Goal: Task Accomplishment & Management: Use online tool/utility

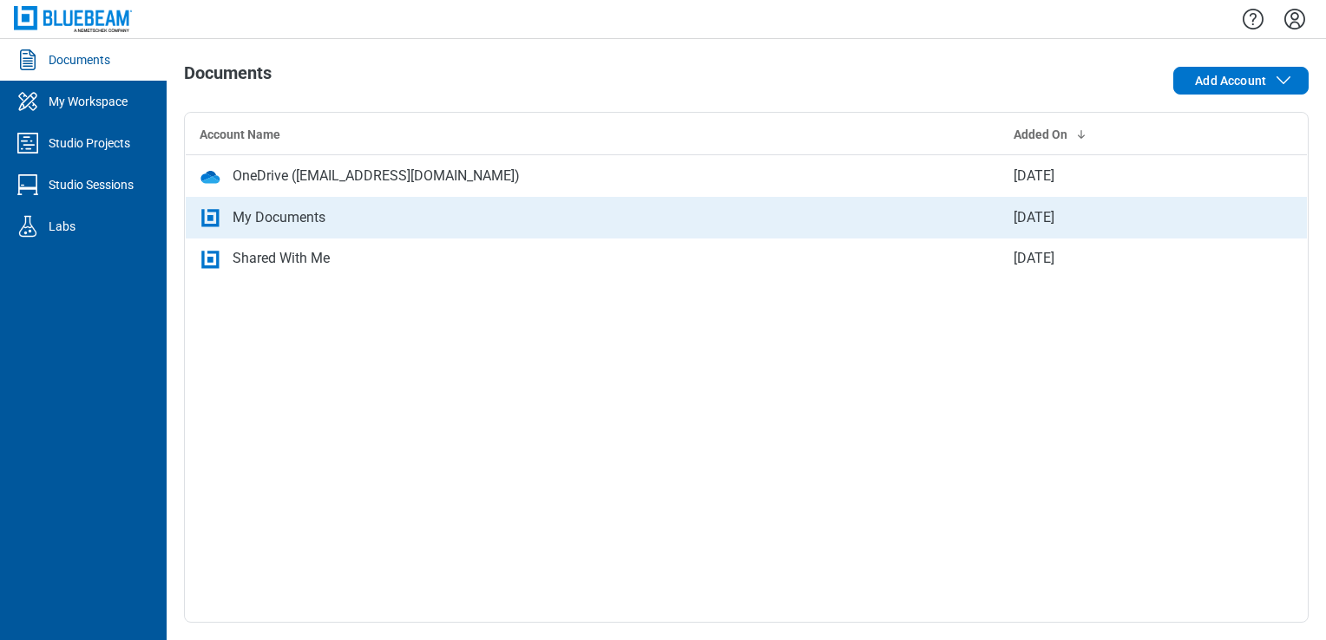
click at [396, 207] on div "My Documents" at bounding box center [593, 217] width 786 height 21
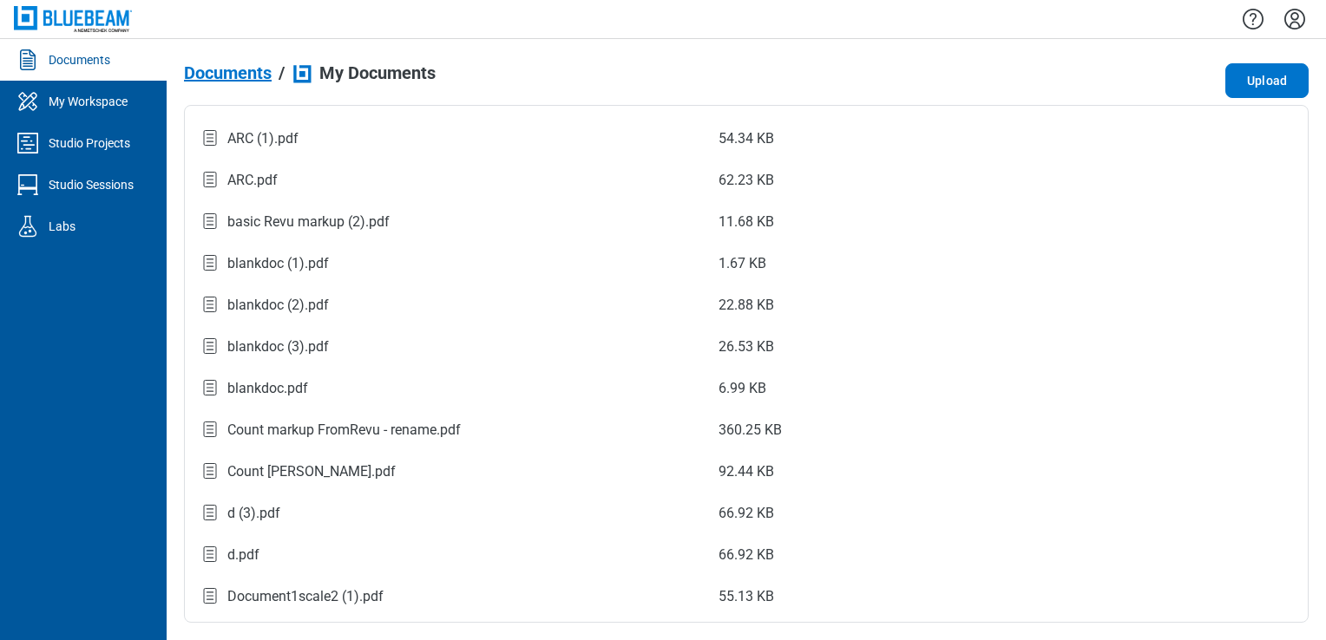
scroll to position [62, 0]
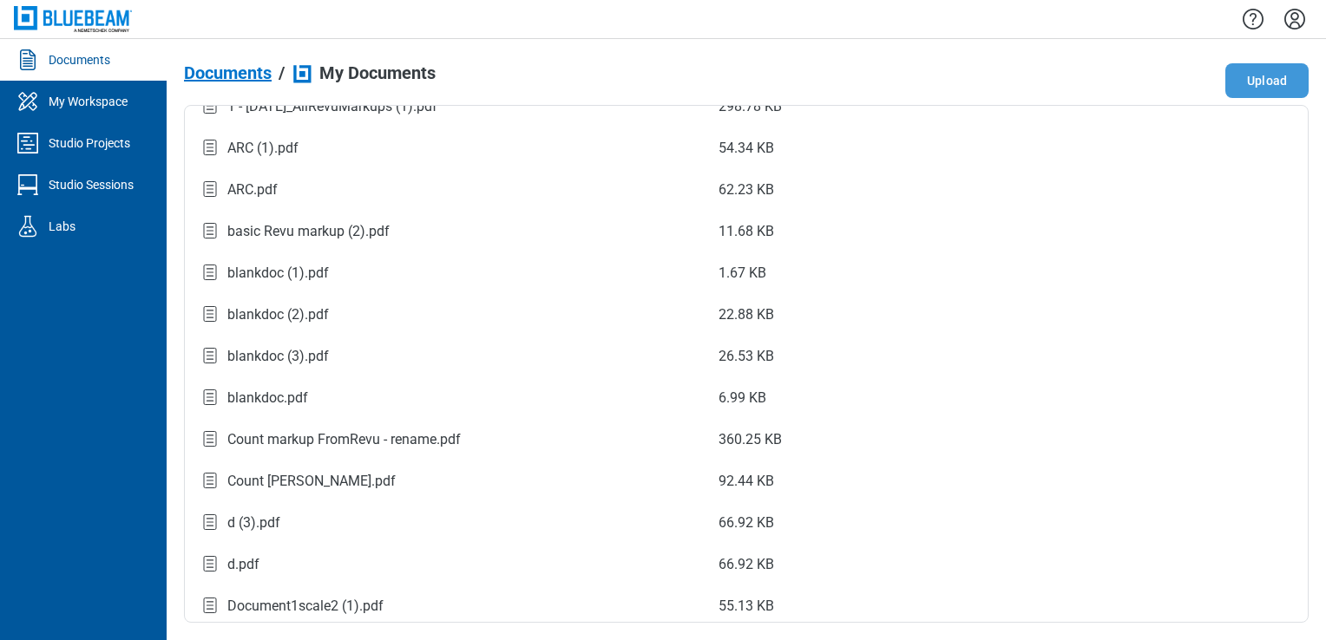
click at [1282, 95] on button "Upload" at bounding box center [1266, 80] width 83 height 35
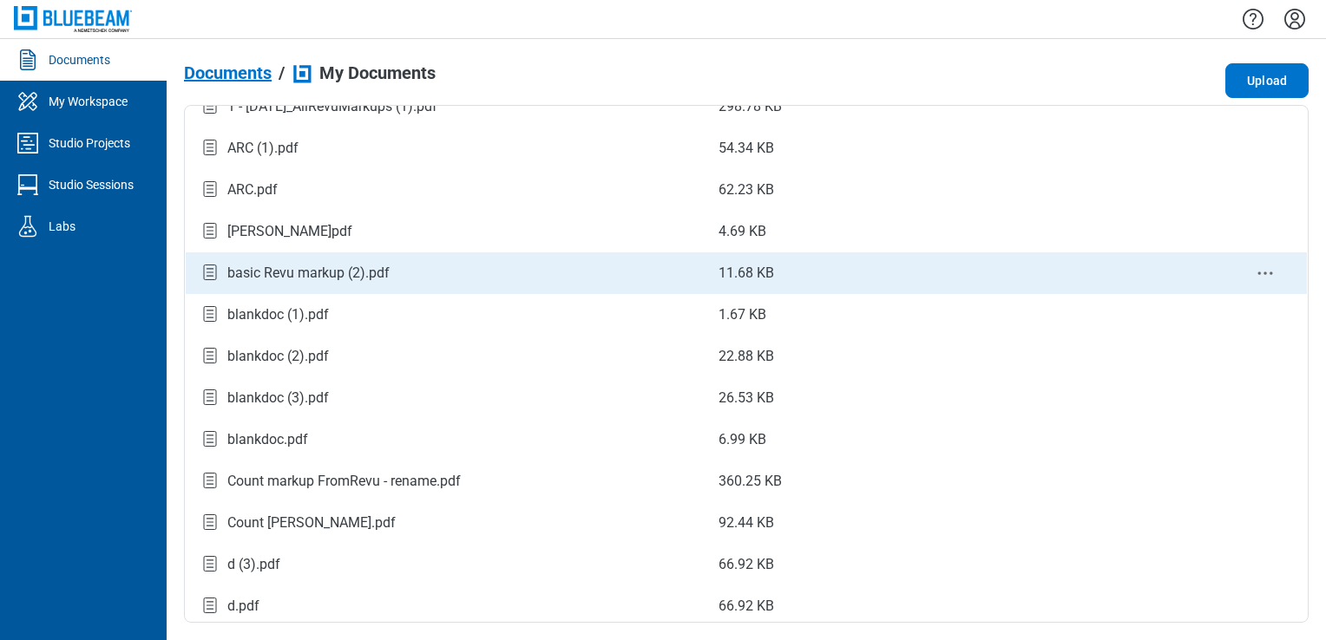
scroll to position [104, 0]
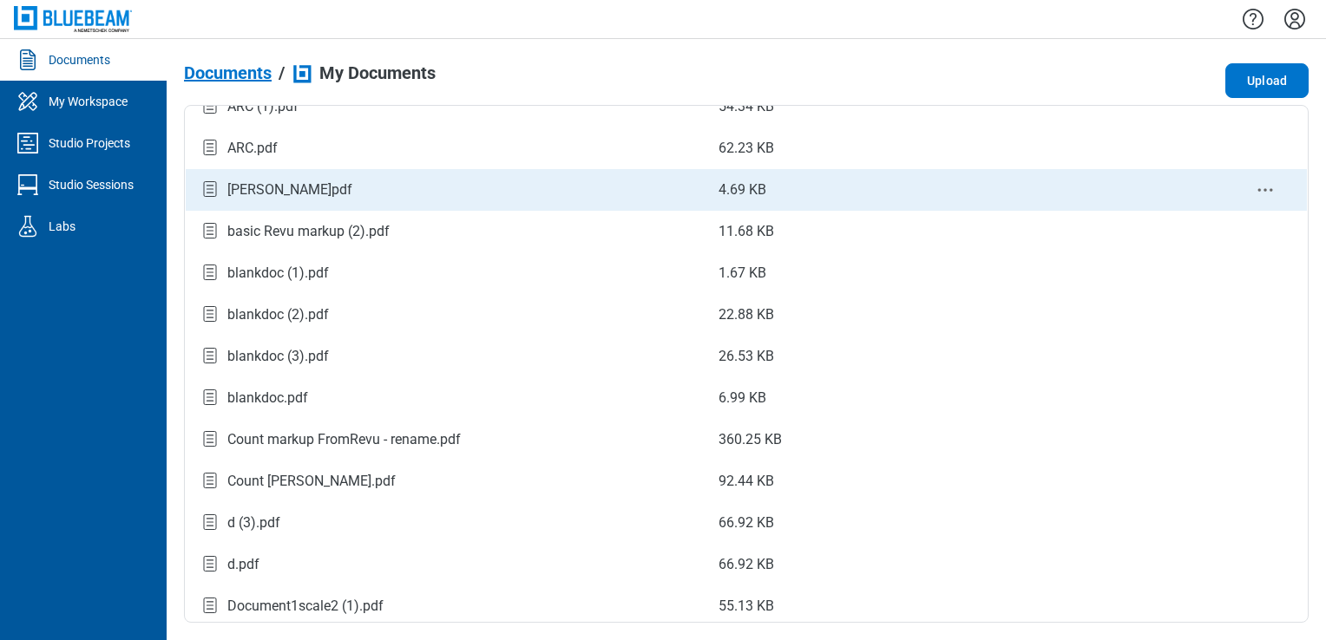
click at [311, 196] on div "[PERSON_NAME]pdf" at bounding box center [445, 189] width 491 height 23
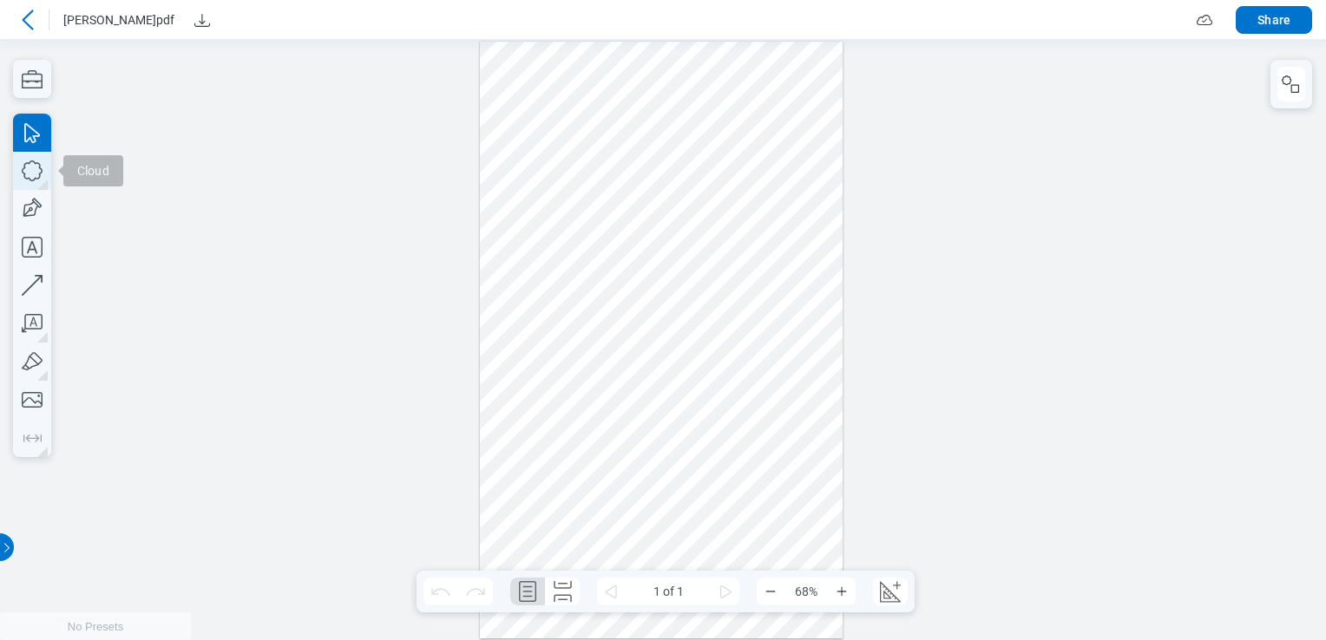
click at [35, 176] on icon "button" at bounding box center [32, 171] width 38 height 38
drag, startPoint x: 535, startPoint y: 187, endPoint x: 620, endPoint y: 265, distance: 115.5
click at [620, 265] on div at bounding box center [661, 341] width 363 height 598
click at [39, 198] on icon "button" at bounding box center [32, 209] width 38 height 38
drag, startPoint x: 680, startPoint y: 187, endPoint x: 742, endPoint y: 267, distance: 100.8
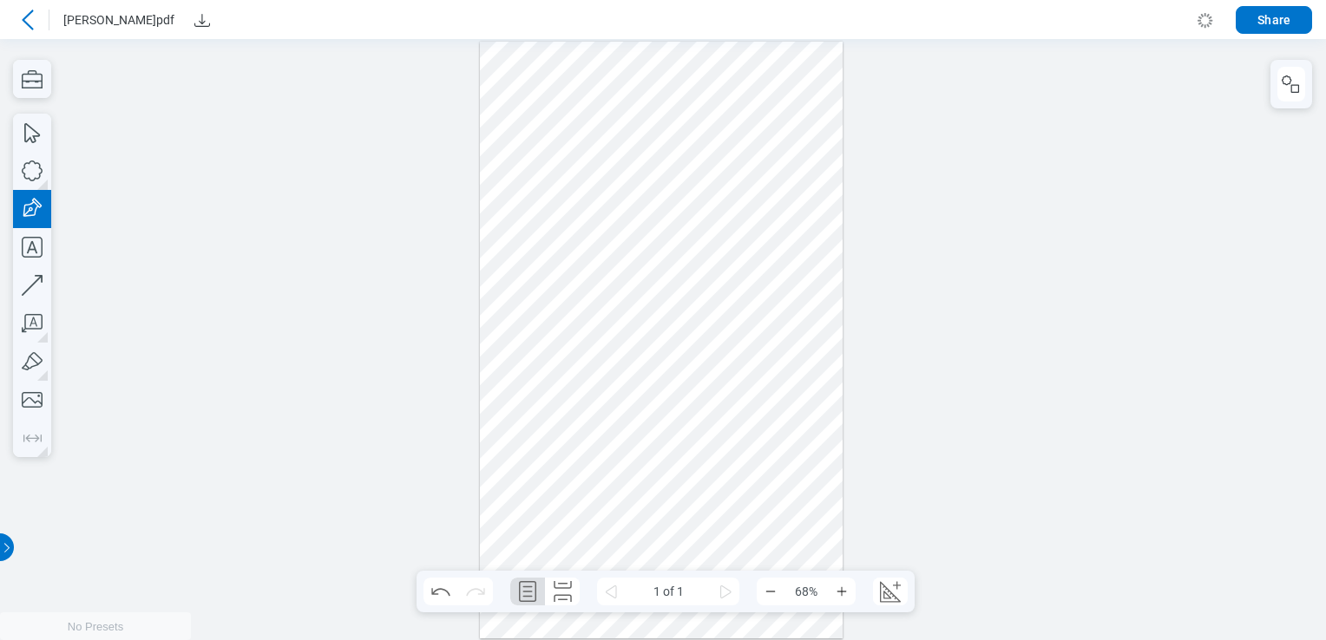
click at [742, 267] on div at bounding box center [661, 341] width 363 height 598
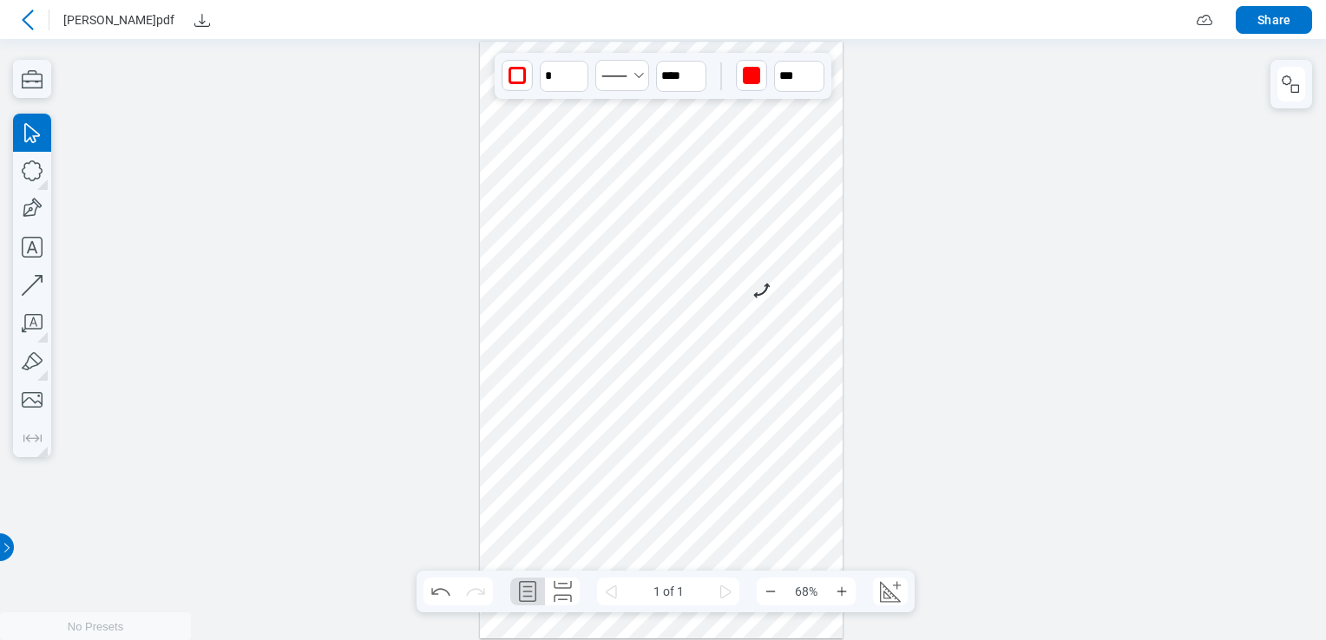
click at [896, 613] on div "1 of 1 68%" at bounding box center [666, 592] width 498 height 42
click at [895, 605] on icon "Create Scale" at bounding box center [890, 592] width 28 height 28
select select "**"
select select "***"
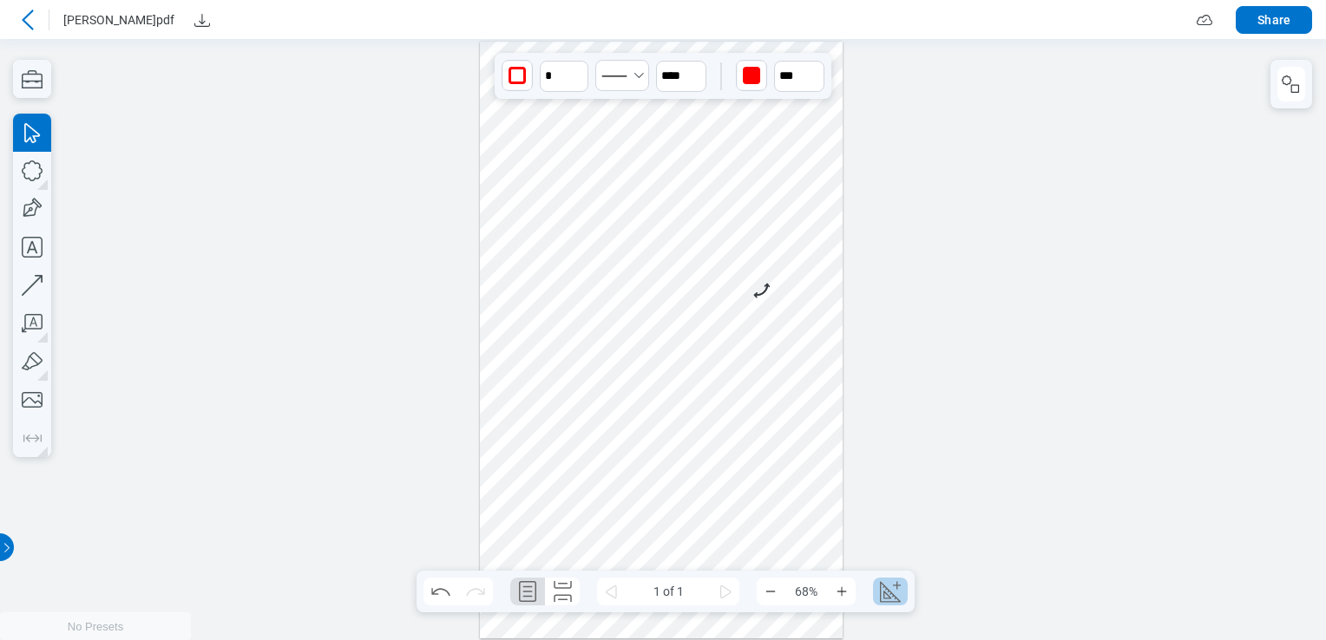
select select "**********"
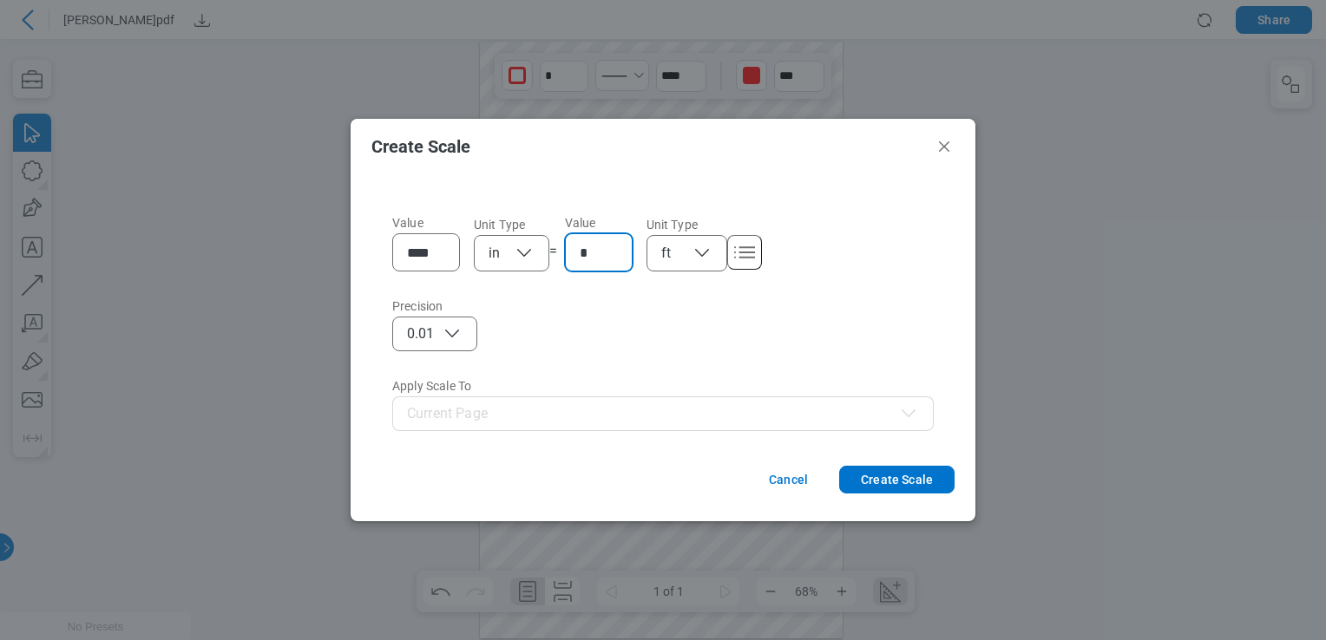
click at [586, 255] on input "*" at bounding box center [602, 252] width 45 height 21
click at [888, 472] on button "Create Scale" at bounding box center [896, 480] width 115 height 28
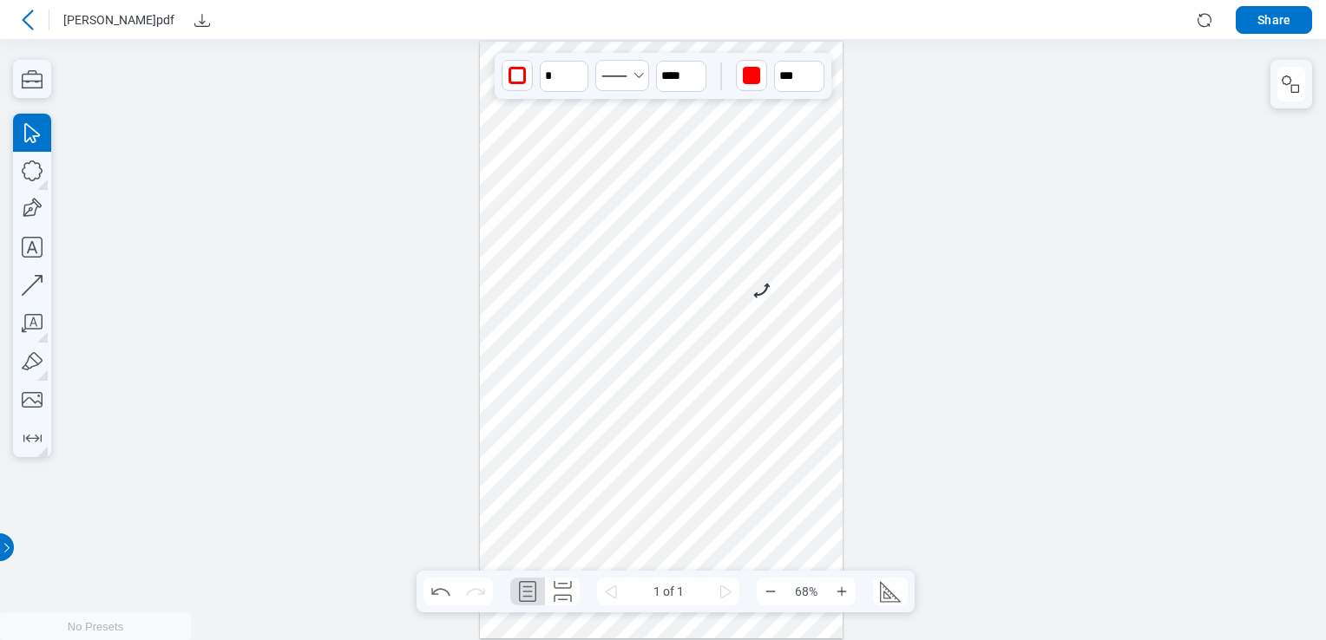
click at [31, 20] on icon at bounding box center [27, 20] width 21 height 21
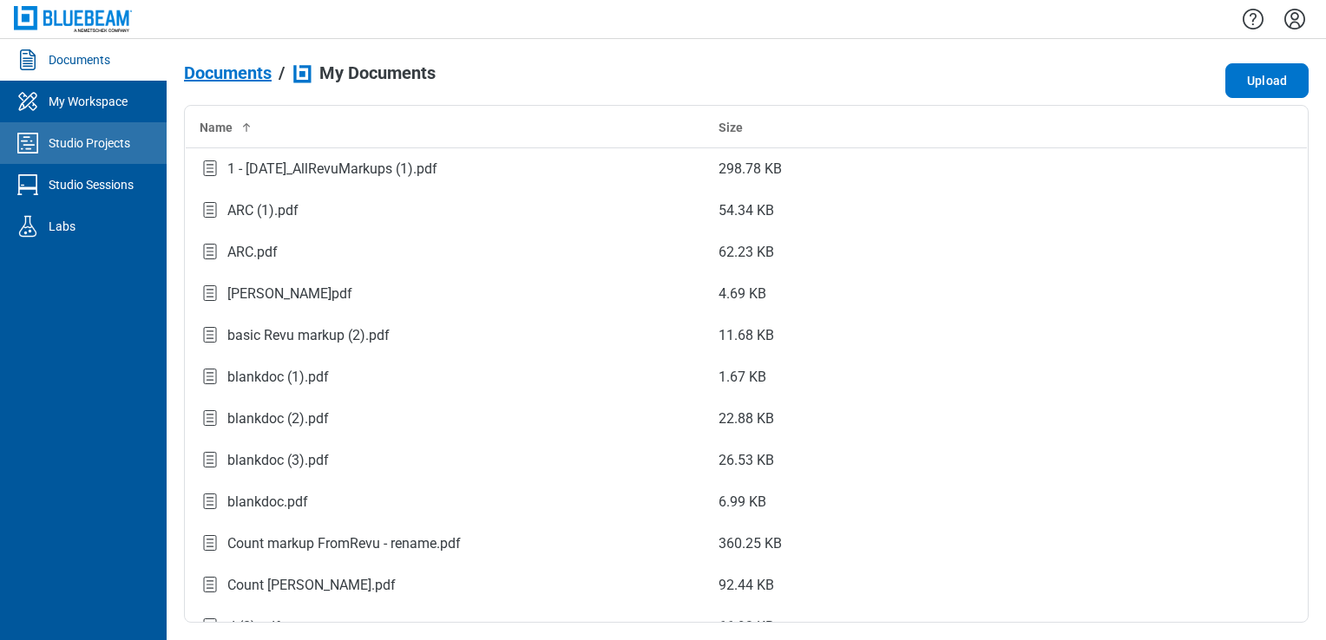
click at [107, 141] on div "Studio Projects" at bounding box center [90, 143] width 82 height 17
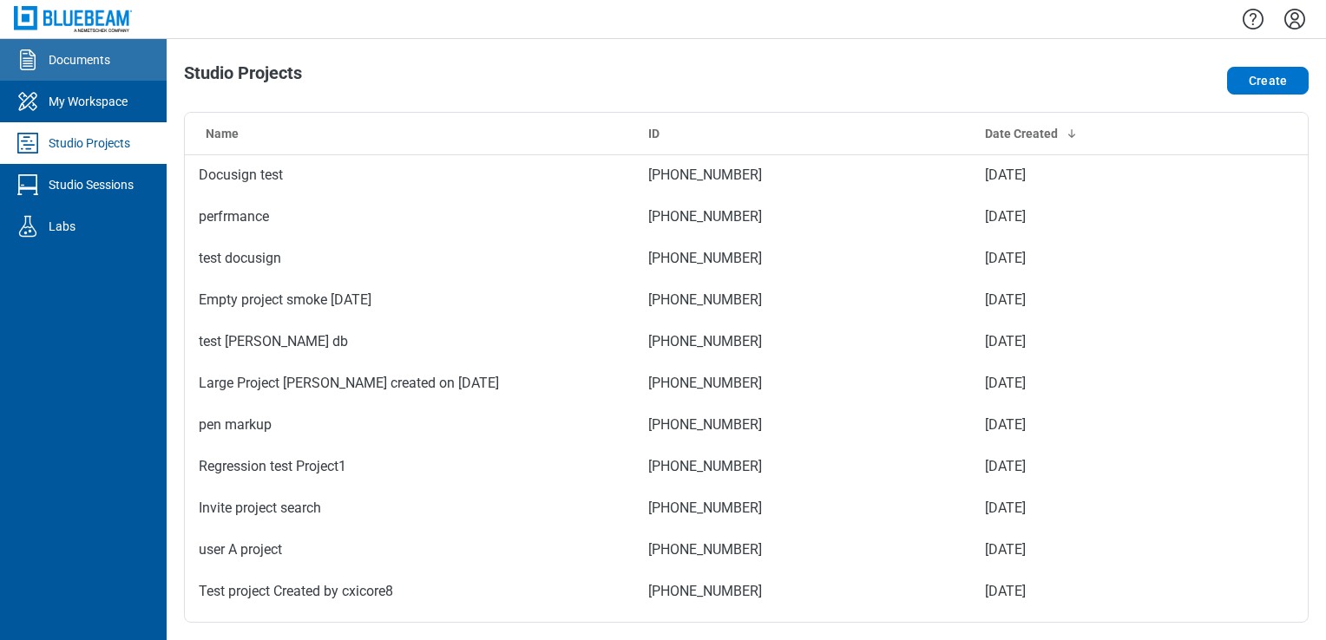
click at [94, 49] on link "Documents" at bounding box center [83, 60] width 167 height 42
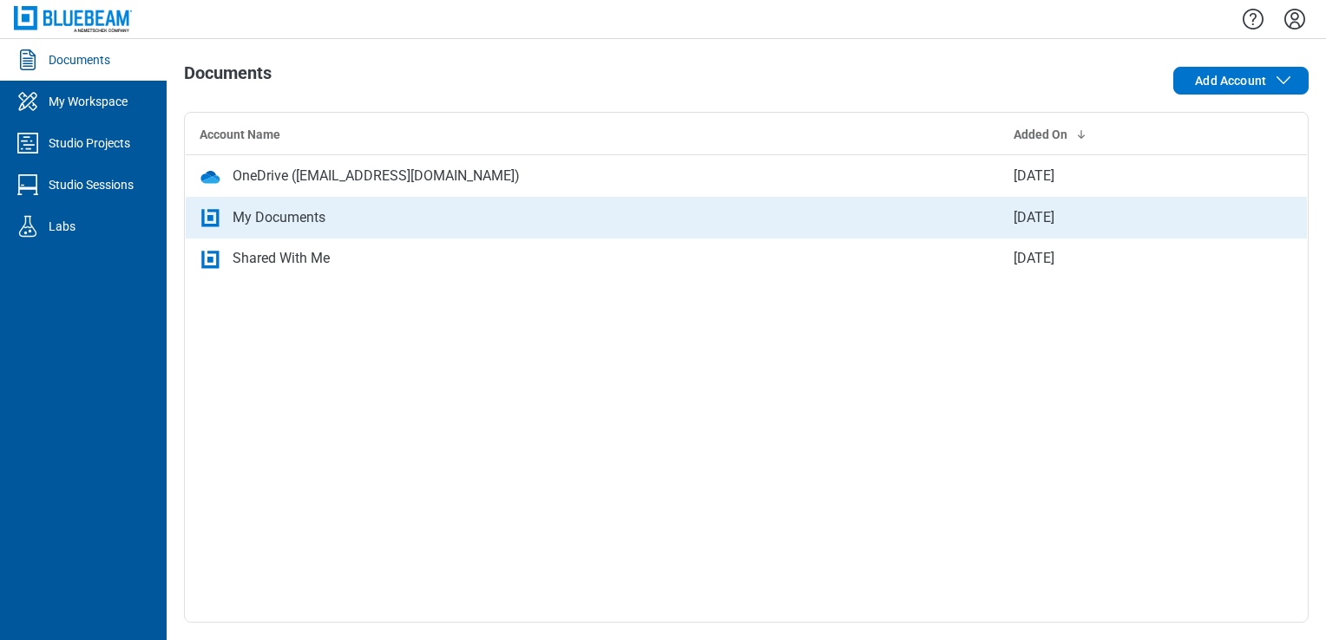
click at [240, 208] on div "My Documents" at bounding box center [279, 217] width 93 height 21
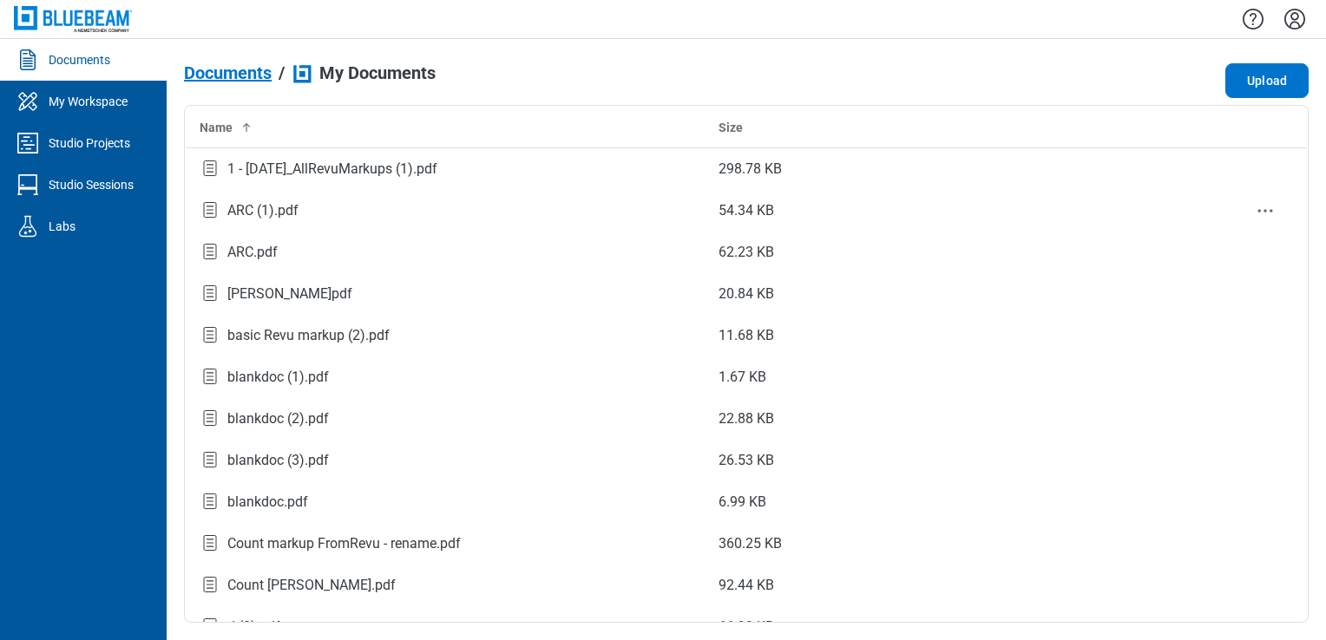
click at [404, 197] on td "ARC (1).pdf" at bounding box center [446, 211] width 520 height 42
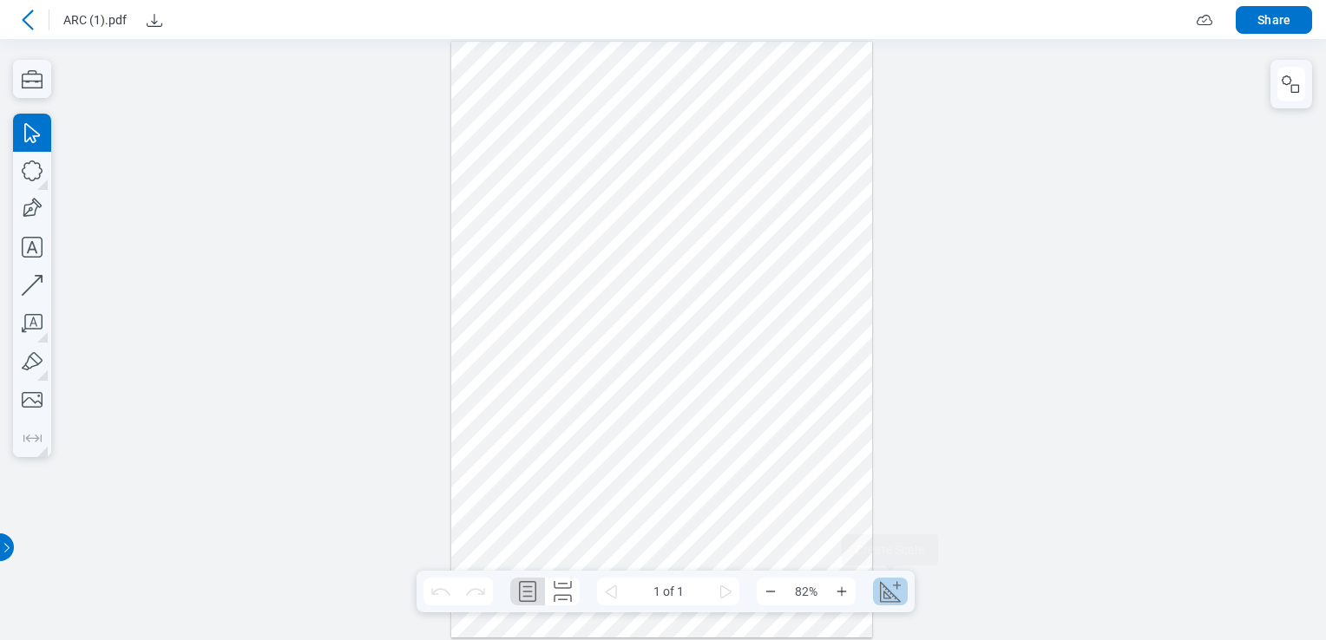
click at [888, 588] on icon "Create Scale" at bounding box center [890, 592] width 28 height 28
select select "**"
select select "***"
select select "**********"
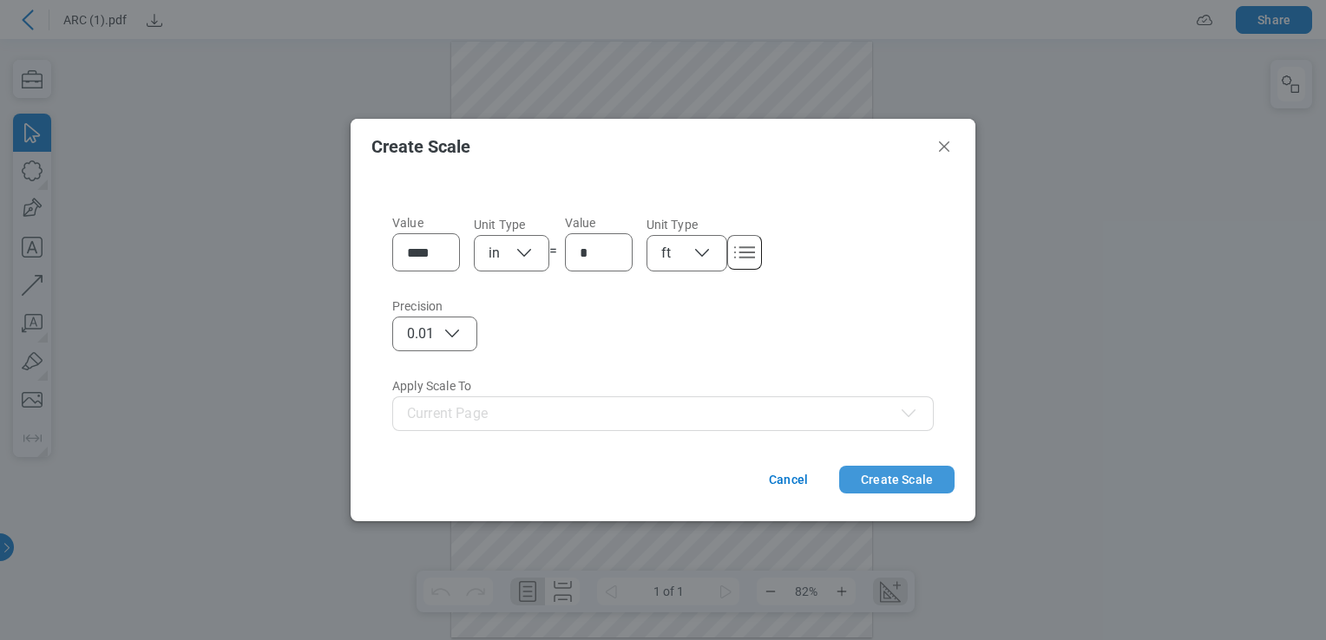
drag, startPoint x: 916, startPoint y: 474, endPoint x: 760, endPoint y: 434, distance: 161.2
click at [916, 474] on button "Create Scale" at bounding box center [896, 480] width 115 height 28
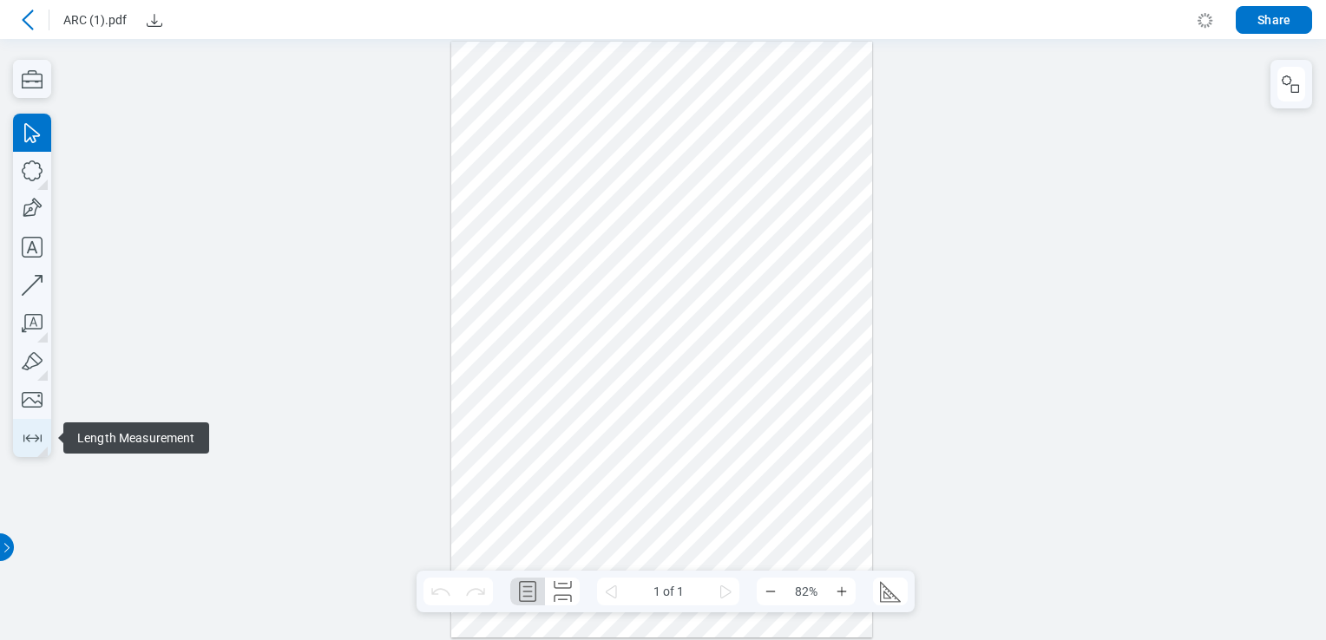
click at [45, 440] on icon "button" at bounding box center [32, 438] width 28 height 28
click at [33, 434] on icon "button" at bounding box center [32, 438] width 28 height 28
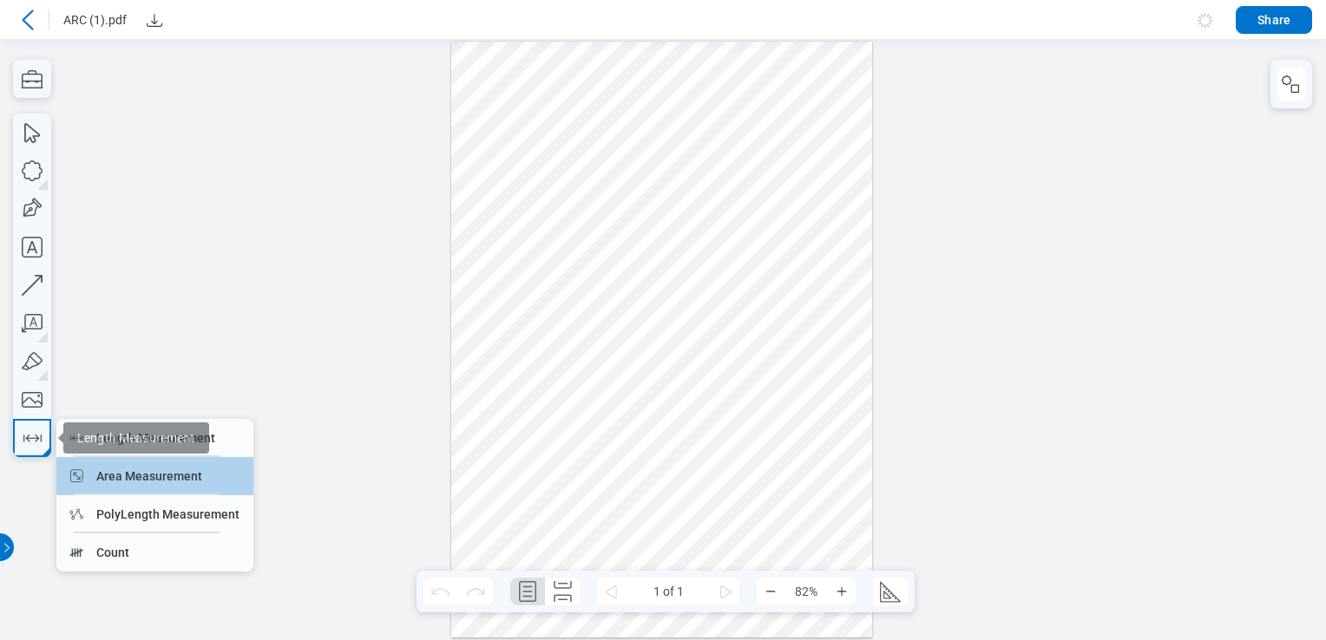
drag, startPoint x: 181, startPoint y: 480, endPoint x: 441, endPoint y: 449, distance: 261.3
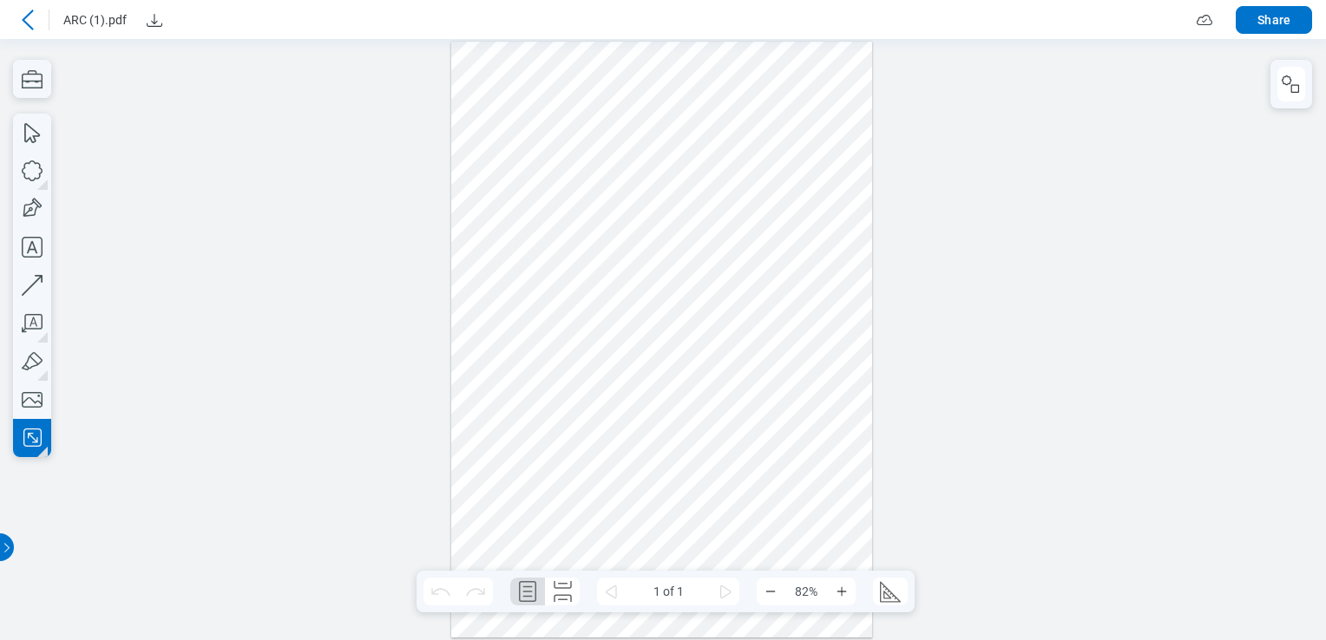
drag, startPoint x: 498, startPoint y: 407, endPoint x: 548, endPoint y: 443, distance: 62.1
click at [548, 443] on div at bounding box center [662, 340] width 422 height 596
click at [580, 429] on div at bounding box center [662, 340] width 422 height 596
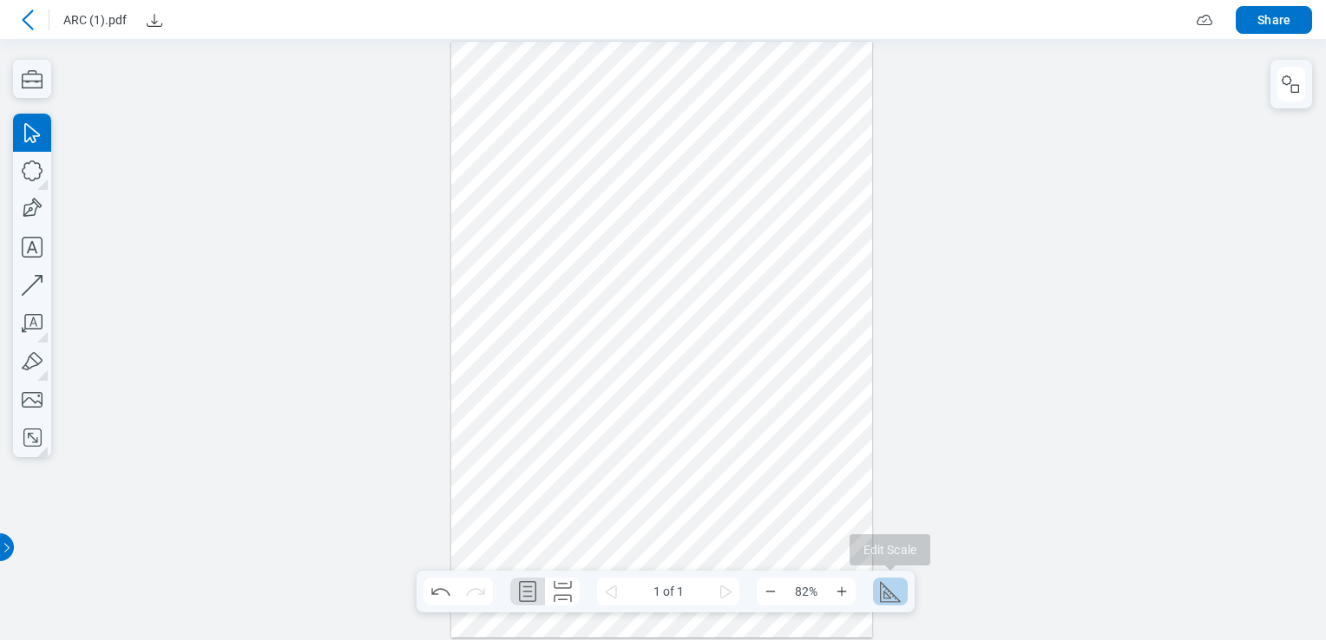
click at [879, 598] on icon "Edit Scale" at bounding box center [890, 592] width 28 height 28
select select "**"
select select "***"
select select "**********"
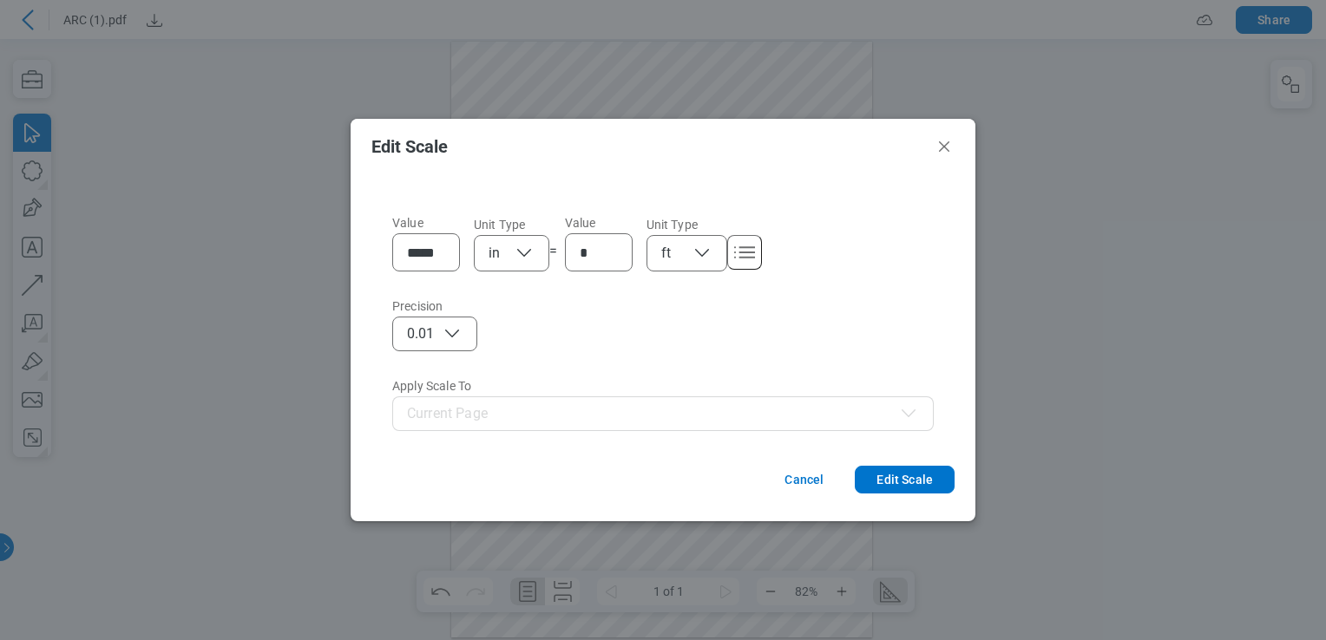
click at [640, 395] on div "**********" at bounding box center [663, 405] width 542 height 52
click at [805, 485] on button "Cancel" at bounding box center [804, 480] width 53 height 28
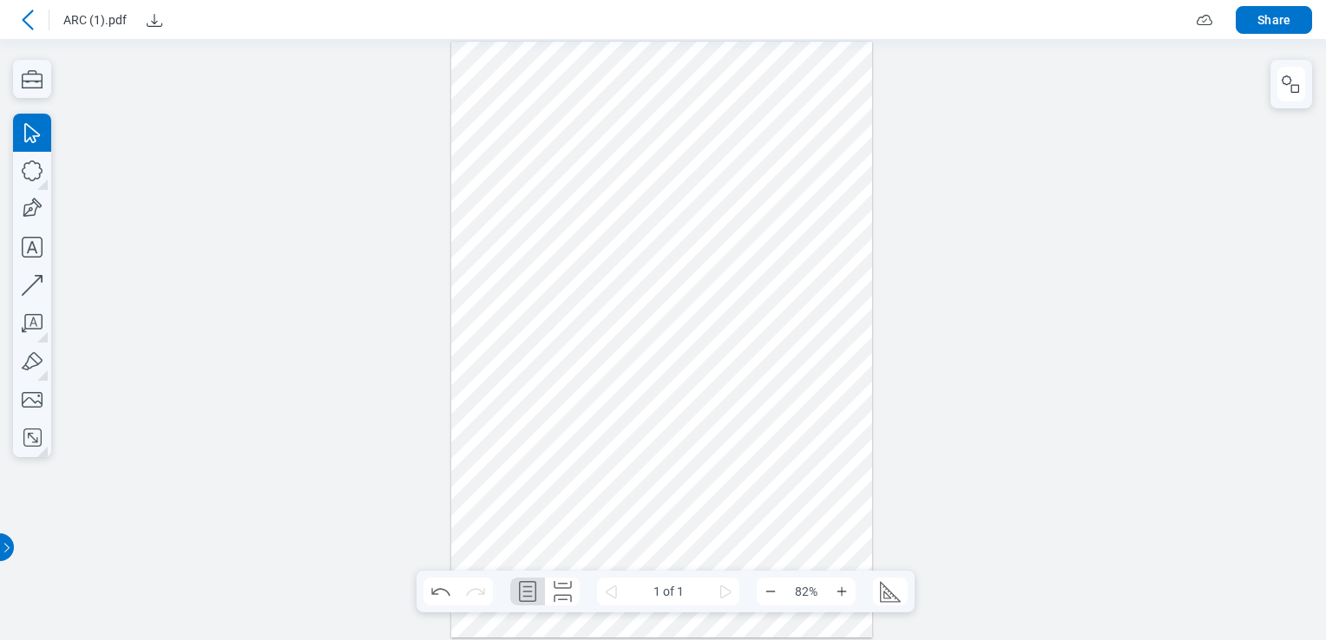
click at [16, 16] on div at bounding box center [28, 20] width 28 height 28
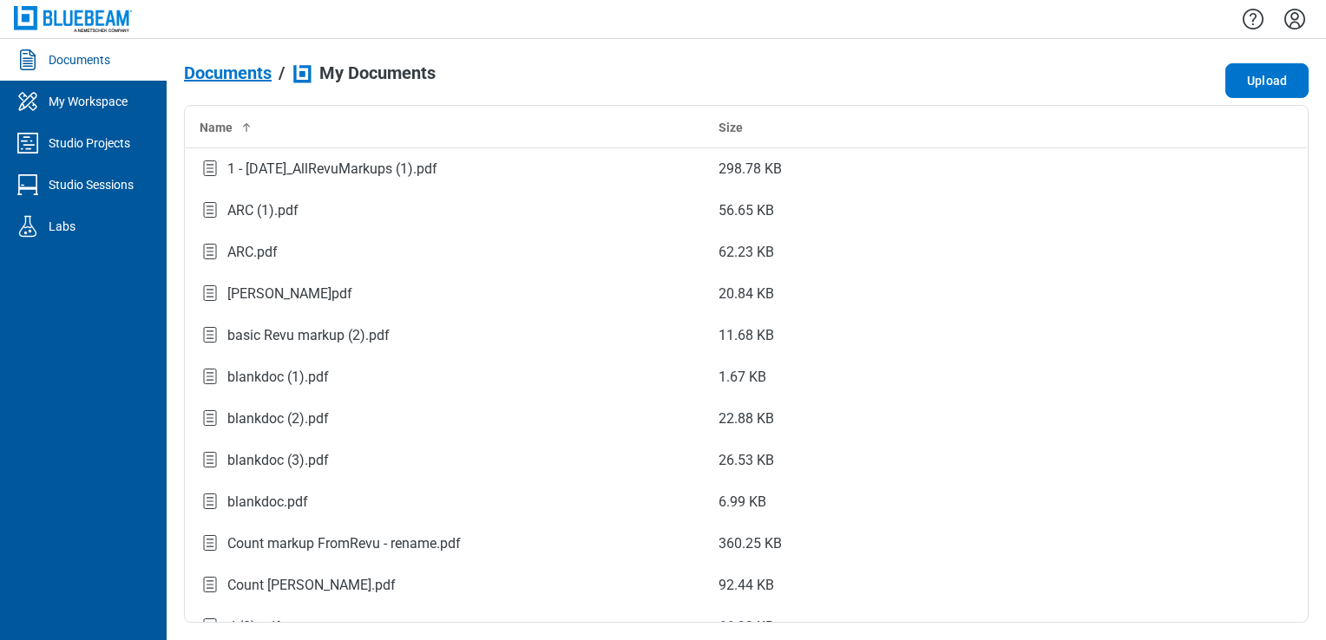
click at [1283, 55] on div "Documents / My Documents Upload Name Size 1 - 12.7.2020_AllRevuMarkups (1).pdf …" at bounding box center [746, 339] width 1159 height 601
click at [1273, 79] on button "Upload" at bounding box center [1266, 80] width 83 height 35
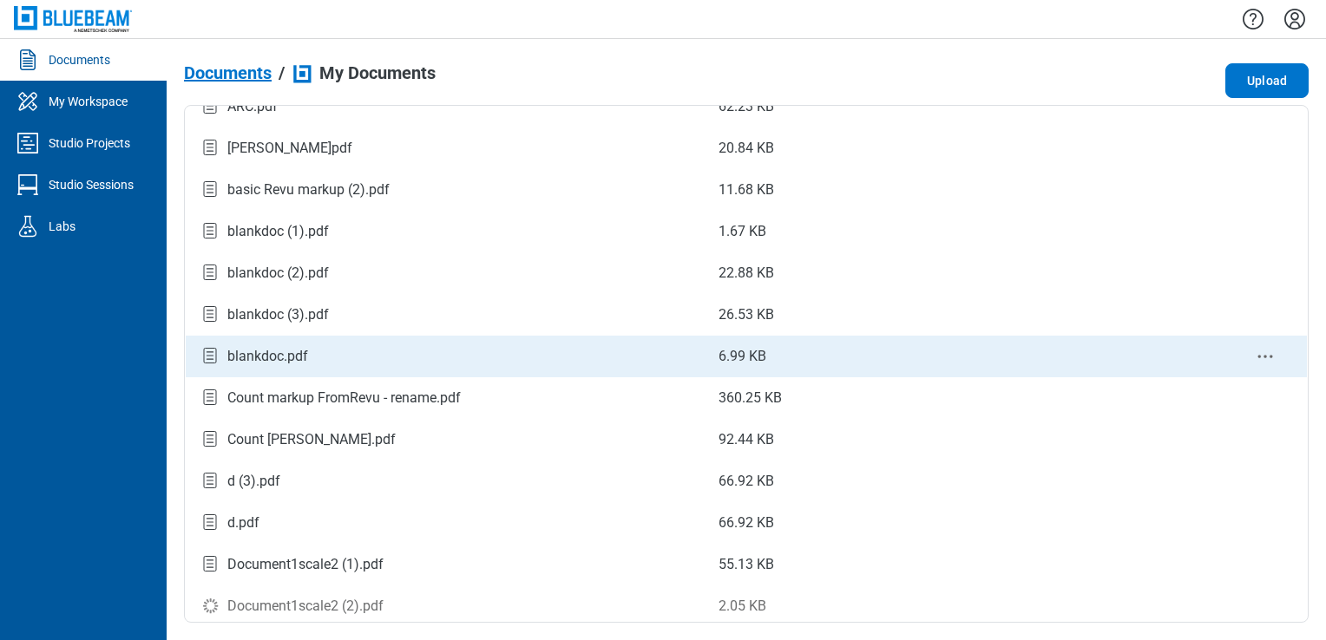
scroll to position [233, 0]
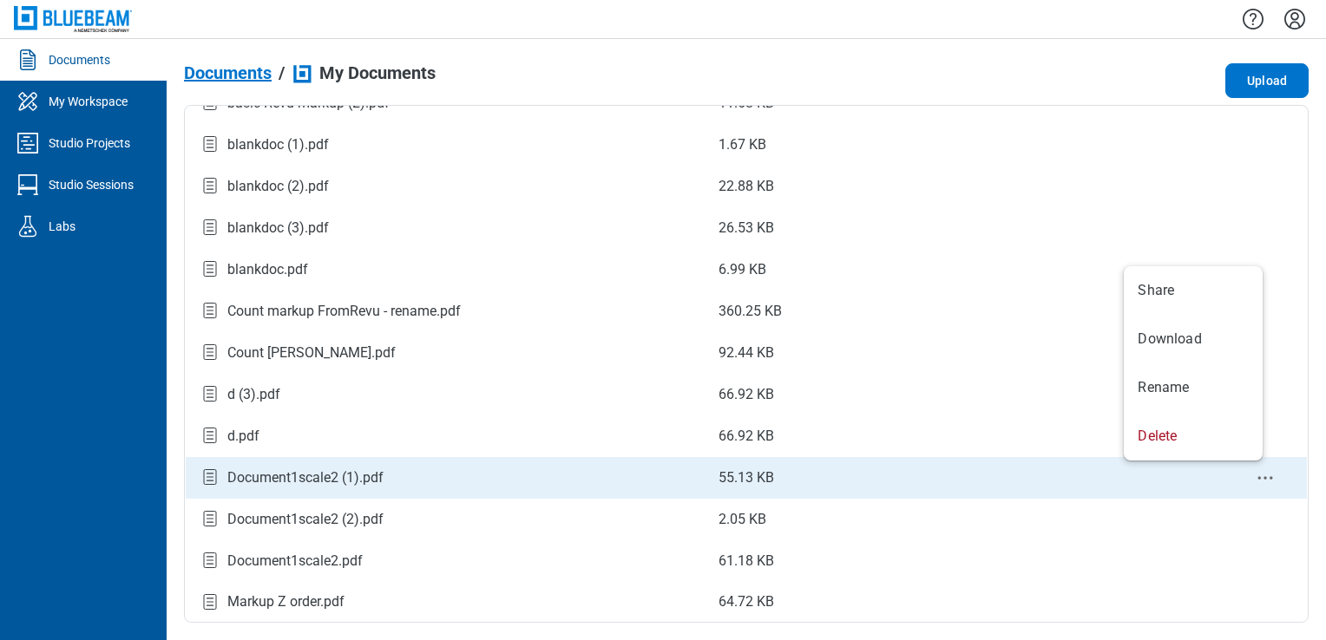
click at [1255, 474] on icon "context-menu" at bounding box center [1265, 478] width 21 height 21
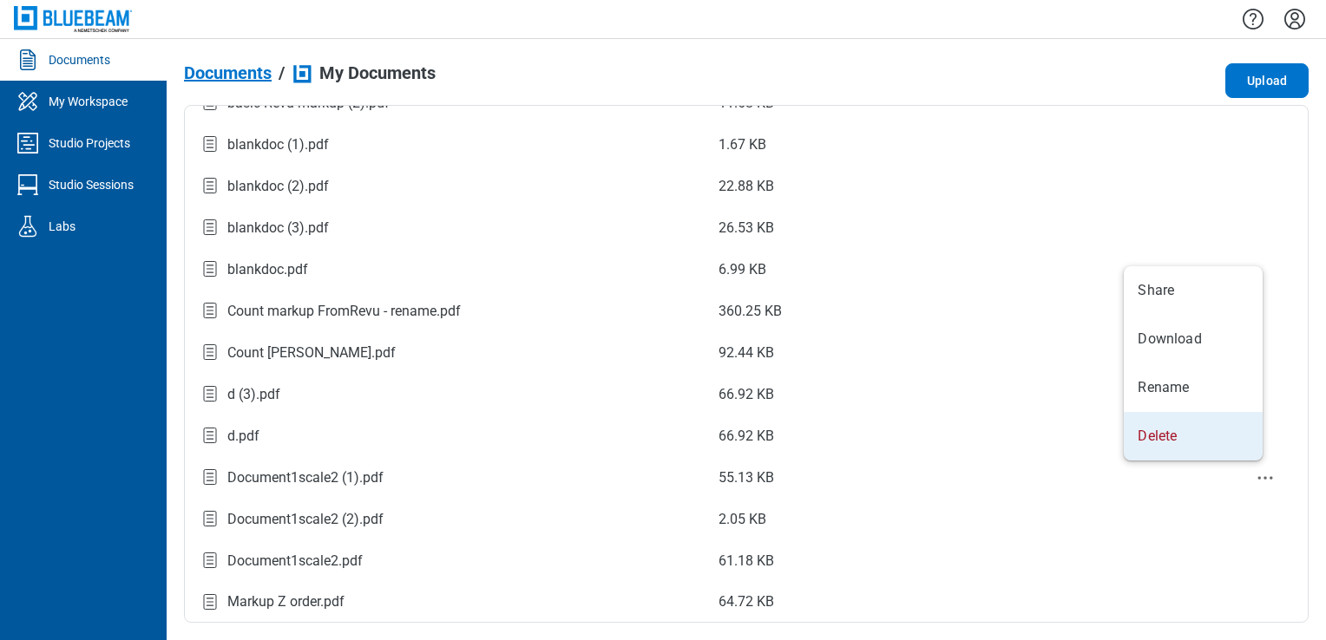
scroll to position [0, 0]
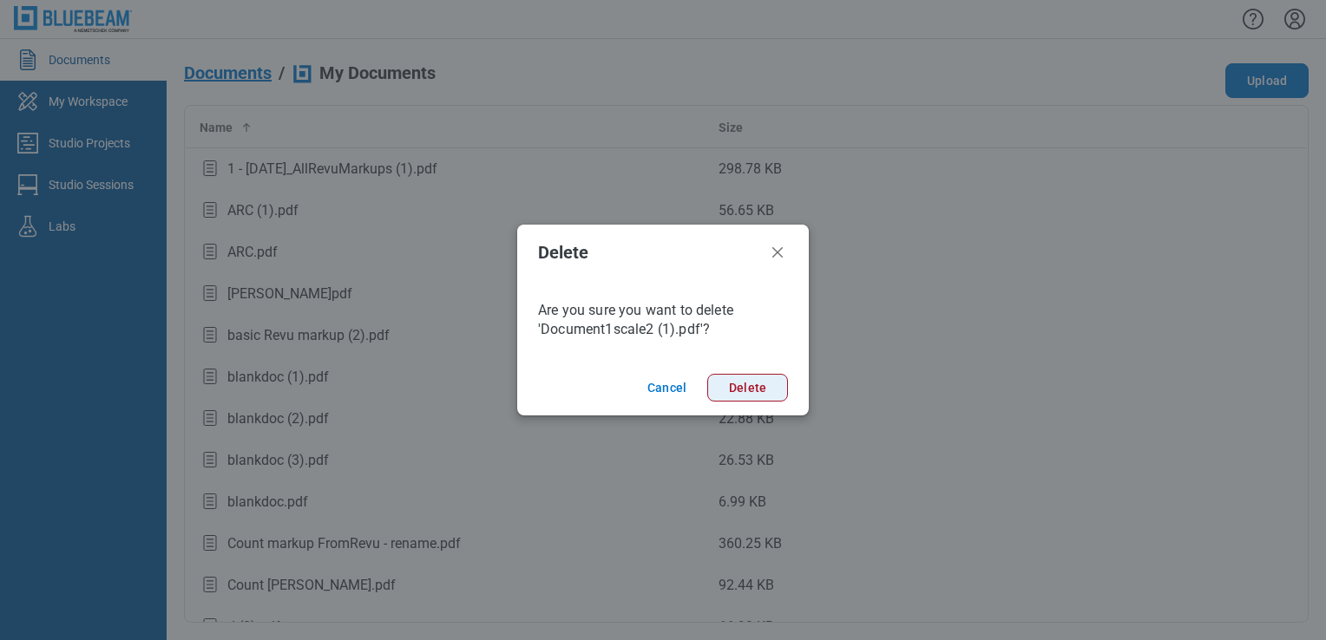
click at [757, 384] on button "Delete" at bounding box center [747, 388] width 81 height 28
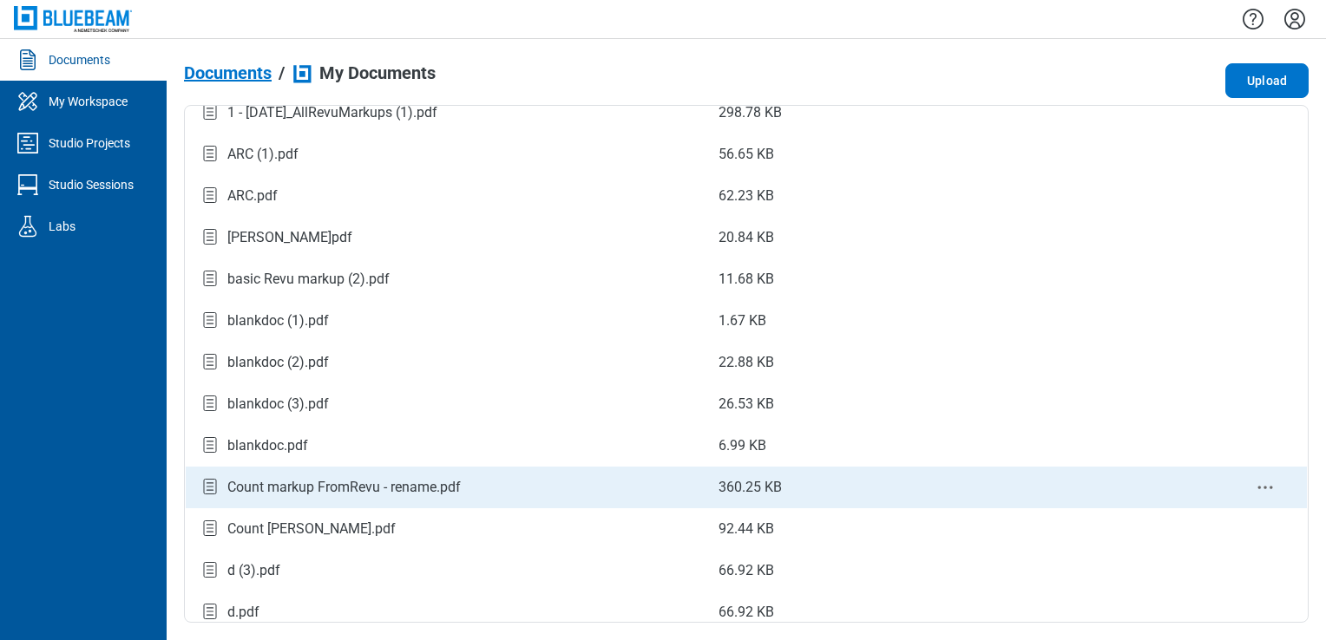
scroll to position [191, 0]
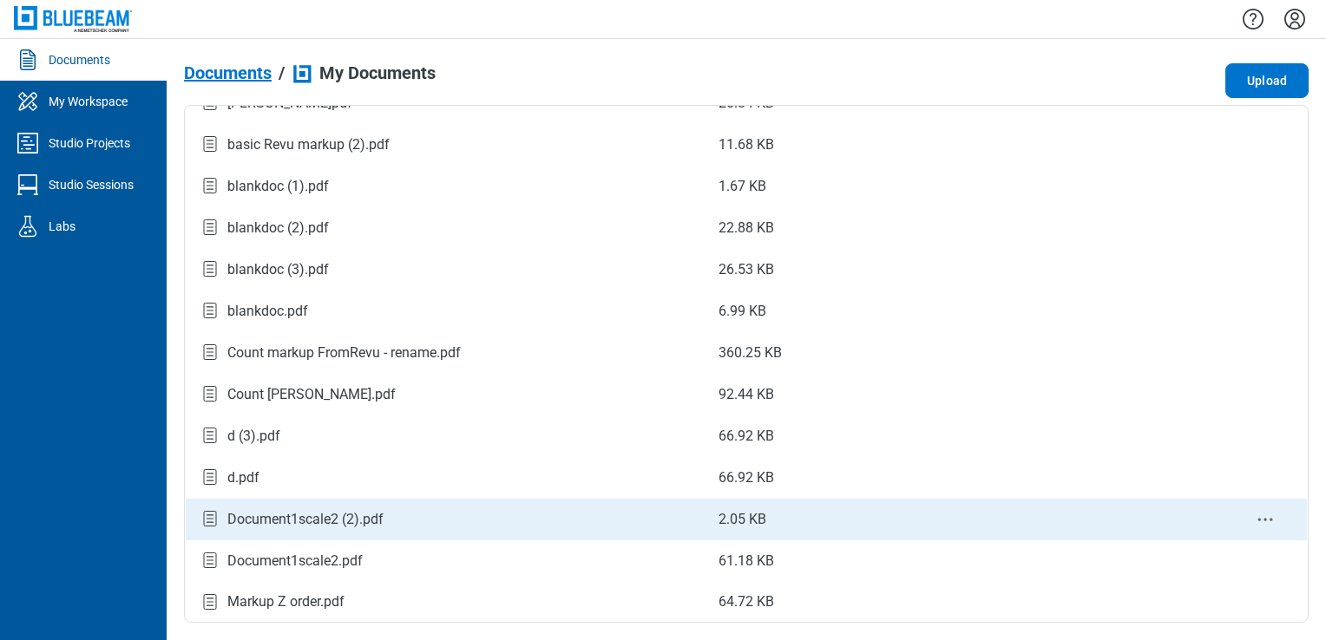
click at [325, 525] on div "Document1scale2 (2).pdf" at bounding box center [305, 519] width 156 height 21
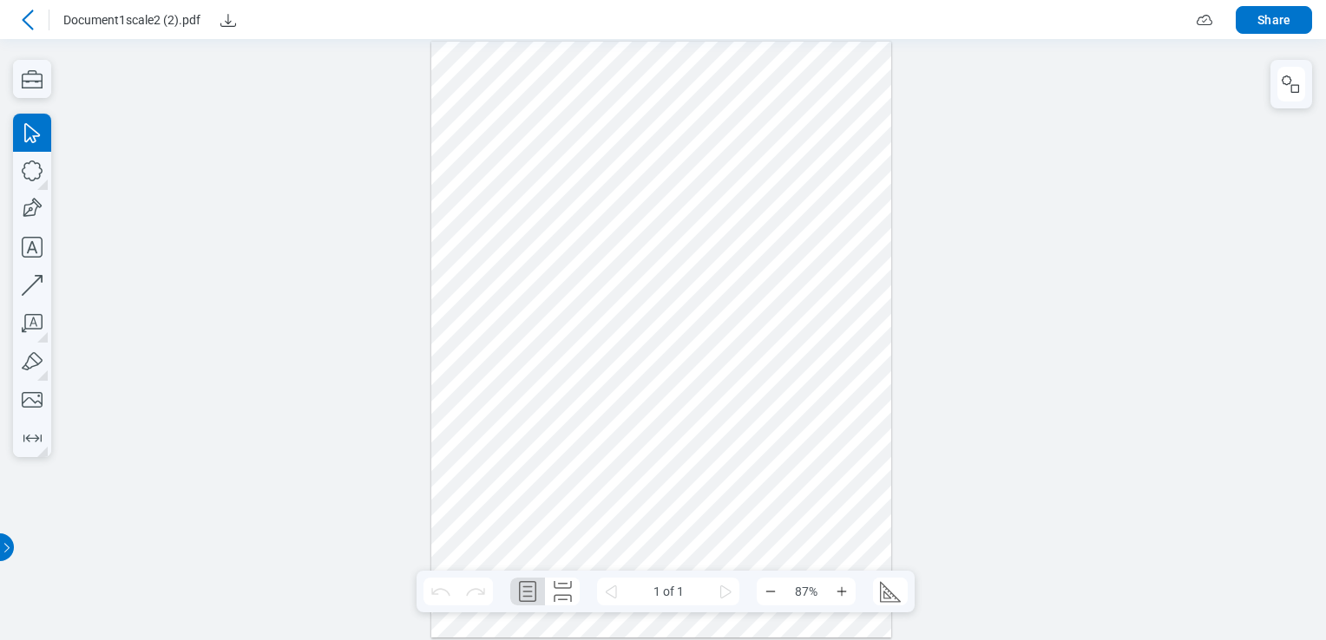
click at [26, 30] on div at bounding box center [28, 20] width 28 height 28
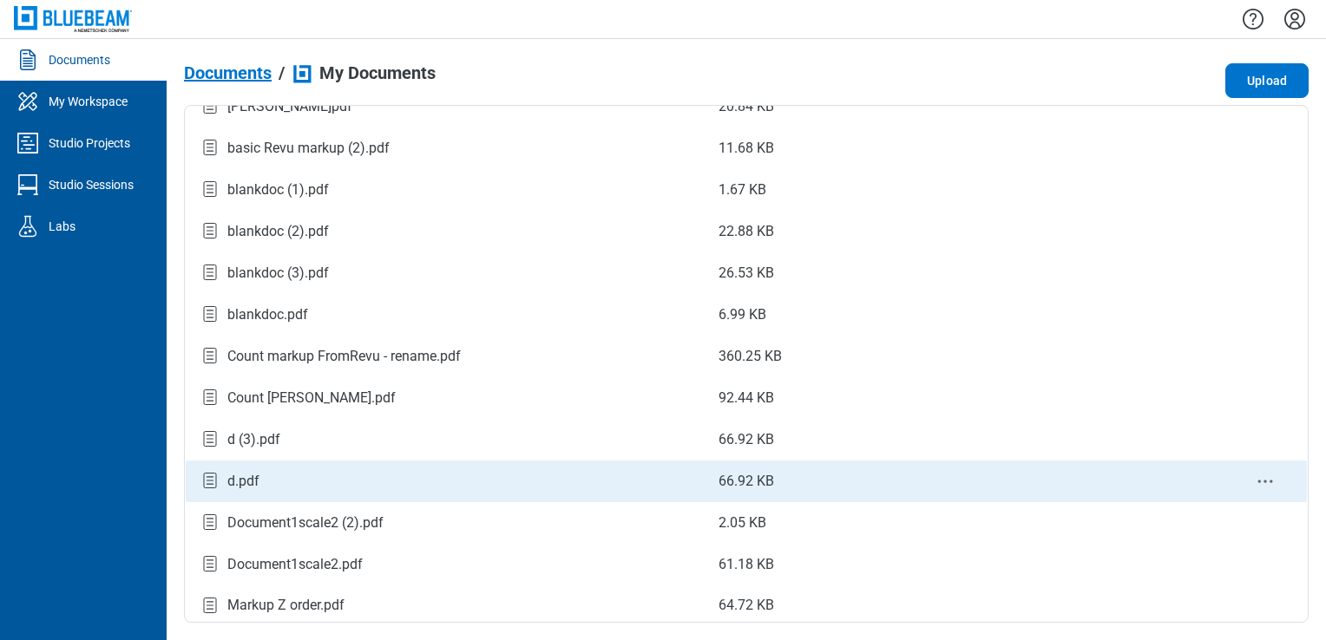
scroll to position [191, 0]
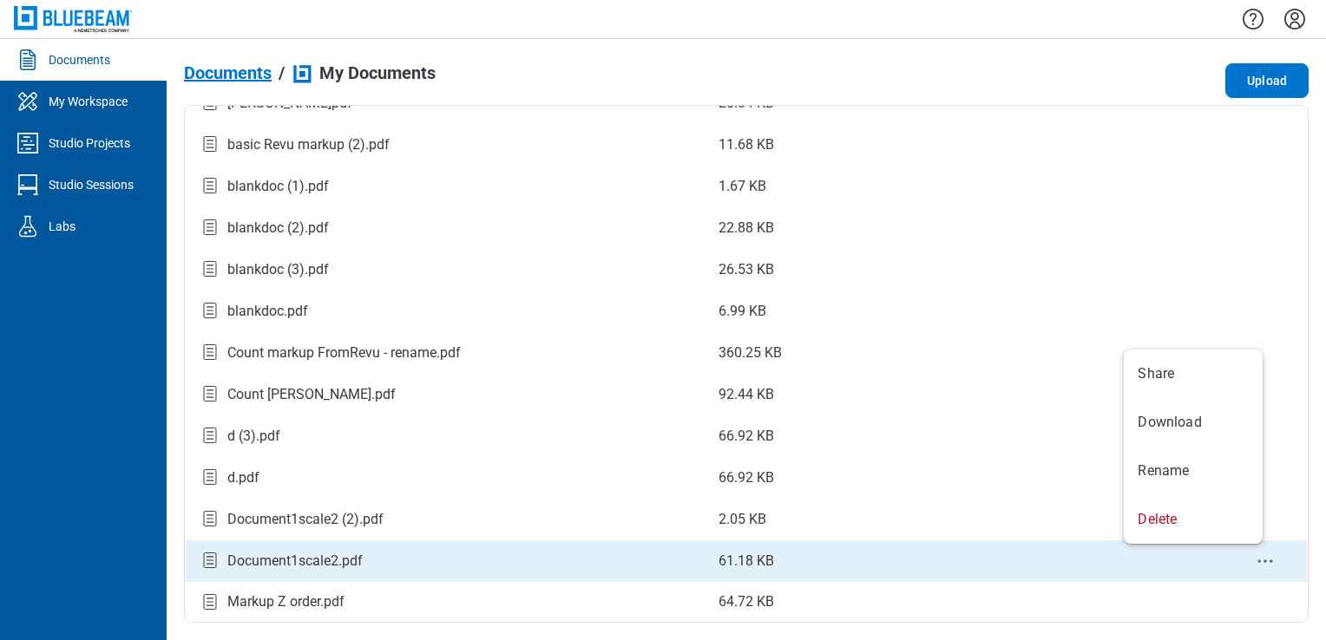
click at [1264, 561] on circle "context-menu" at bounding box center [1265, 562] width 3 height 3
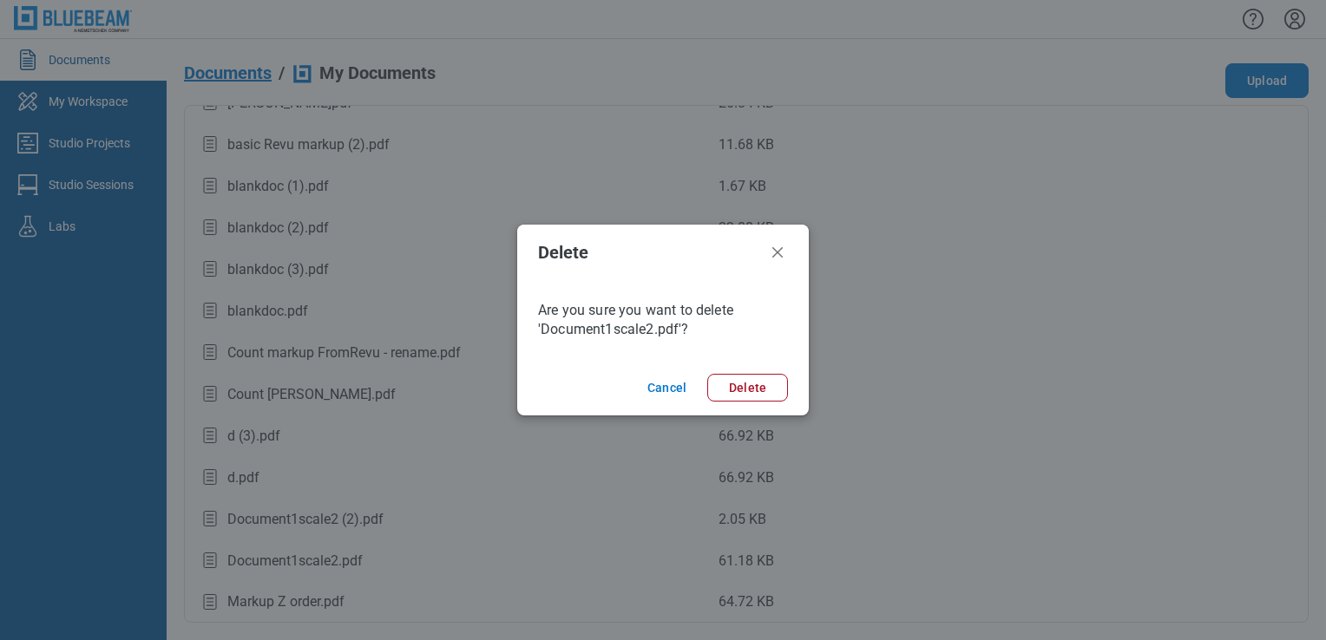
scroll to position [0, 0]
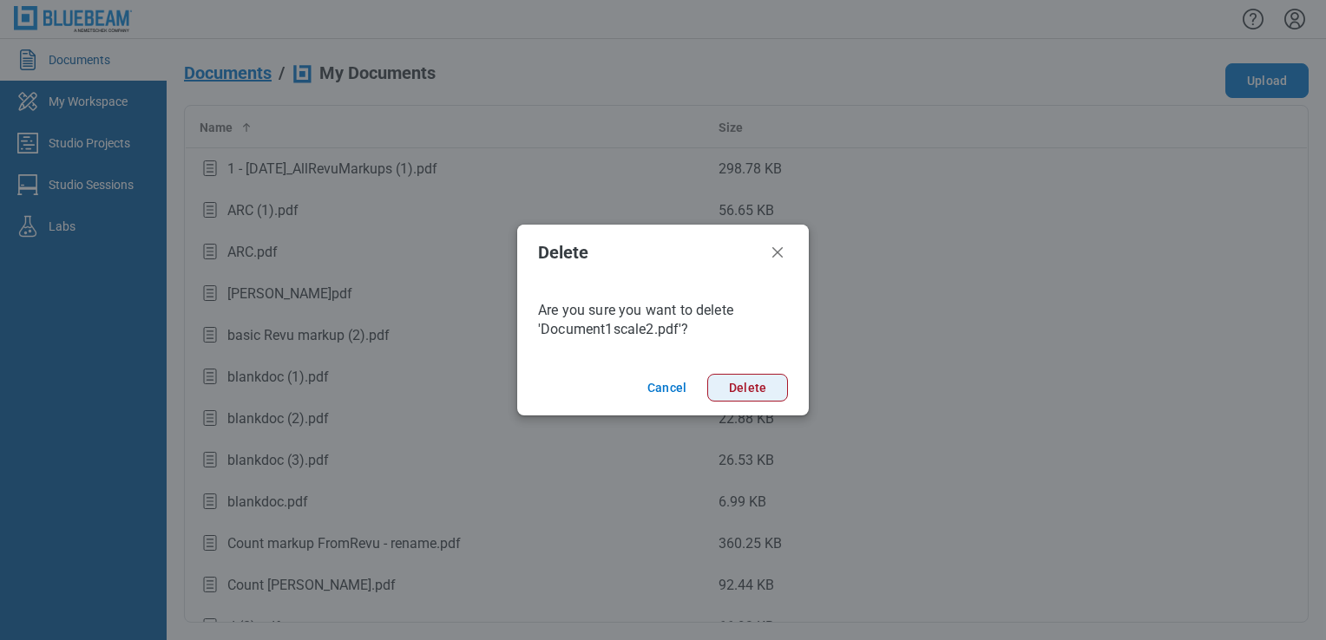
click at [772, 391] on button "Delete" at bounding box center [747, 388] width 81 height 28
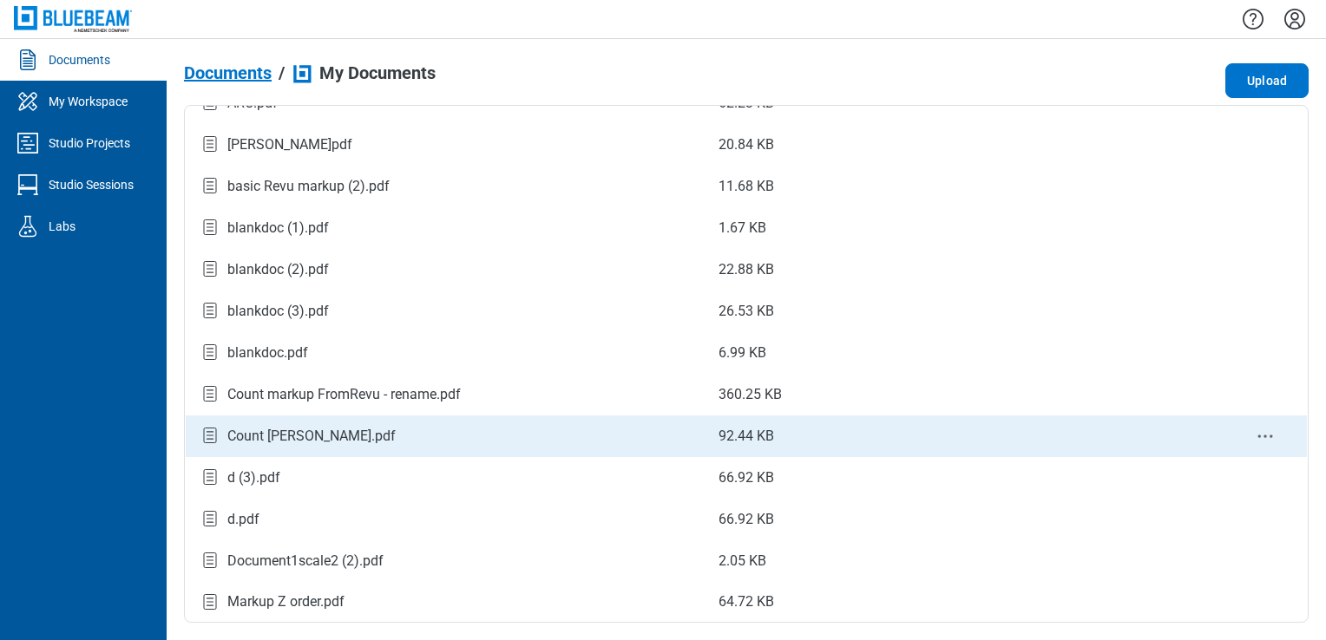
scroll to position [149, 0]
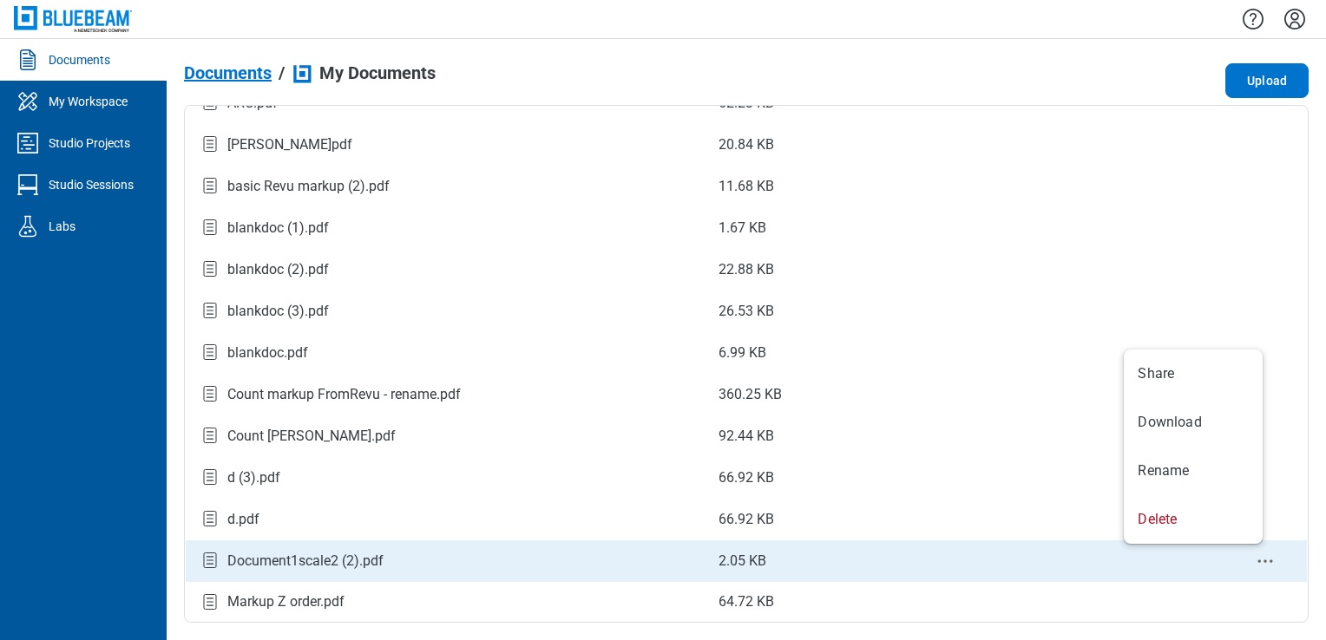
click at [1255, 554] on icon "context-menu" at bounding box center [1265, 561] width 21 height 21
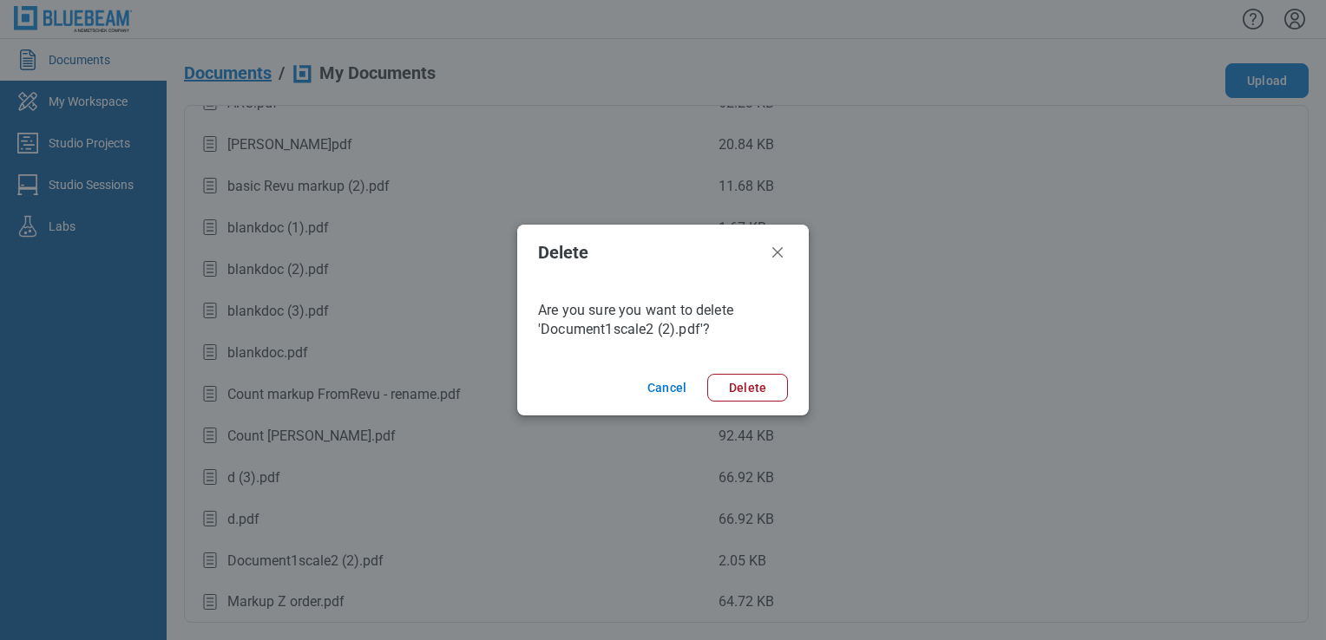
scroll to position [0, 0]
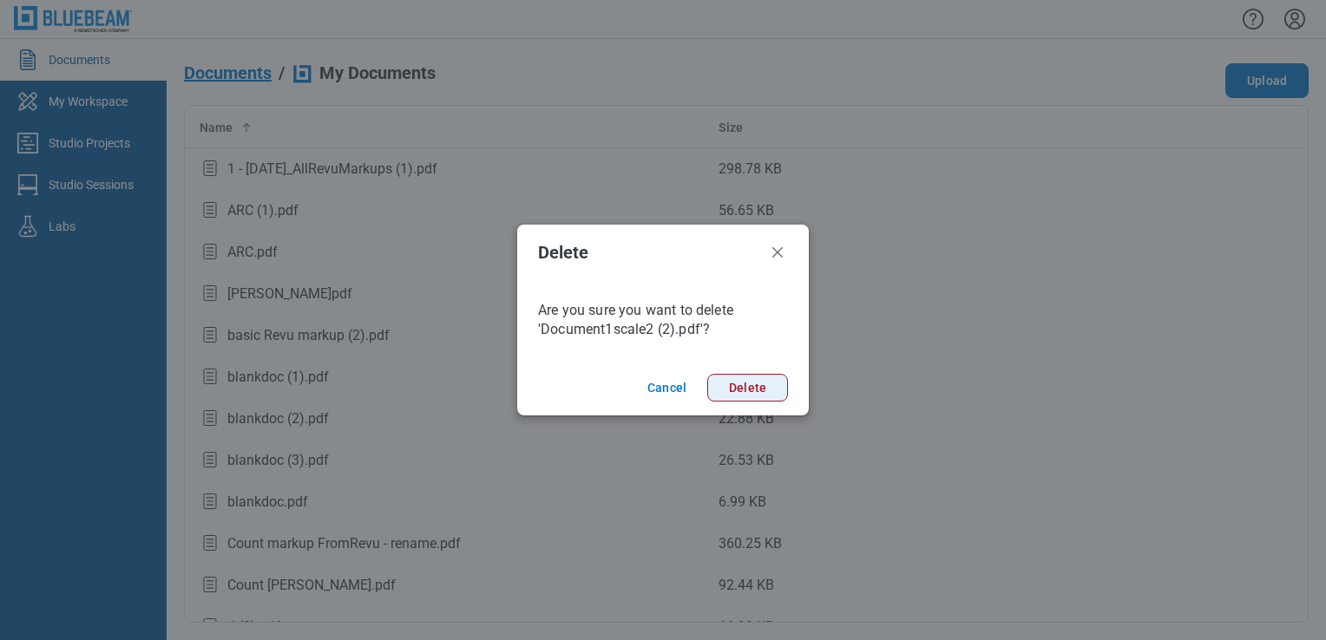
click at [733, 377] on button "Delete" at bounding box center [747, 388] width 81 height 28
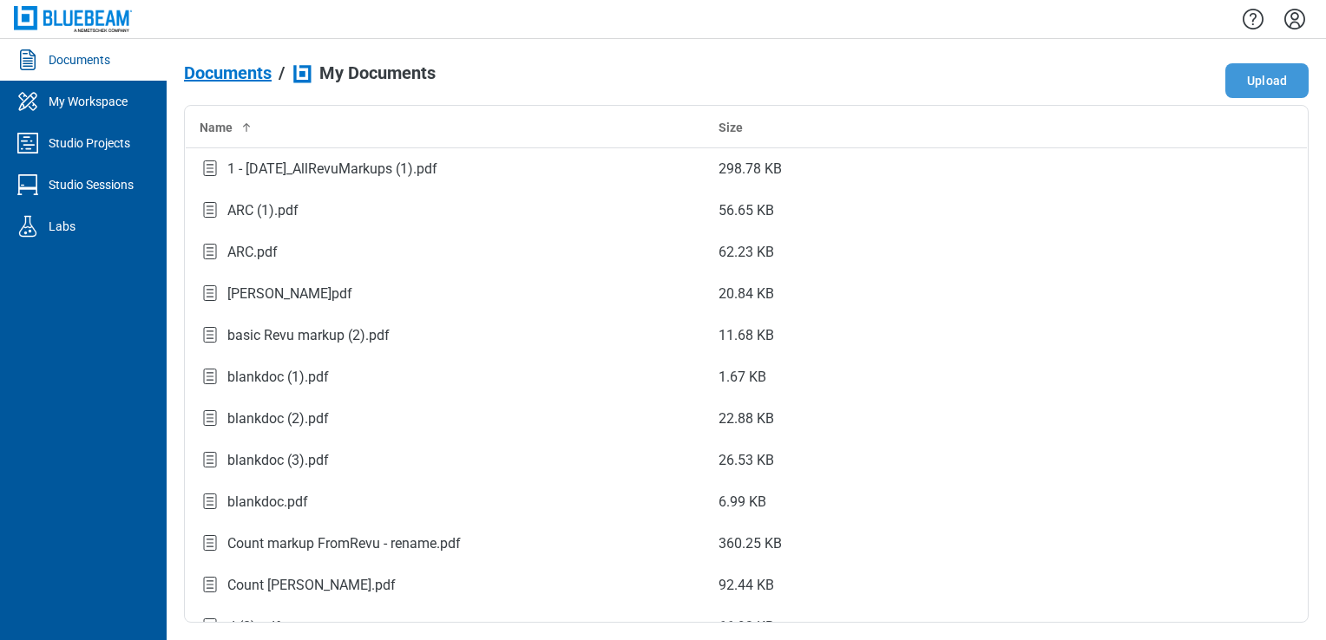
click at [1243, 82] on button "Upload" at bounding box center [1266, 80] width 83 height 35
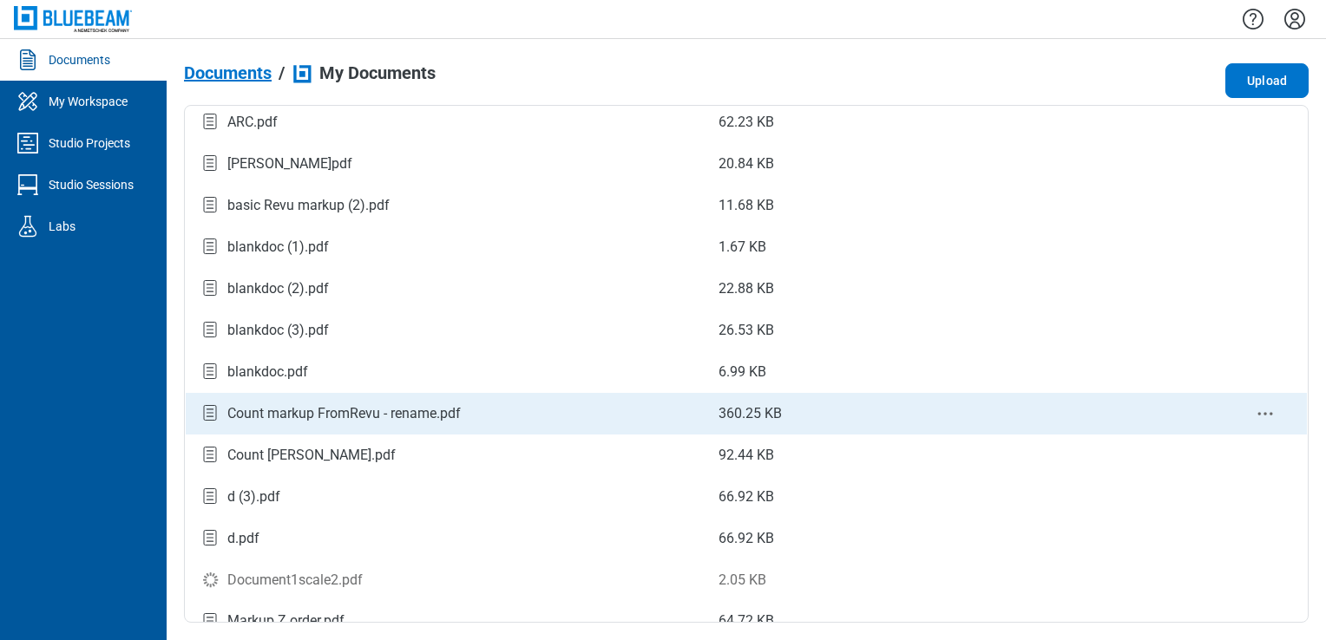
scroll to position [149, 0]
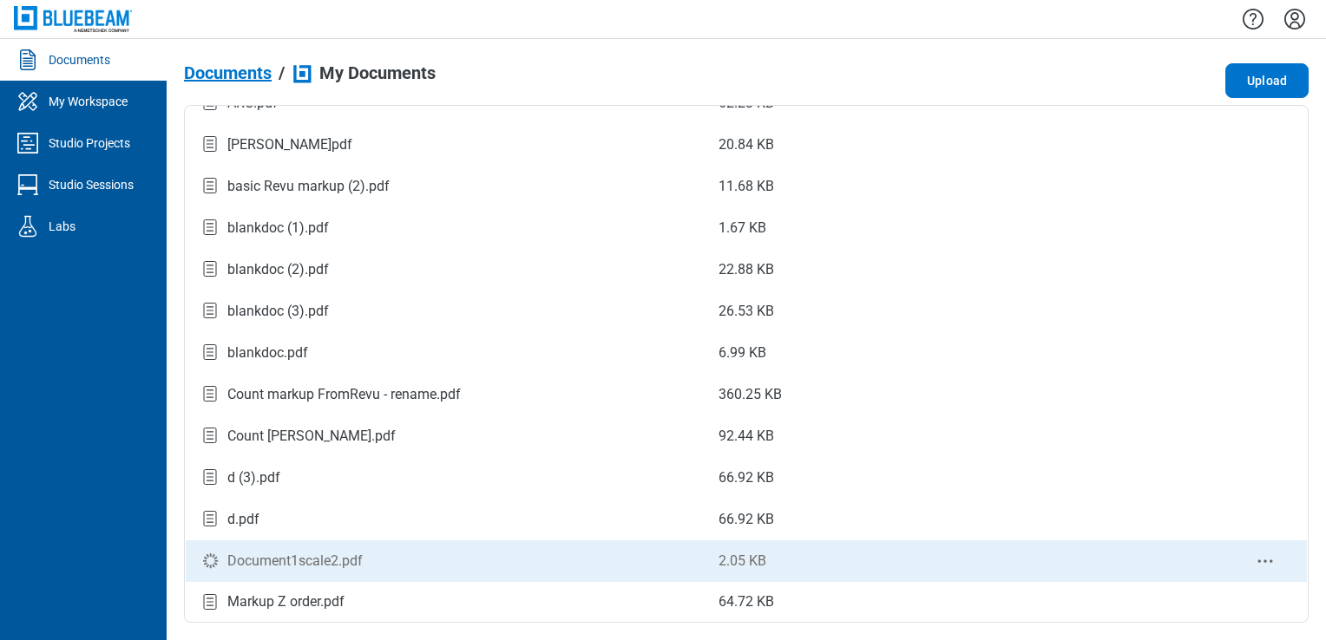
click at [338, 566] on div "Document1scale2.pdf" at bounding box center [294, 561] width 135 height 21
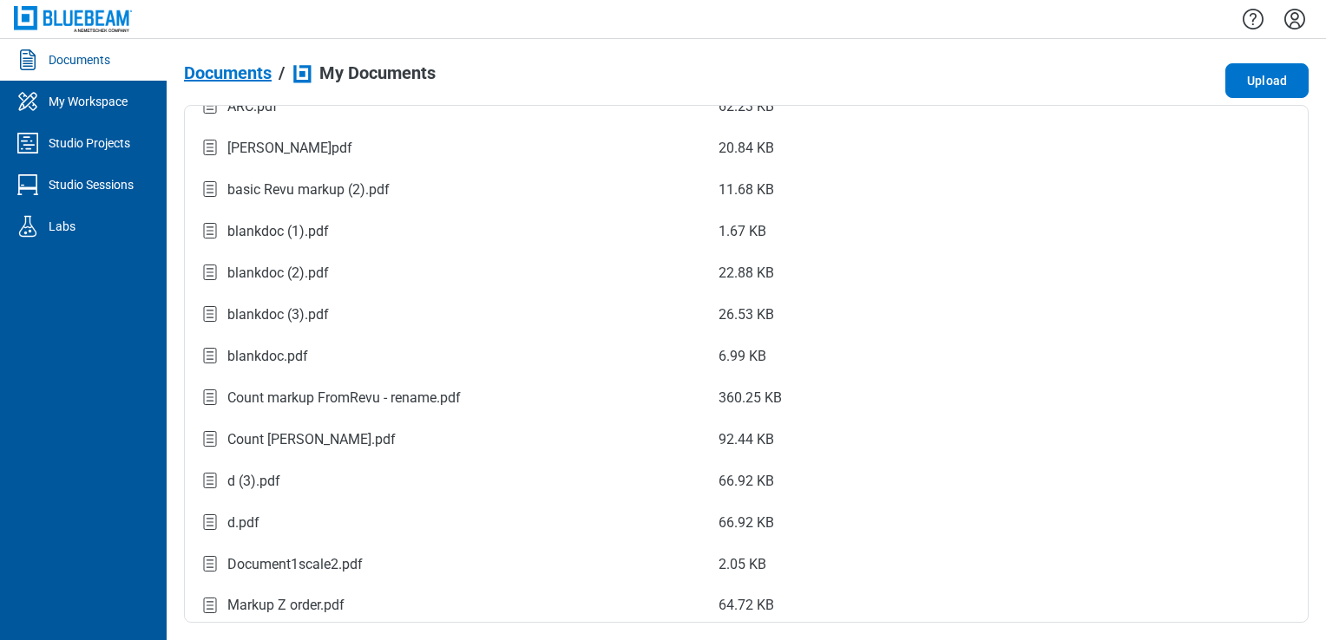
scroll to position [149, 0]
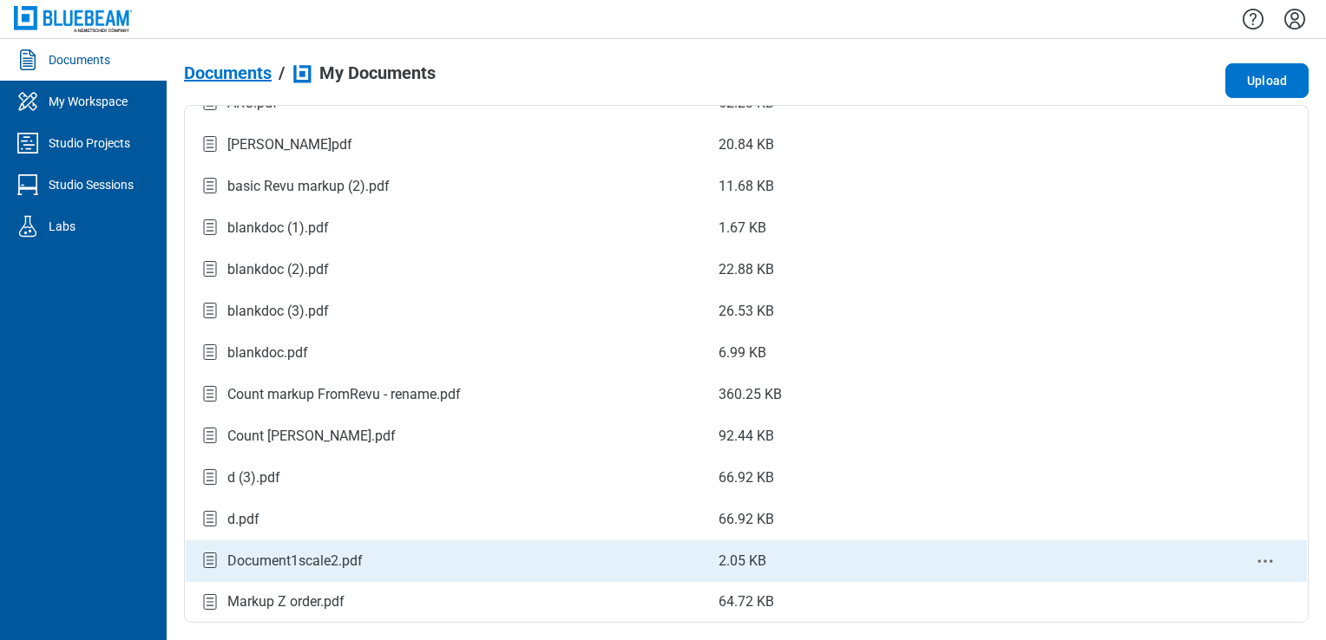
click at [483, 559] on div "Document1scale2.pdf" at bounding box center [445, 560] width 491 height 23
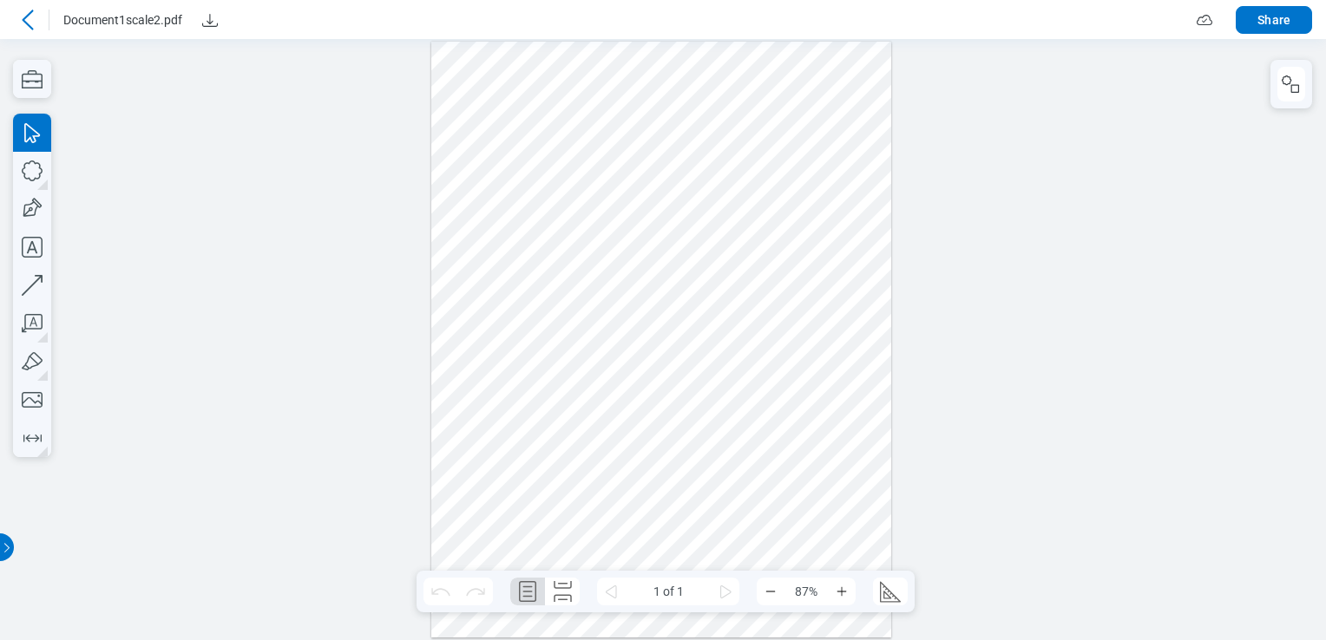
click at [869, 594] on div at bounding box center [882, 592] width 52 height 28
click at [885, 599] on icon "Edit Scale" at bounding box center [887, 595] width 8 height 8
select select "**"
select select "*****"
select select "*"
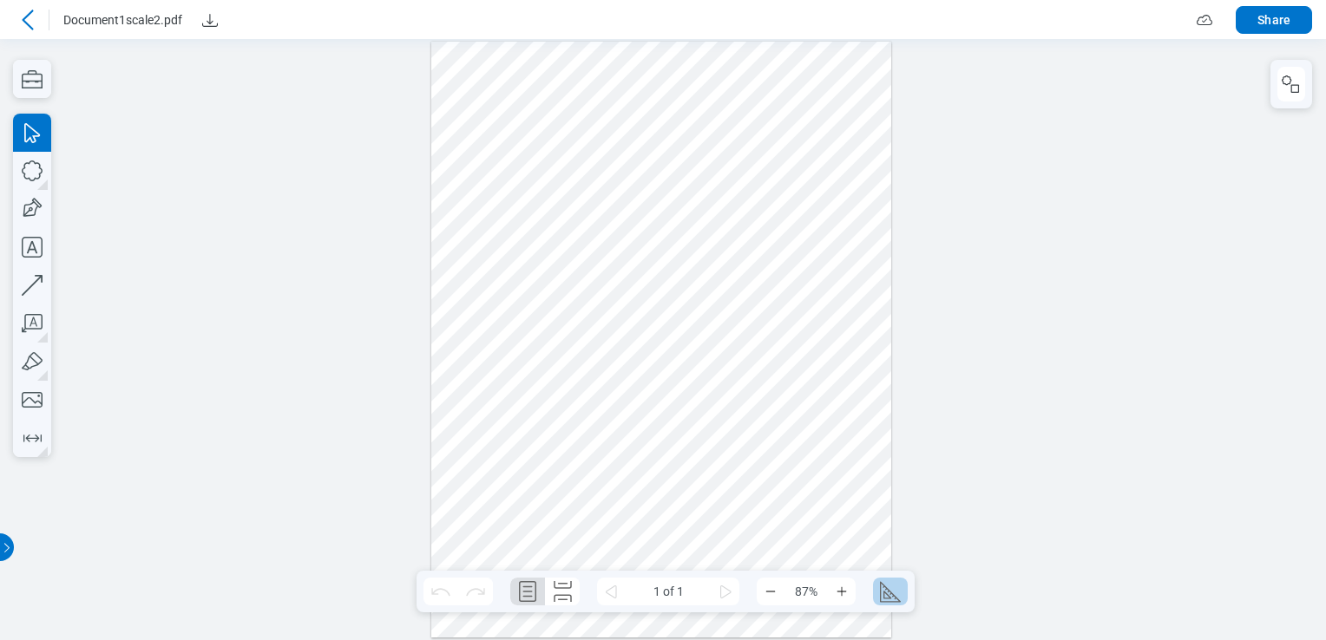
select select "**********"
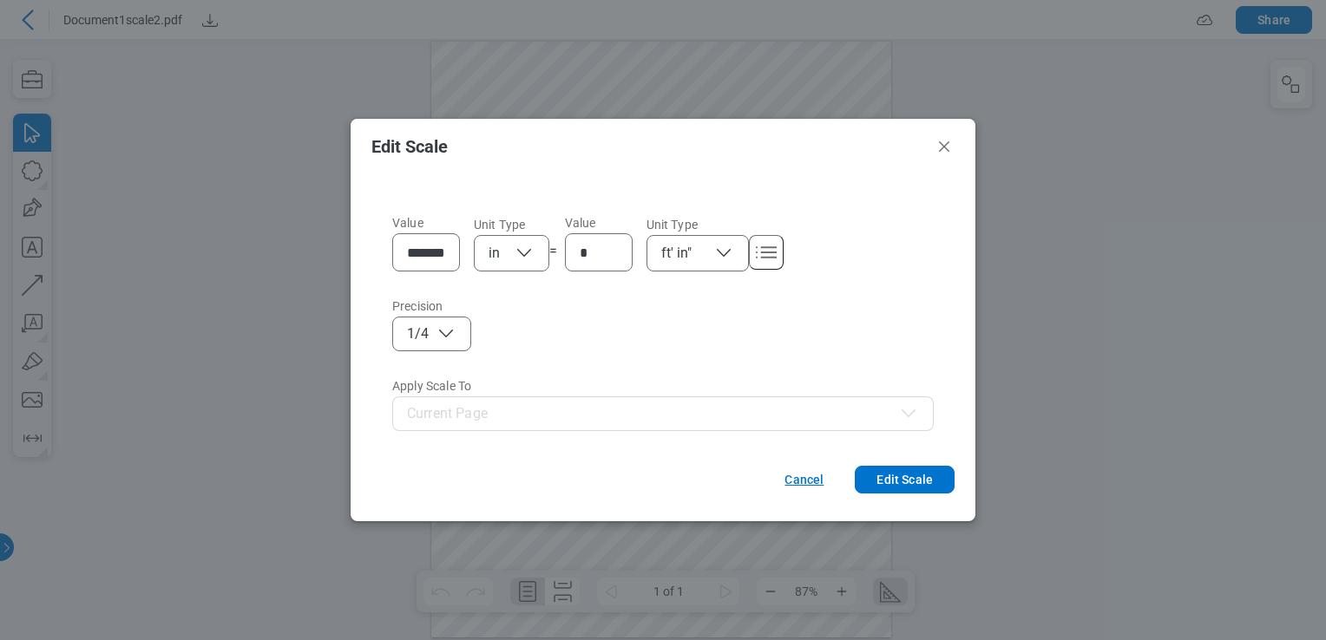
click at [808, 488] on button "Cancel" at bounding box center [804, 480] width 53 height 28
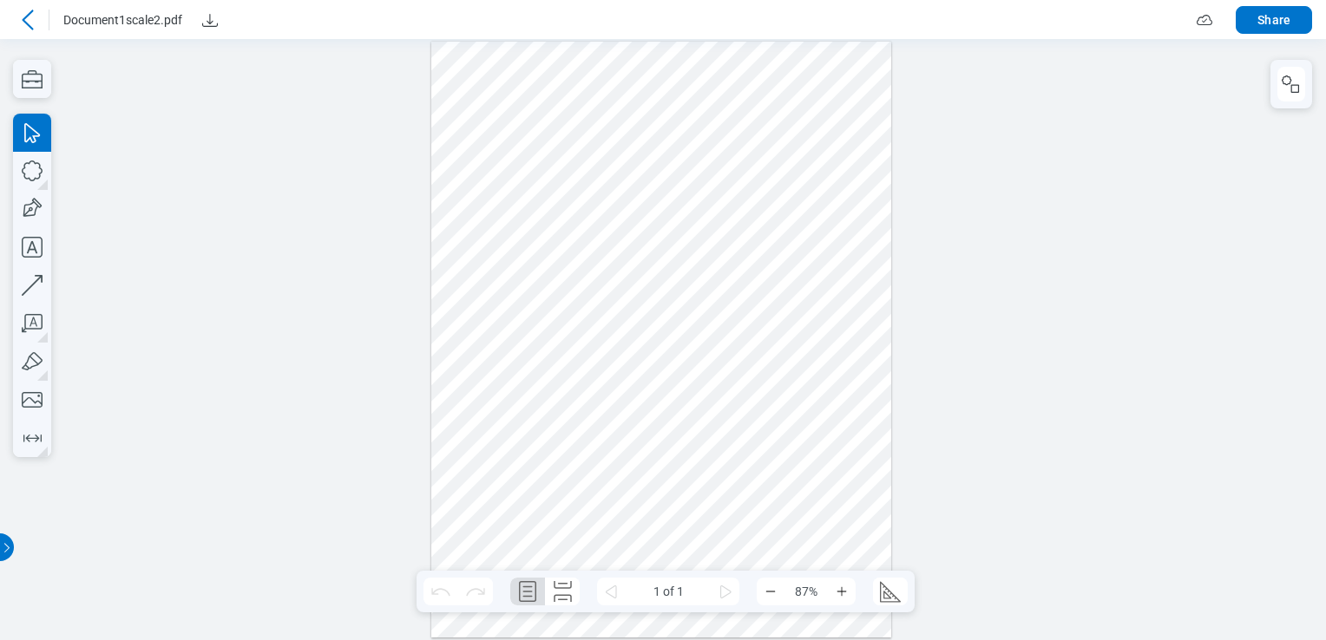
click at [25, 31] on div at bounding box center [28, 20] width 28 height 28
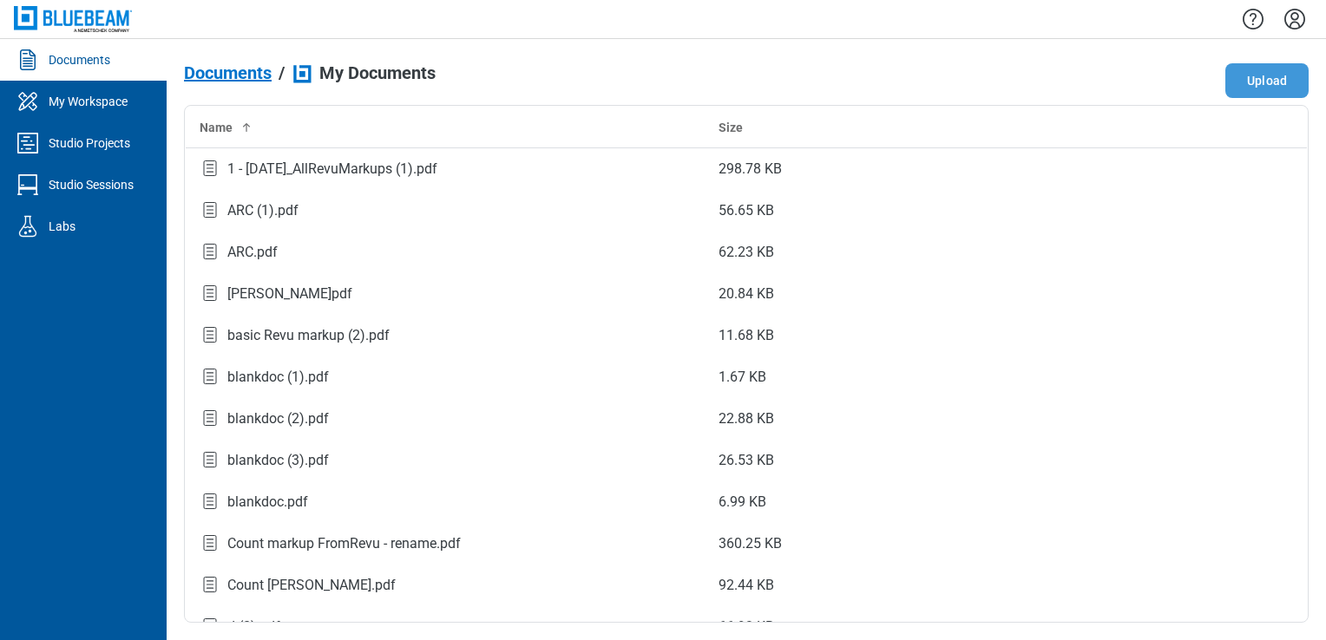
click at [1257, 91] on button "Upload" at bounding box center [1266, 80] width 83 height 35
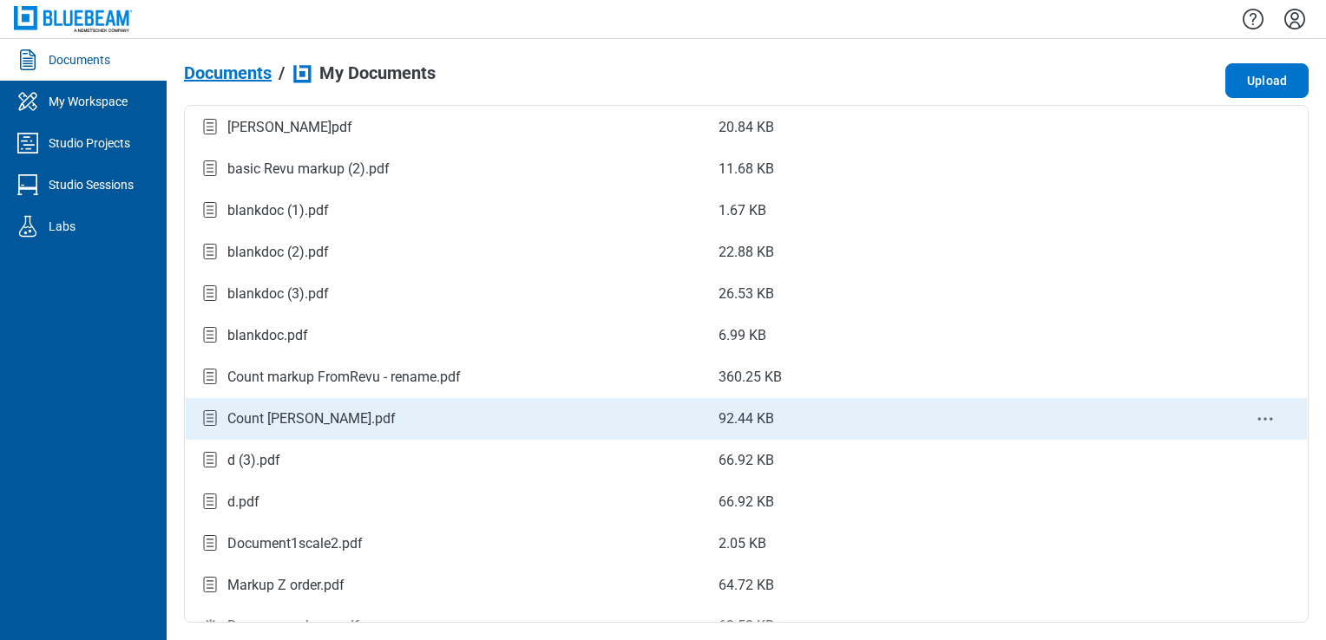
scroll to position [191, 0]
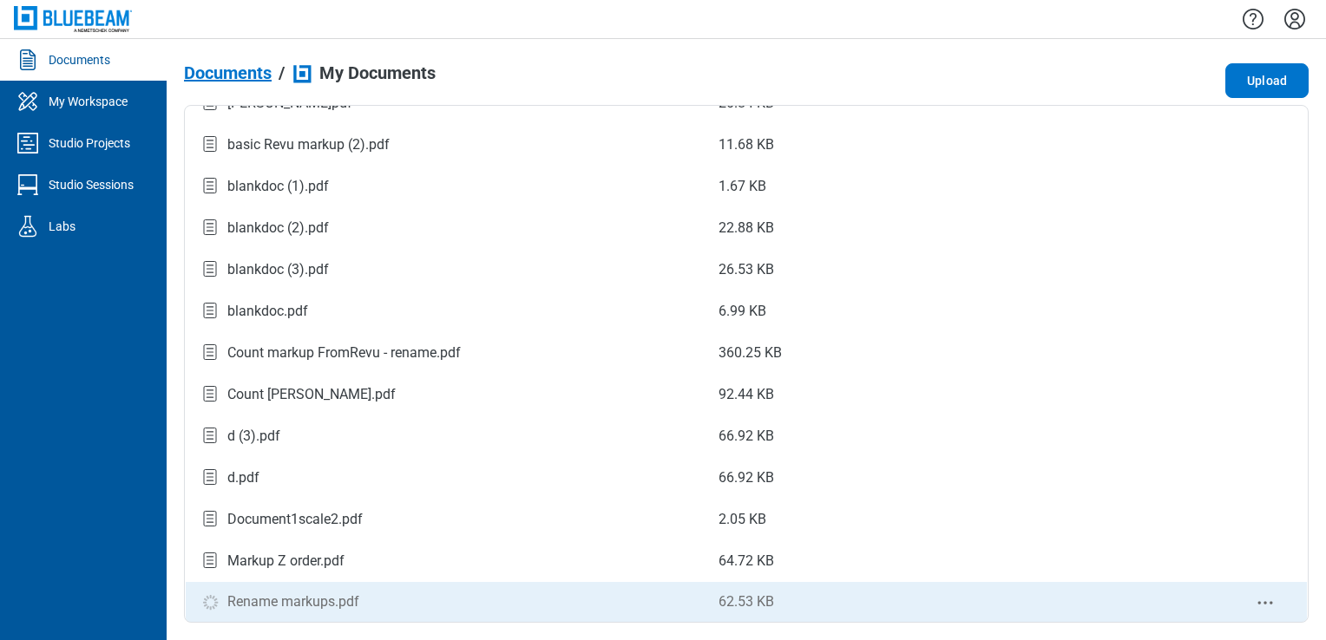
click at [313, 609] on div "Rename markups.pdf" at bounding box center [293, 602] width 132 height 21
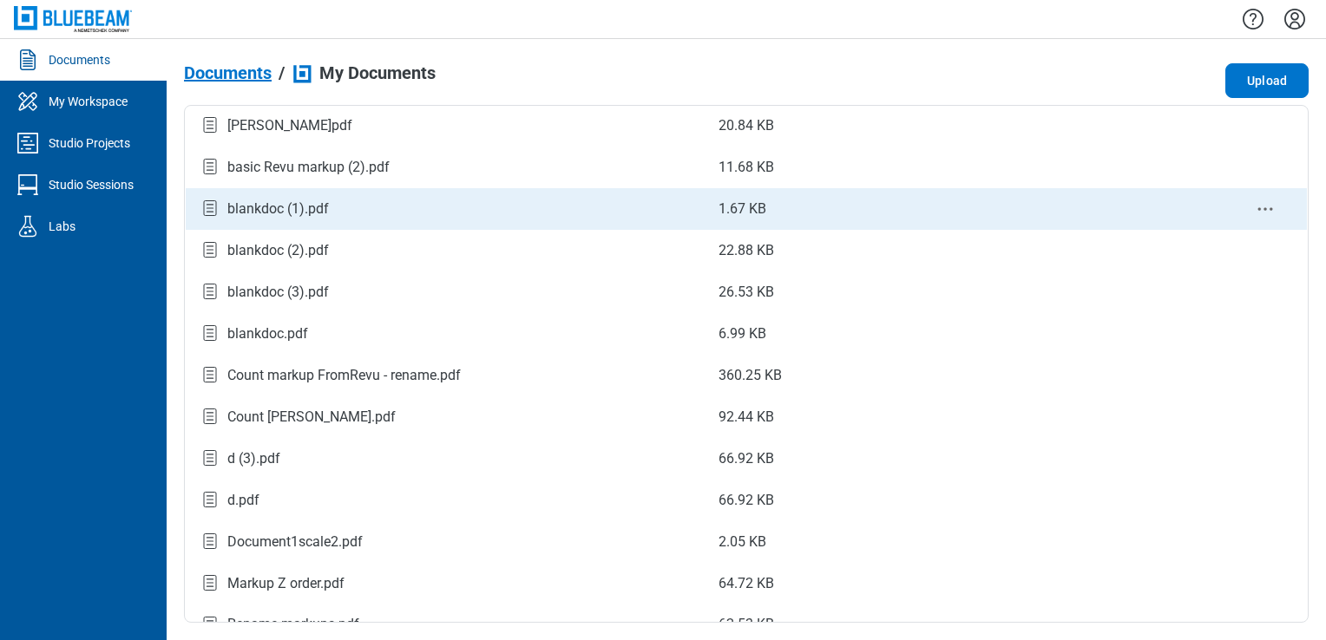
scroll to position [191, 0]
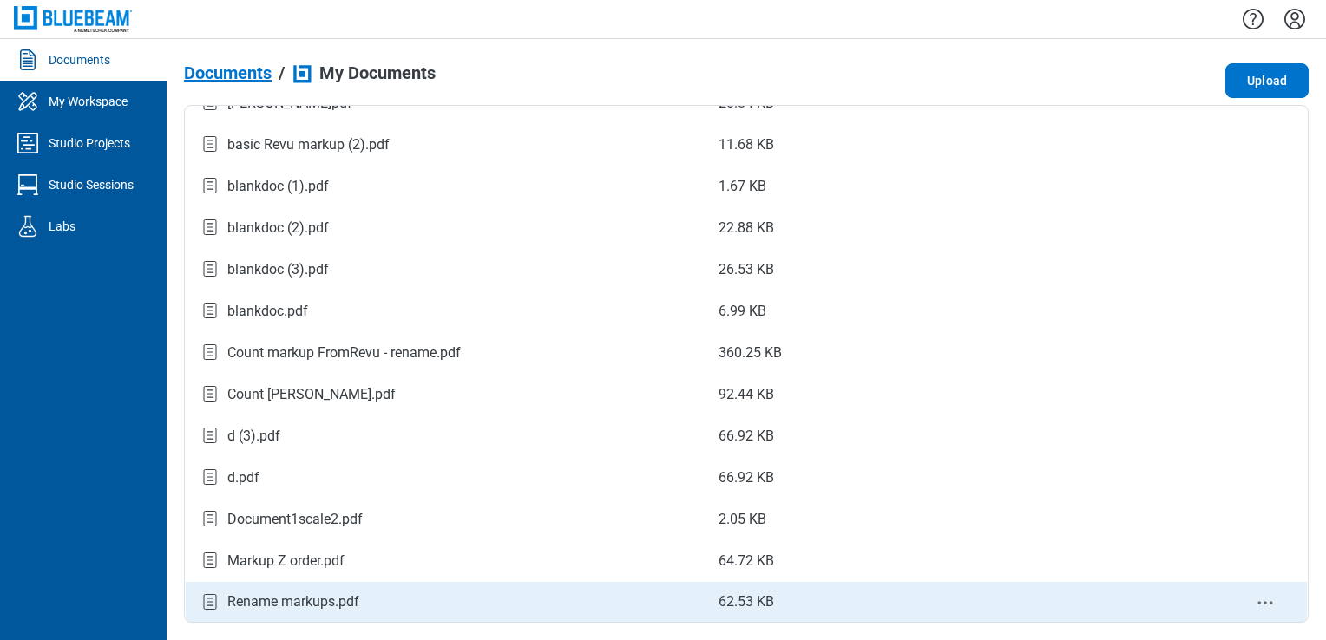
click at [304, 595] on div "Rename markups.pdf" at bounding box center [293, 602] width 132 height 21
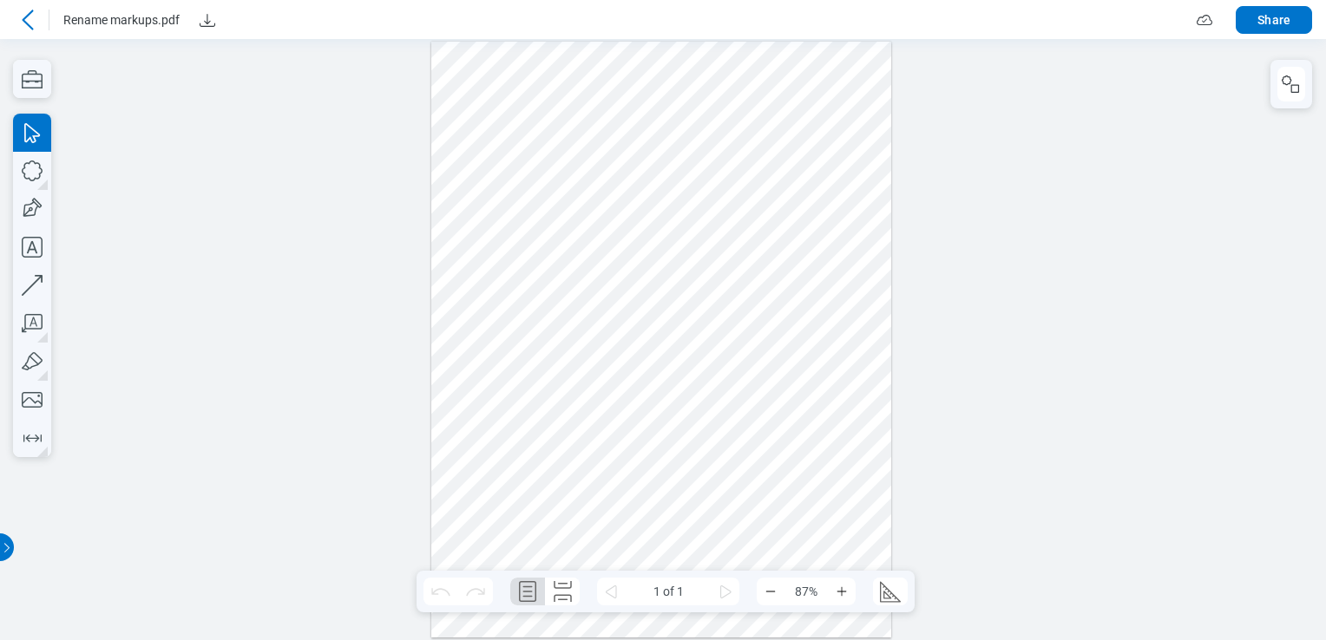
click at [26, 22] on icon at bounding box center [27, 20] width 11 height 20
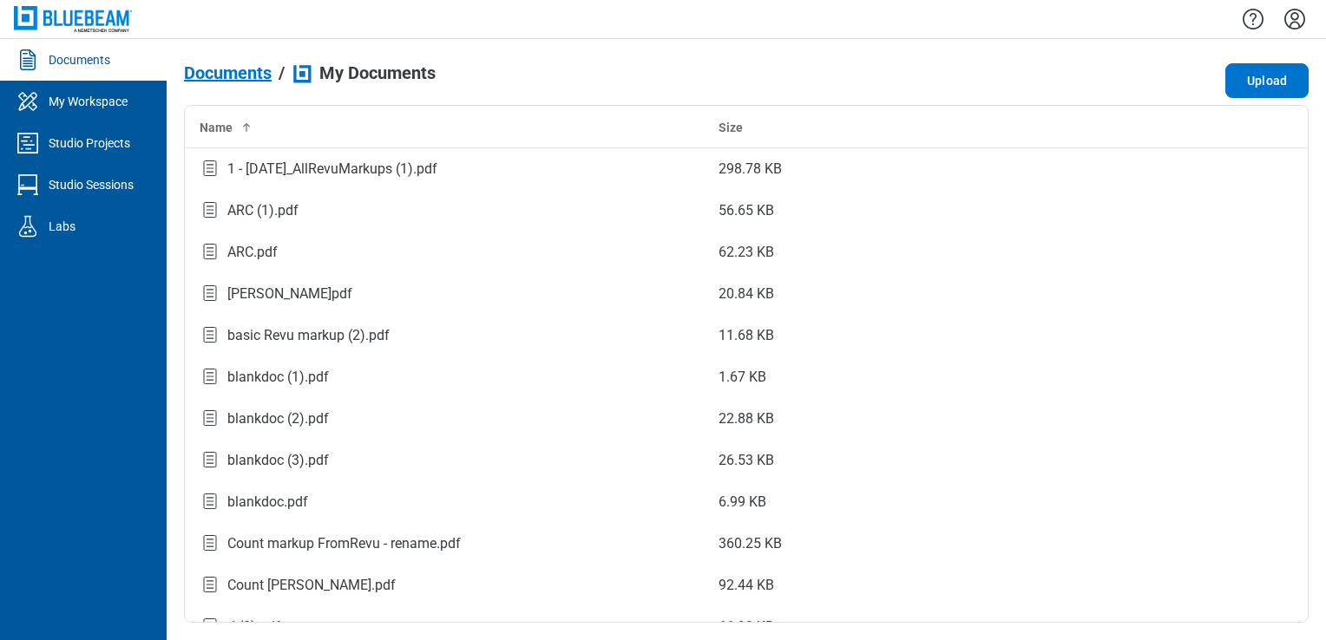
click at [1286, 20] on icon "Settings" at bounding box center [1295, 19] width 28 height 28
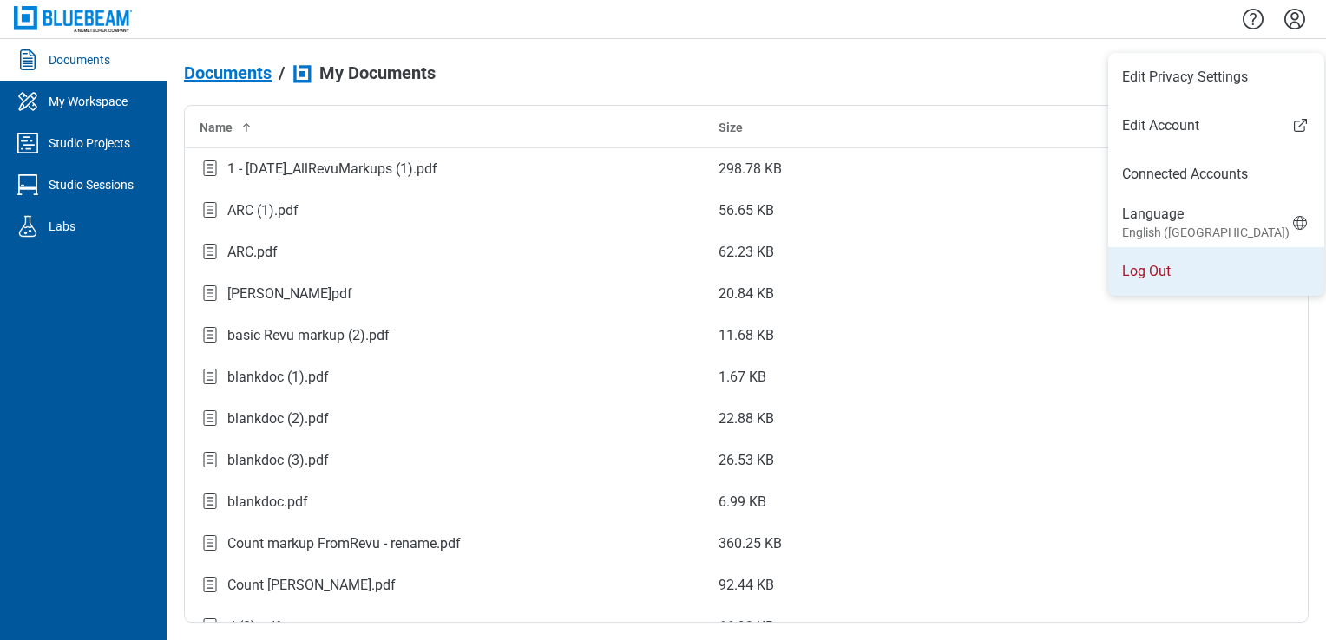
click at [1166, 258] on li "Log Out" at bounding box center [1216, 271] width 216 height 49
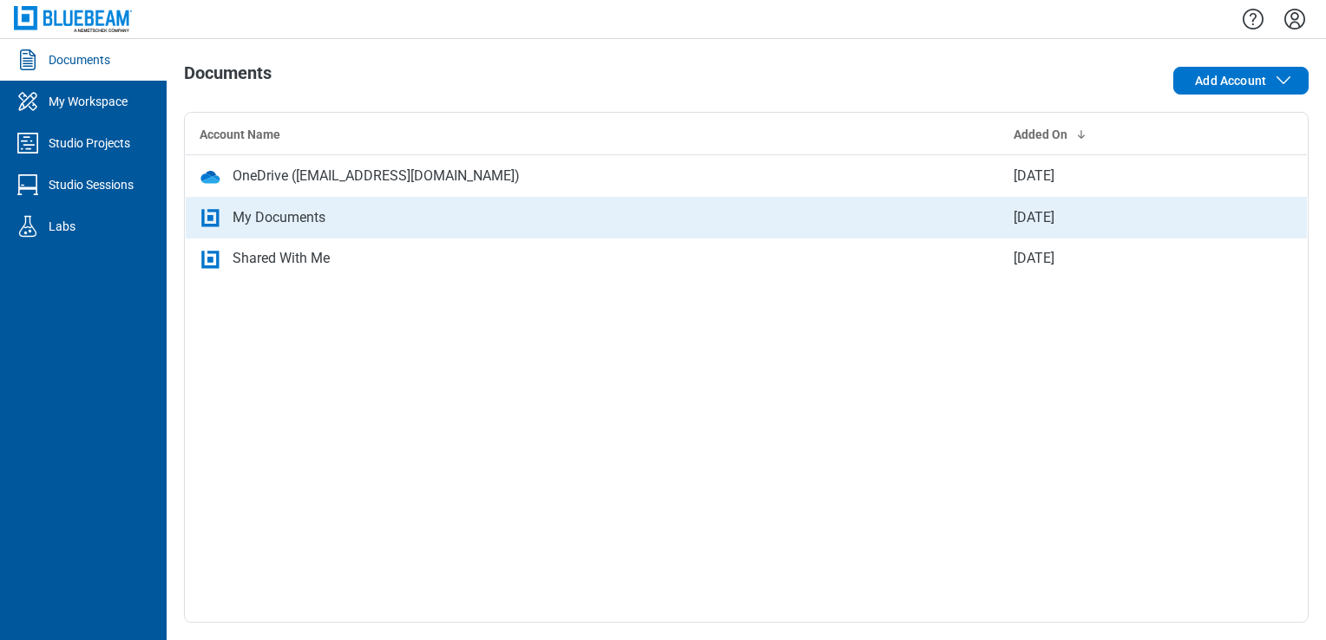
click at [438, 217] on div "My Documents" at bounding box center [593, 217] width 786 height 21
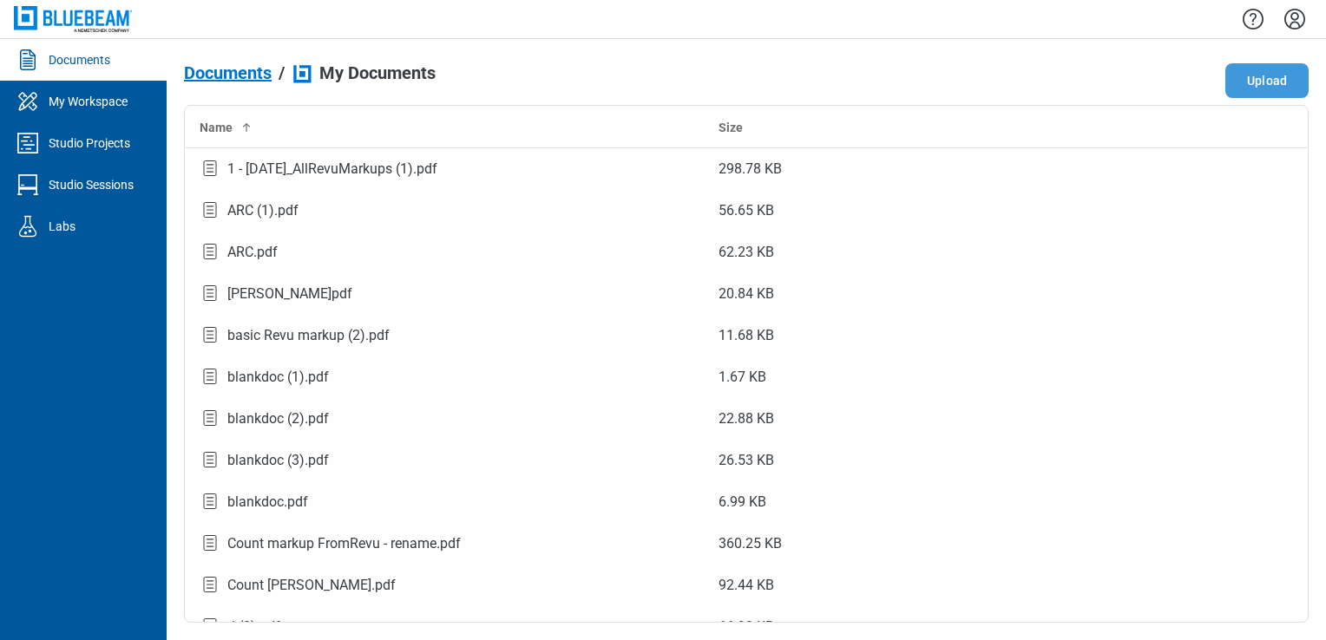
click at [1290, 75] on button "Upload" at bounding box center [1266, 80] width 83 height 35
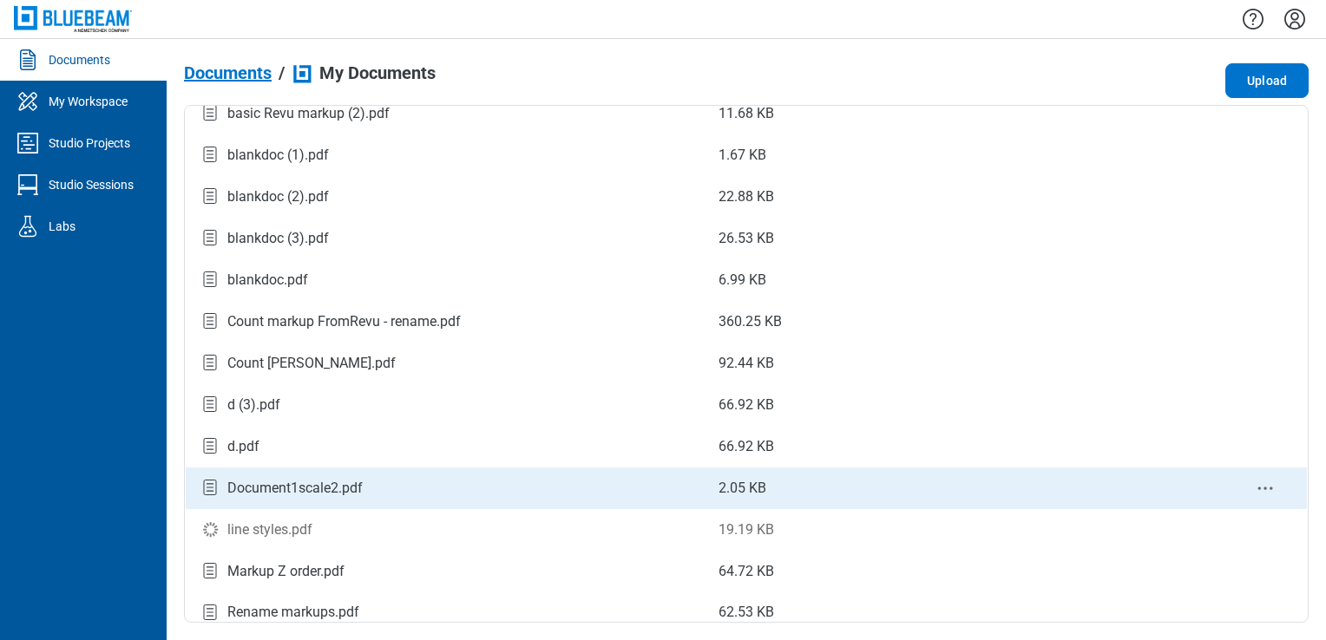
scroll to position [233, 0]
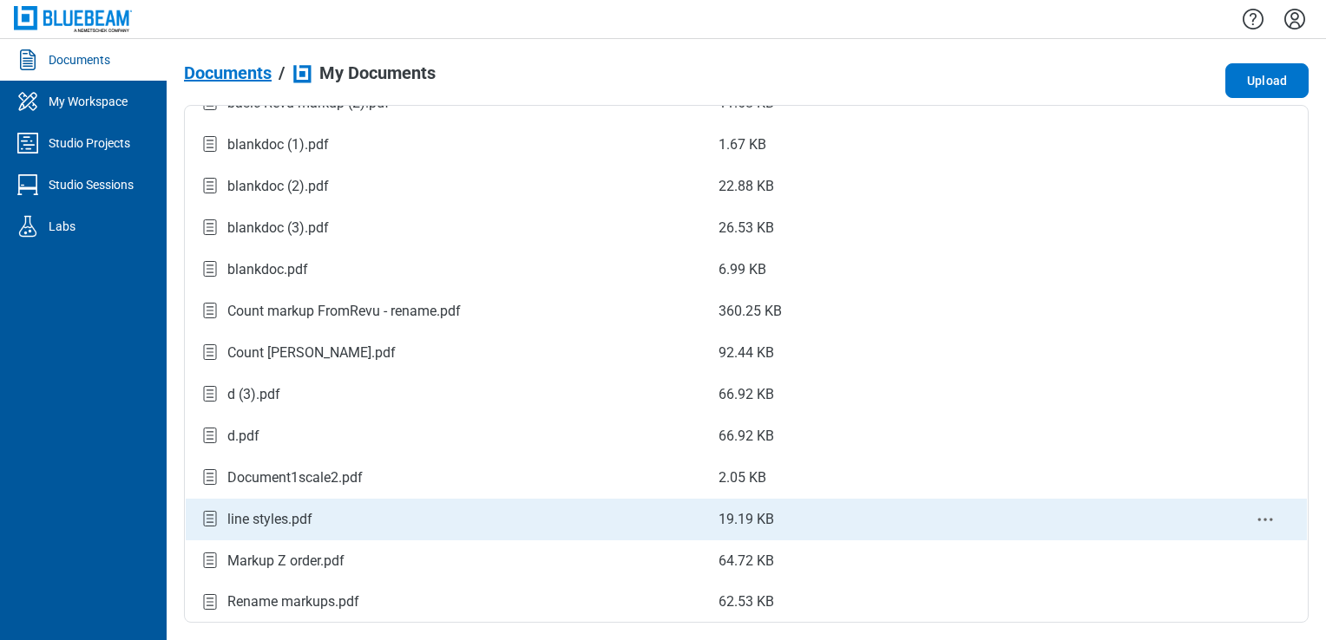
click at [446, 525] on div "line styles.pdf" at bounding box center [445, 519] width 491 height 23
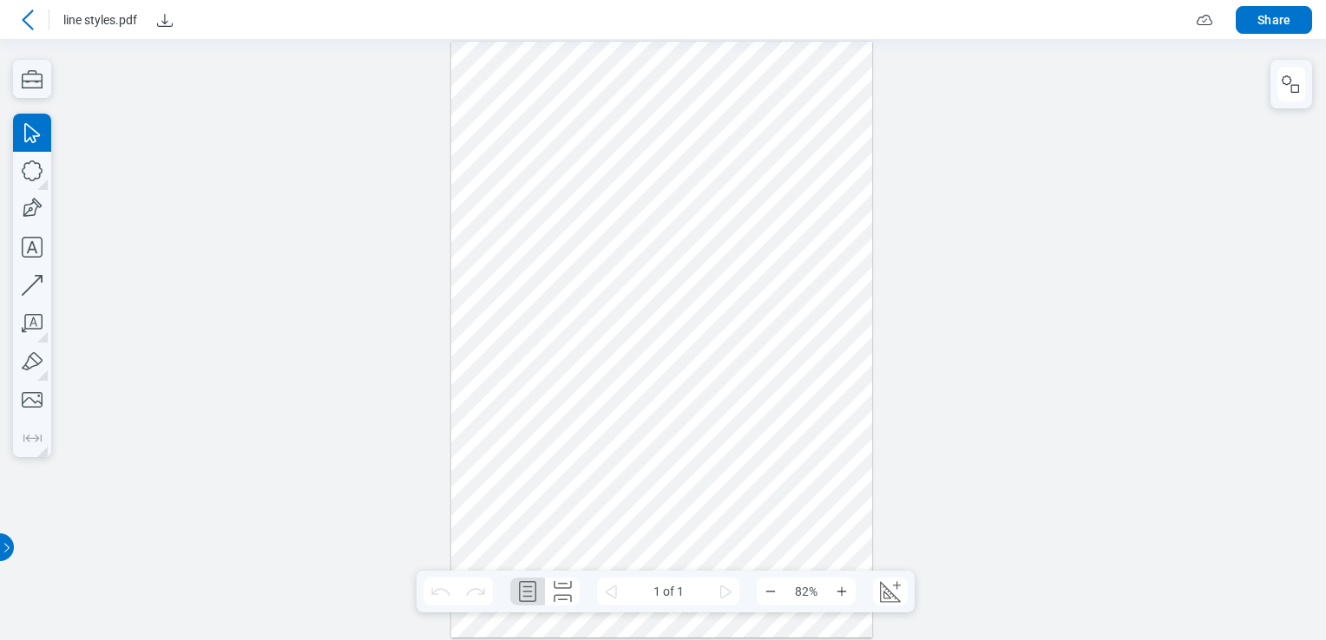
click at [679, 112] on div at bounding box center [662, 340] width 422 height 596
drag, startPoint x: 679, startPoint y: 112, endPoint x: 715, endPoint y: 180, distance: 76.5
click at [715, 180] on div at bounding box center [662, 340] width 422 height 596
click at [675, 154] on div at bounding box center [662, 340] width 422 height 596
drag, startPoint x: 675, startPoint y: 154, endPoint x: 548, endPoint y: 255, distance: 162.4
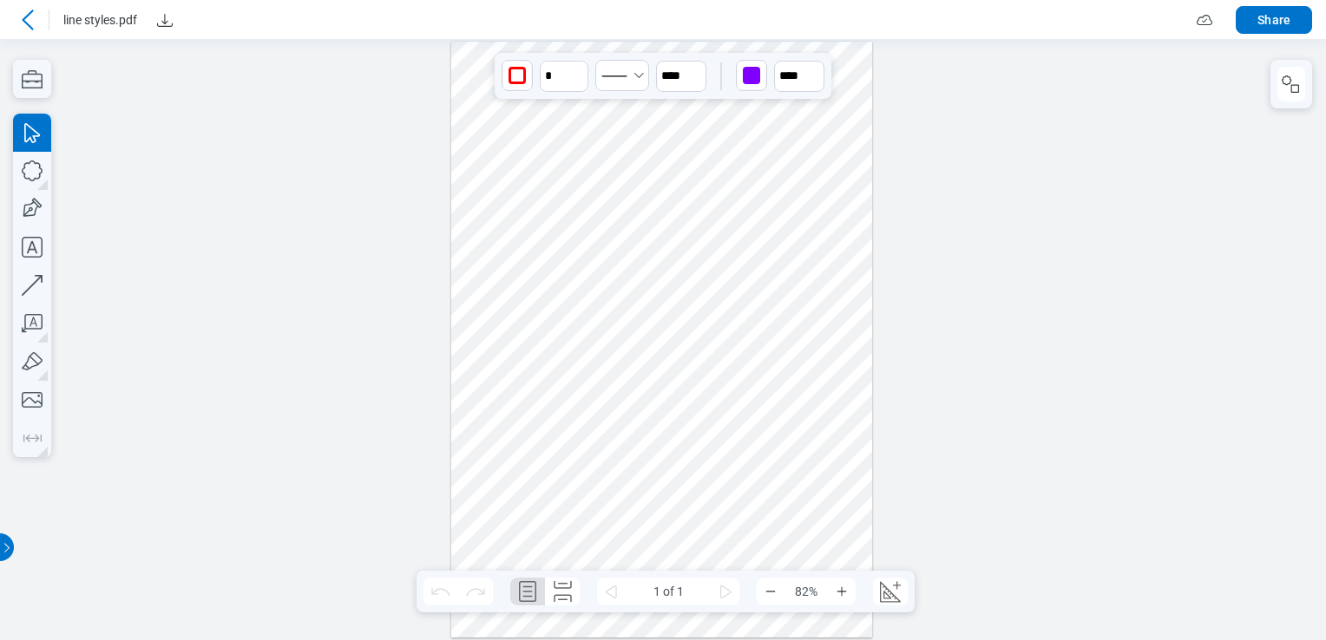
click at [550, 259] on div at bounding box center [662, 340] width 422 height 596
click at [594, 111] on div at bounding box center [662, 340] width 422 height 596
drag, startPoint x: 594, startPoint y: 111, endPoint x: 528, endPoint y: 221, distance: 128.4
click at [528, 221] on div at bounding box center [662, 340] width 422 height 596
click at [757, 114] on div at bounding box center [662, 340] width 422 height 596
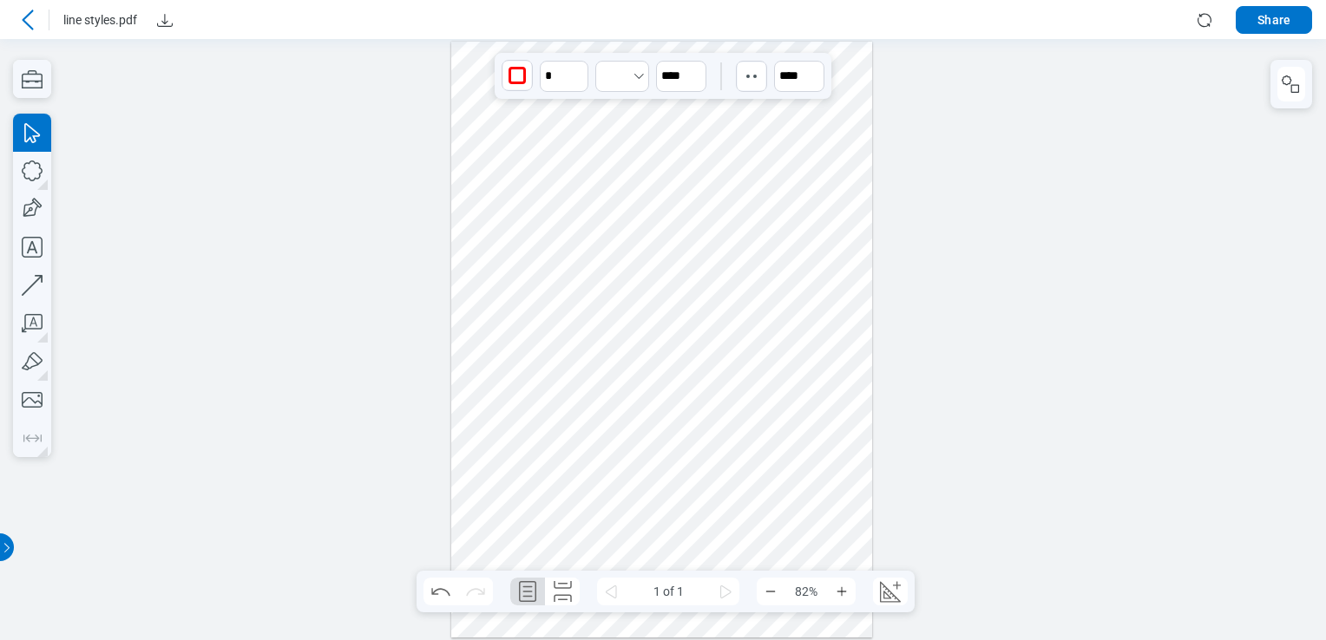
drag, startPoint x: 757, startPoint y: 114, endPoint x: 758, endPoint y: 213, distance: 98.9
click at [850, 251] on div at bounding box center [662, 340] width 422 height 596
click at [705, 118] on div at bounding box center [662, 340] width 422 height 596
drag, startPoint x: 705, startPoint y: 114, endPoint x: 644, endPoint y: 313, distance: 208.6
click at [649, 377] on div at bounding box center [662, 340] width 422 height 596
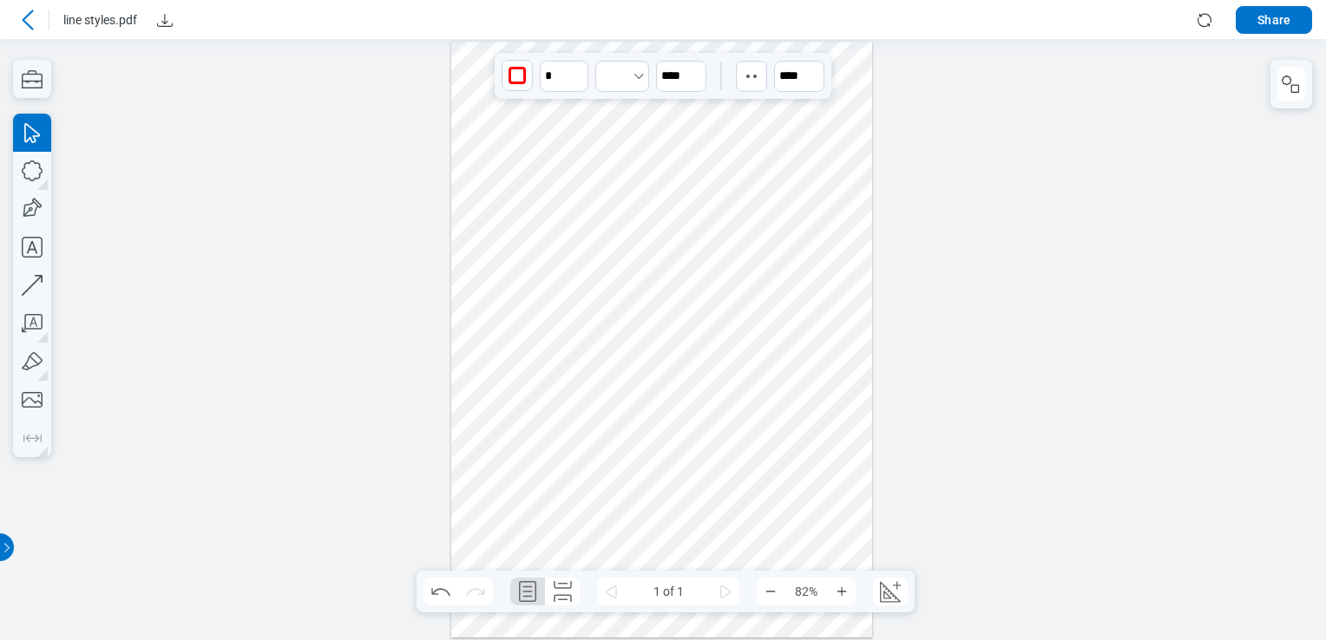
drag, startPoint x: 698, startPoint y: 115, endPoint x: 896, endPoint y: 213, distance: 221.6
click at [661, 338] on div at bounding box center [662, 340] width 422 height 596
click at [1297, 70] on button "button" at bounding box center [1291, 84] width 28 height 35
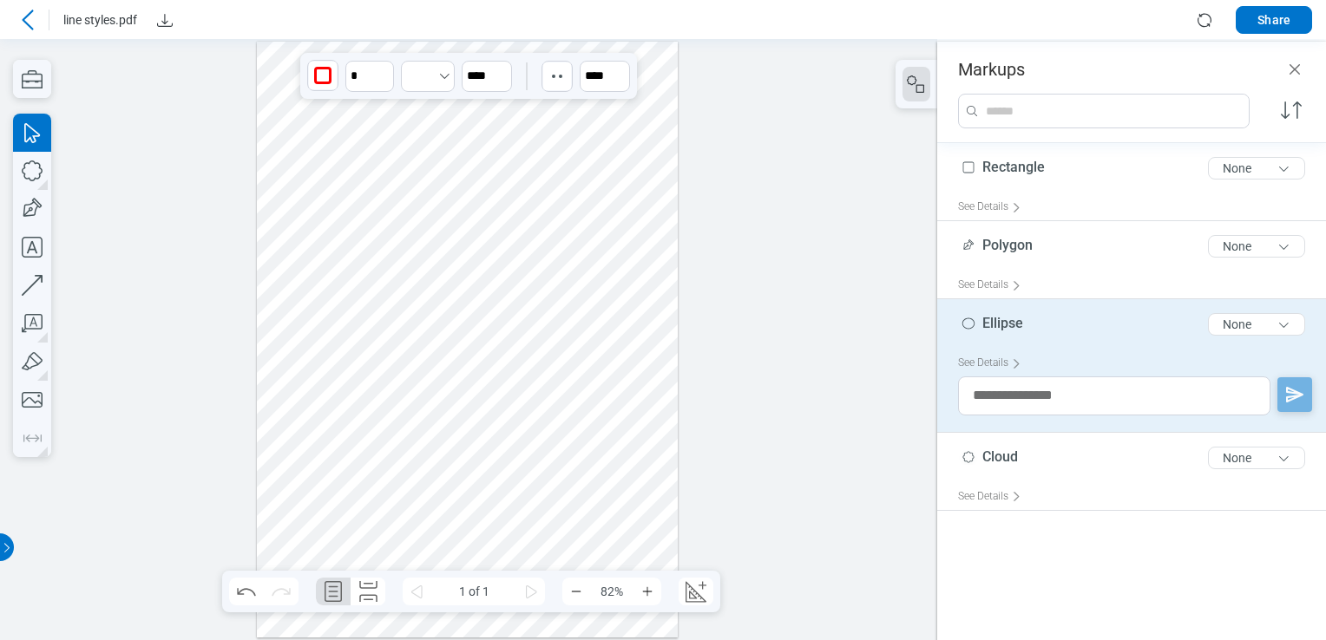
click at [507, 111] on div at bounding box center [468, 340] width 422 height 596
click at [565, 108] on div at bounding box center [468, 340] width 422 height 596
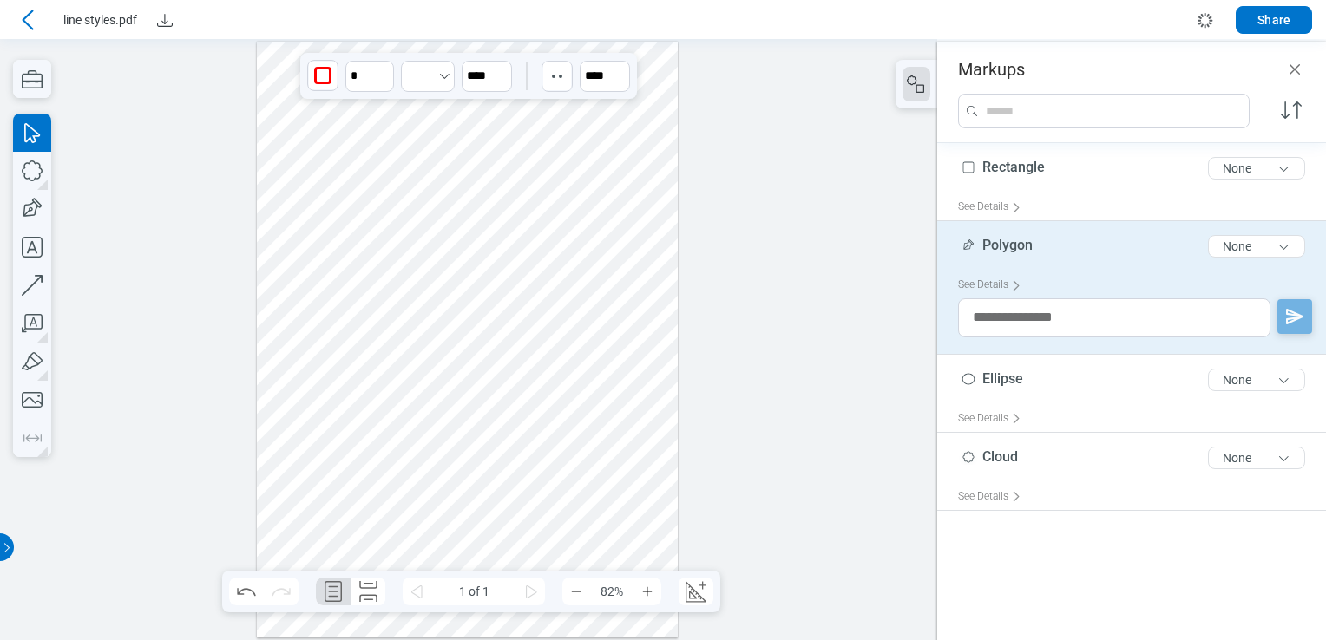
drag, startPoint x: 566, startPoint y: 109, endPoint x: 399, endPoint y: 136, distance: 168.8
click at [666, 196] on div at bounding box center [468, 340] width 422 height 596
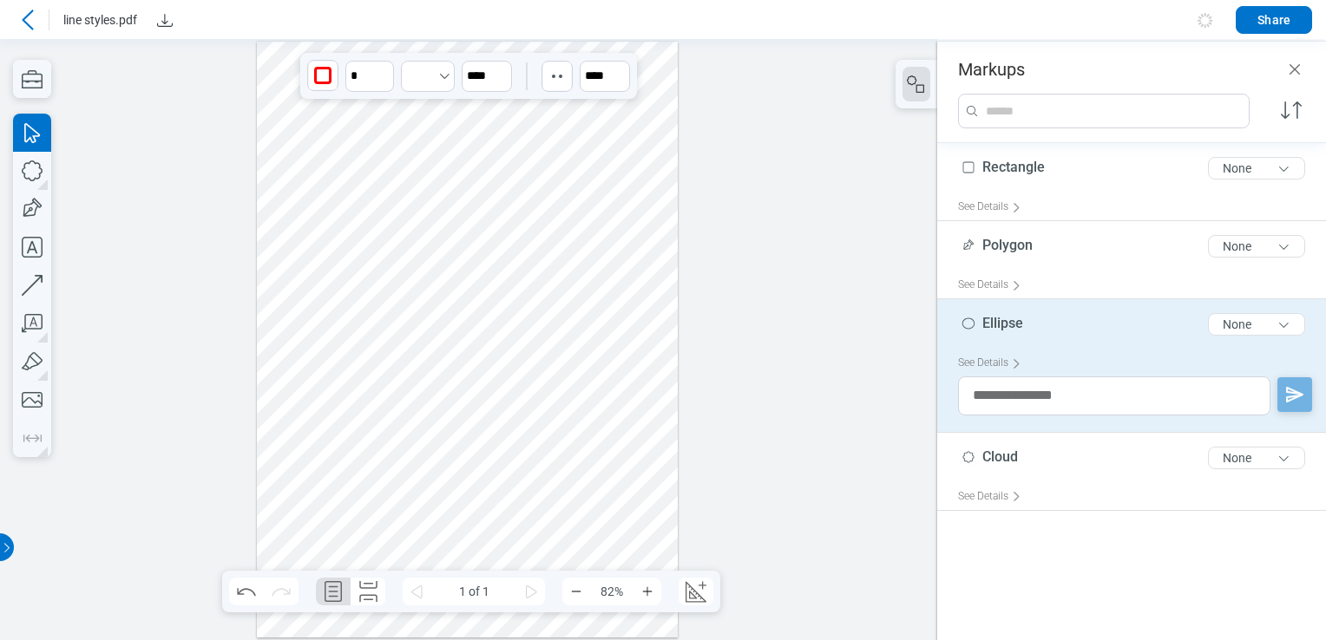
click at [494, 108] on div at bounding box center [468, 340] width 422 height 596
drag, startPoint x: 496, startPoint y: 110, endPoint x: 468, endPoint y: 208, distance: 101.9
click at [444, 232] on div at bounding box center [468, 340] width 422 height 596
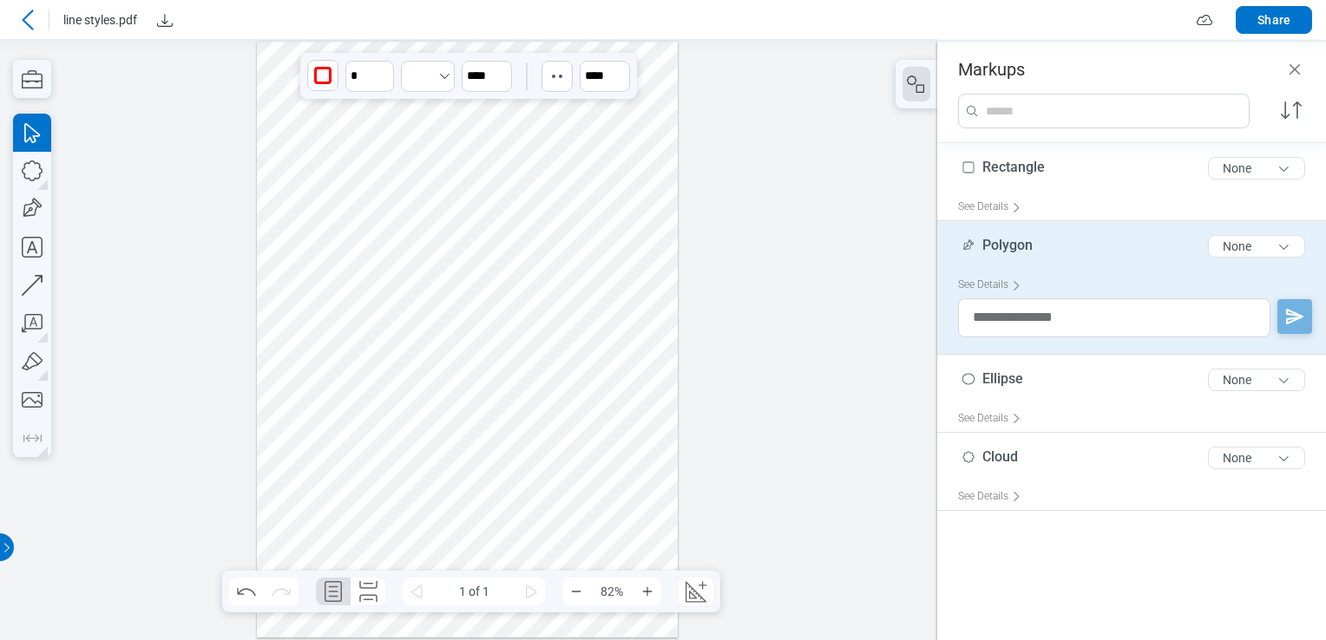
click at [562, 109] on div at bounding box center [468, 340] width 422 height 596
drag, startPoint x: 562, startPoint y: 109, endPoint x: 635, endPoint y: 177, distance: 99.5
click at [687, 233] on div at bounding box center [468, 339] width 937 height 601
drag, startPoint x: 587, startPoint y: 105, endPoint x: 611, endPoint y: 247, distance: 144.4
click at [609, 229] on div at bounding box center [468, 340] width 422 height 596
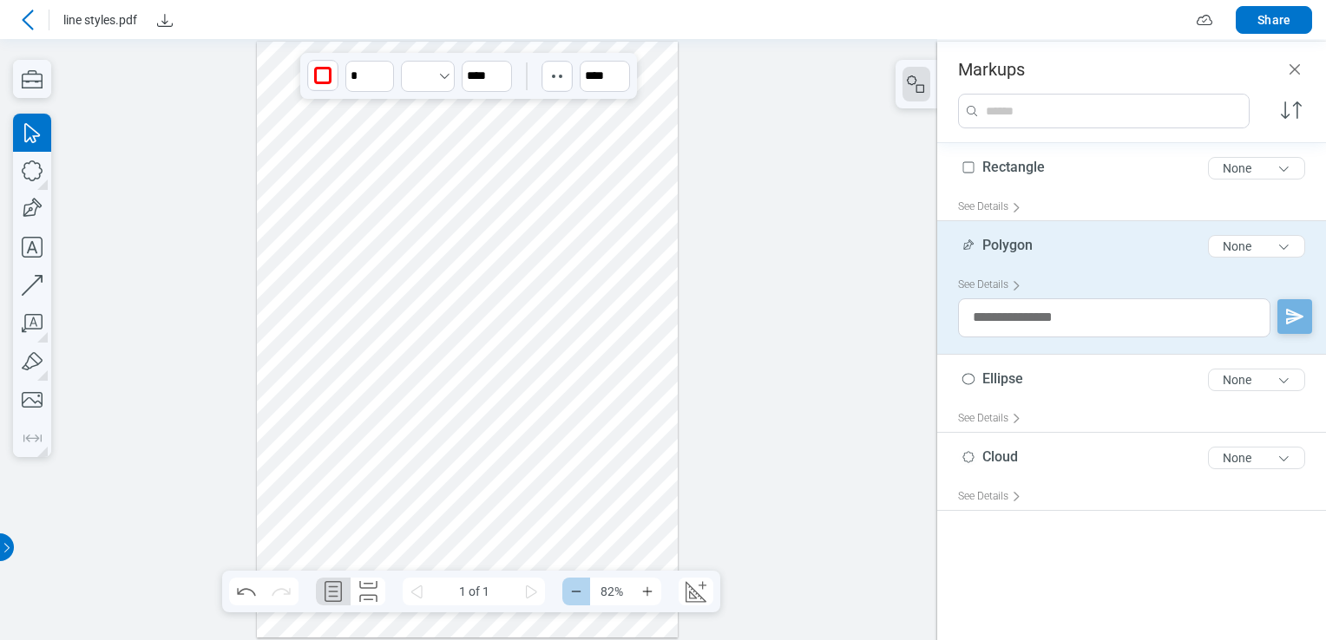
click at [580, 585] on icon "Zoom Out" at bounding box center [576, 592] width 14 height 14
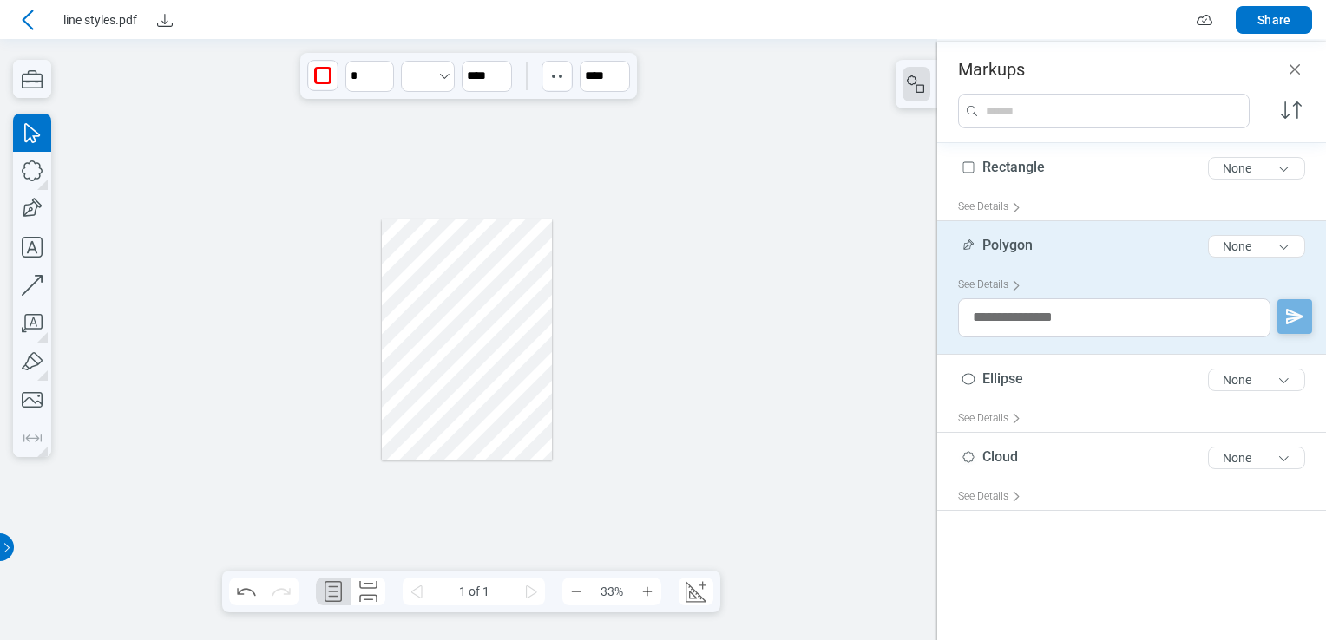
click at [418, 278] on div at bounding box center [467, 340] width 170 height 241
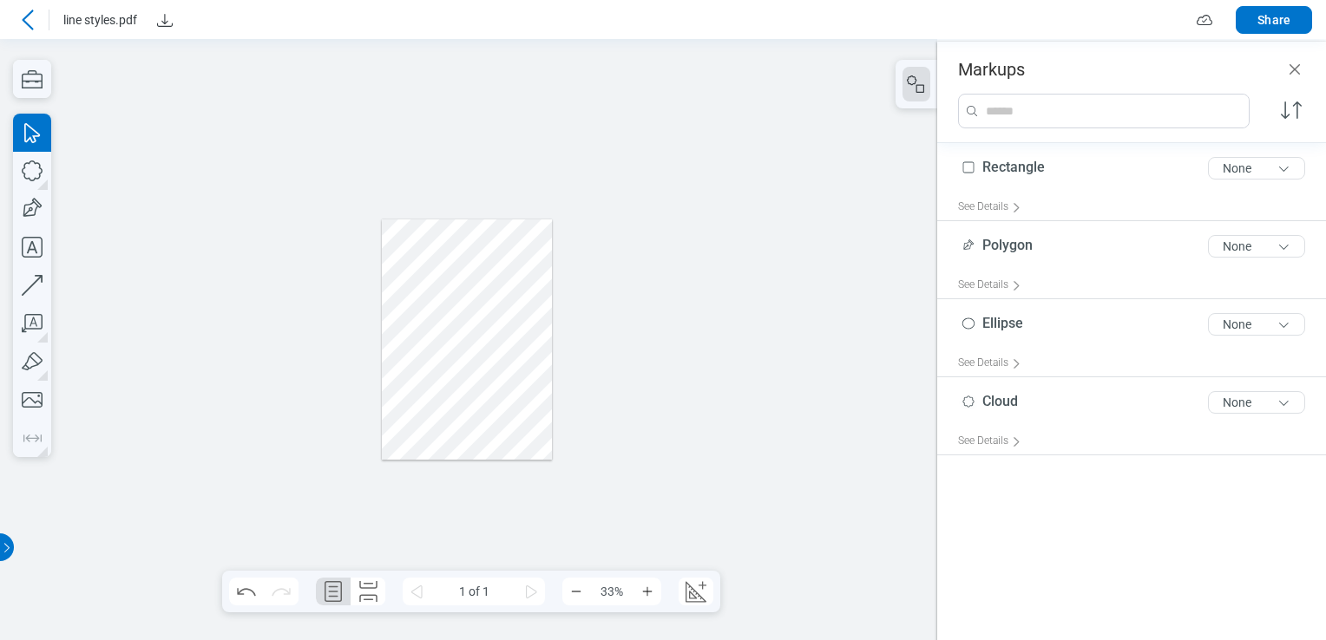
drag, startPoint x: 418, startPoint y: 278, endPoint x: 419, endPoint y: 253, distance: 25.2
click at [419, 253] on div at bounding box center [467, 340] width 170 height 241
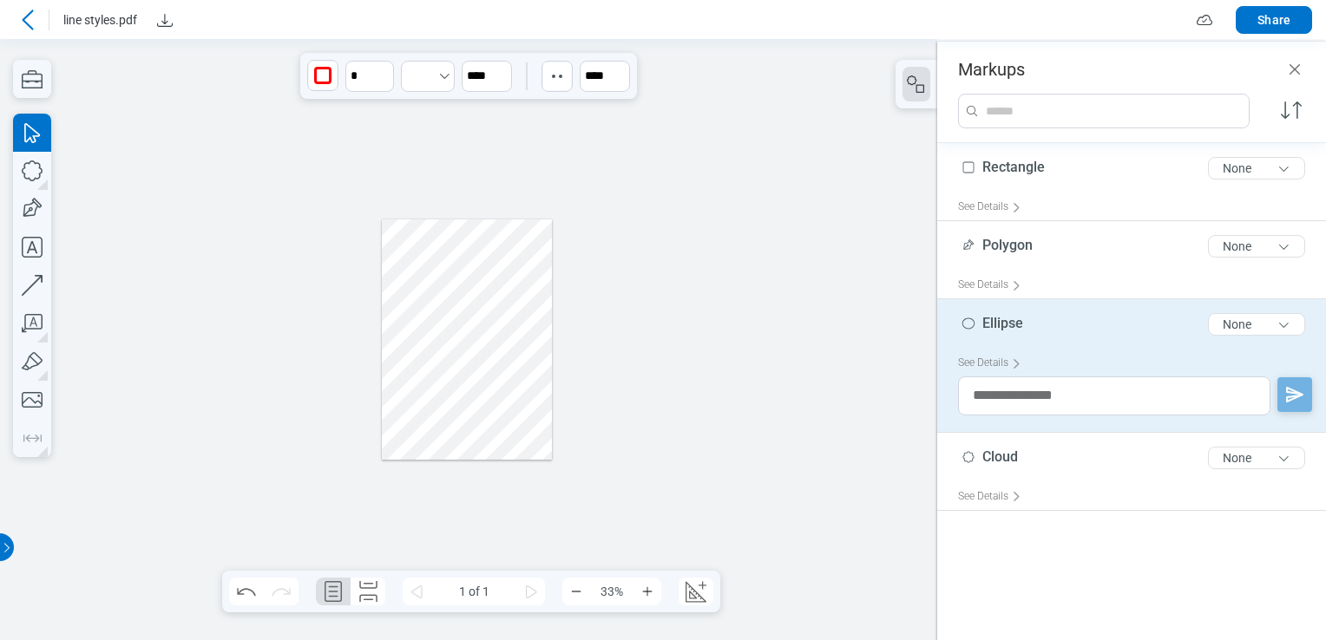
click at [473, 245] on div at bounding box center [467, 340] width 170 height 241
drag, startPoint x: 472, startPoint y: 233, endPoint x: 470, endPoint y: 332, distance: 99.8
click at [470, 338] on div at bounding box center [467, 340] width 170 height 241
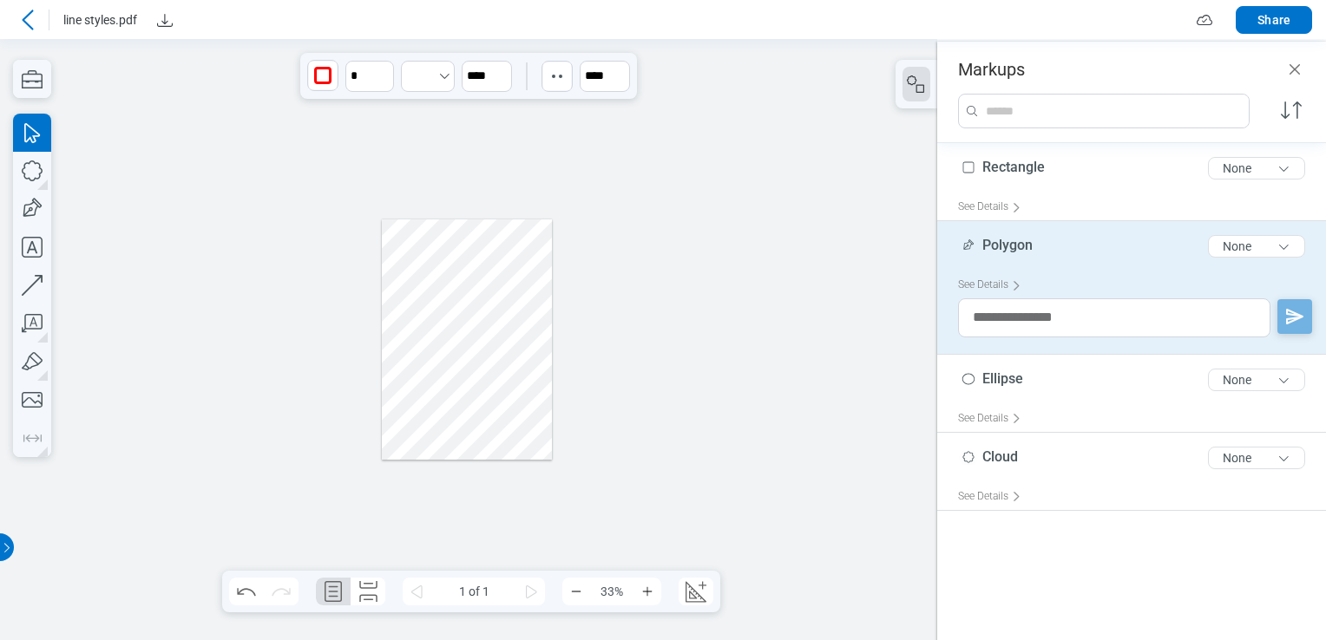
click at [506, 236] on div at bounding box center [467, 340] width 170 height 241
drag, startPoint x: 507, startPoint y: 233, endPoint x: 509, endPoint y: 277, distance: 43.5
click at [531, 313] on div at bounding box center [467, 340] width 170 height 241
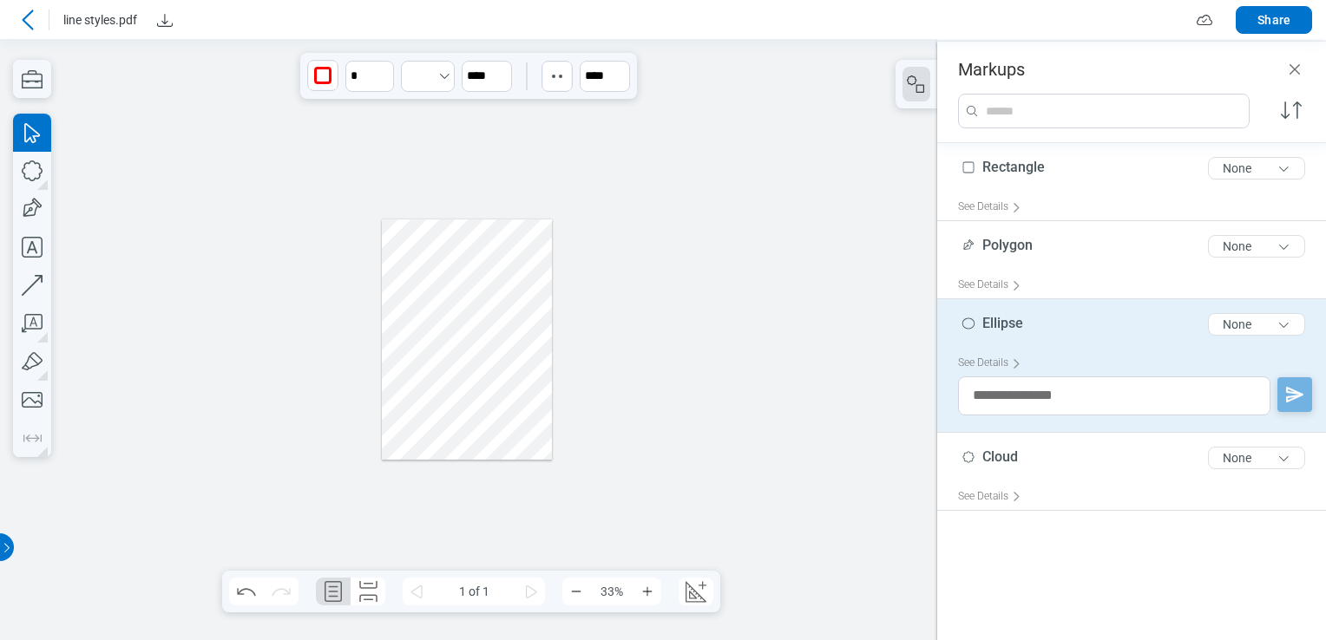
click at [484, 233] on div at bounding box center [467, 340] width 170 height 241
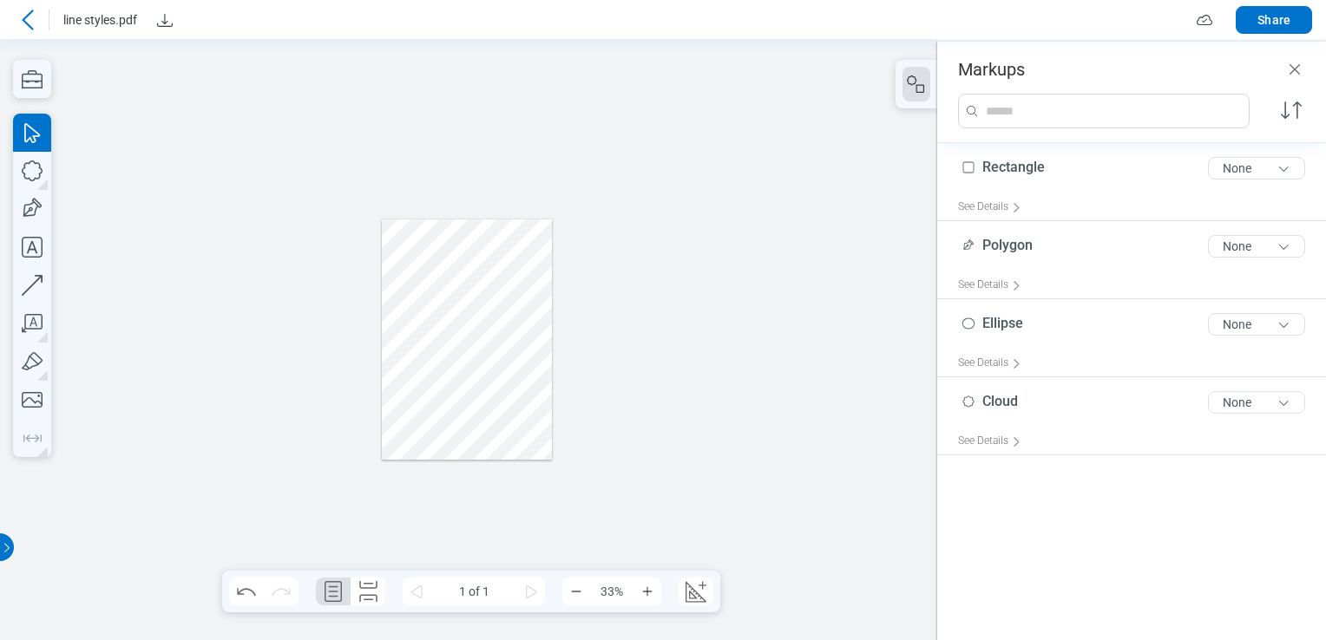
drag, startPoint x: 484, startPoint y: 233, endPoint x: 510, endPoint y: 334, distance: 104.0
click at [514, 345] on div at bounding box center [467, 340] width 170 height 241
click at [648, 581] on button "Zoom In" at bounding box center [648, 592] width 28 height 28
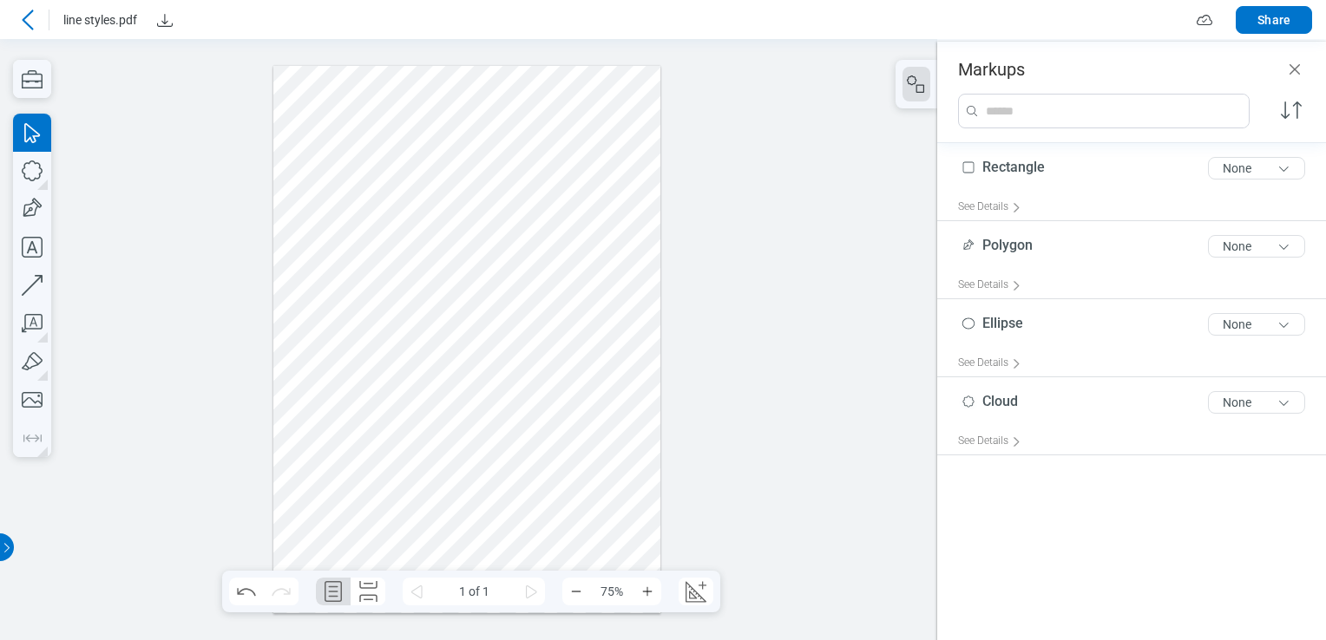
click at [583, 138] on div at bounding box center [466, 340] width 387 height 548
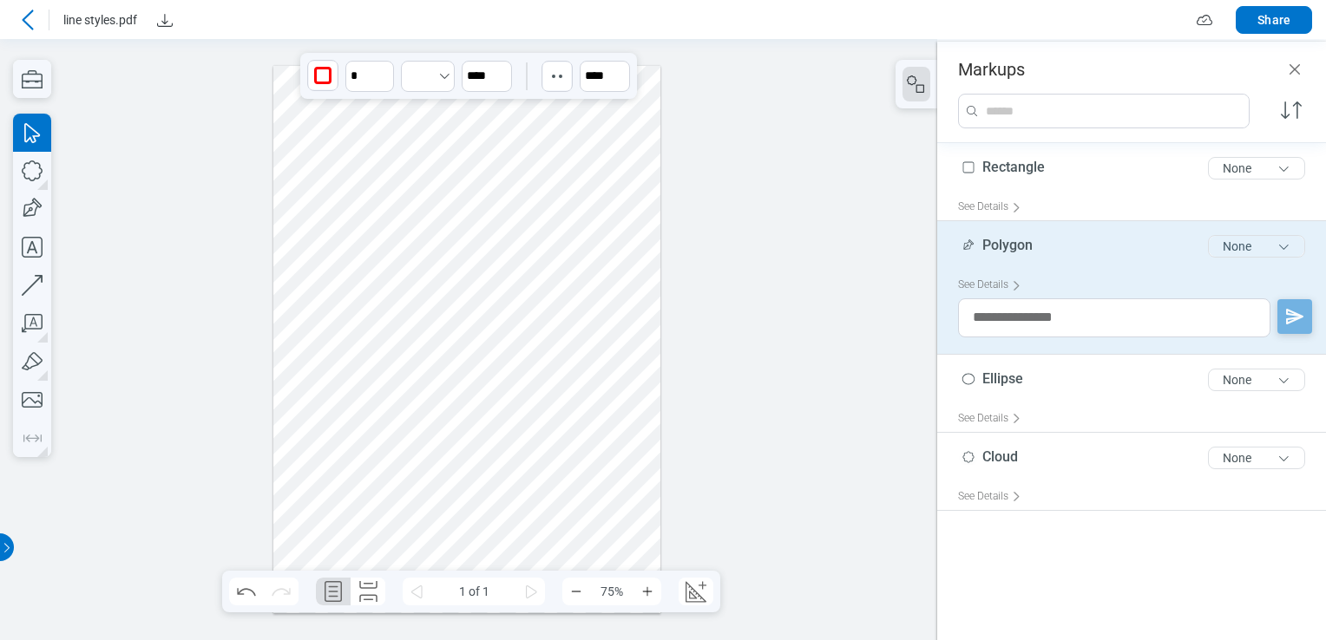
click at [1288, 240] on button "None" at bounding box center [1256, 246] width 97 height 23
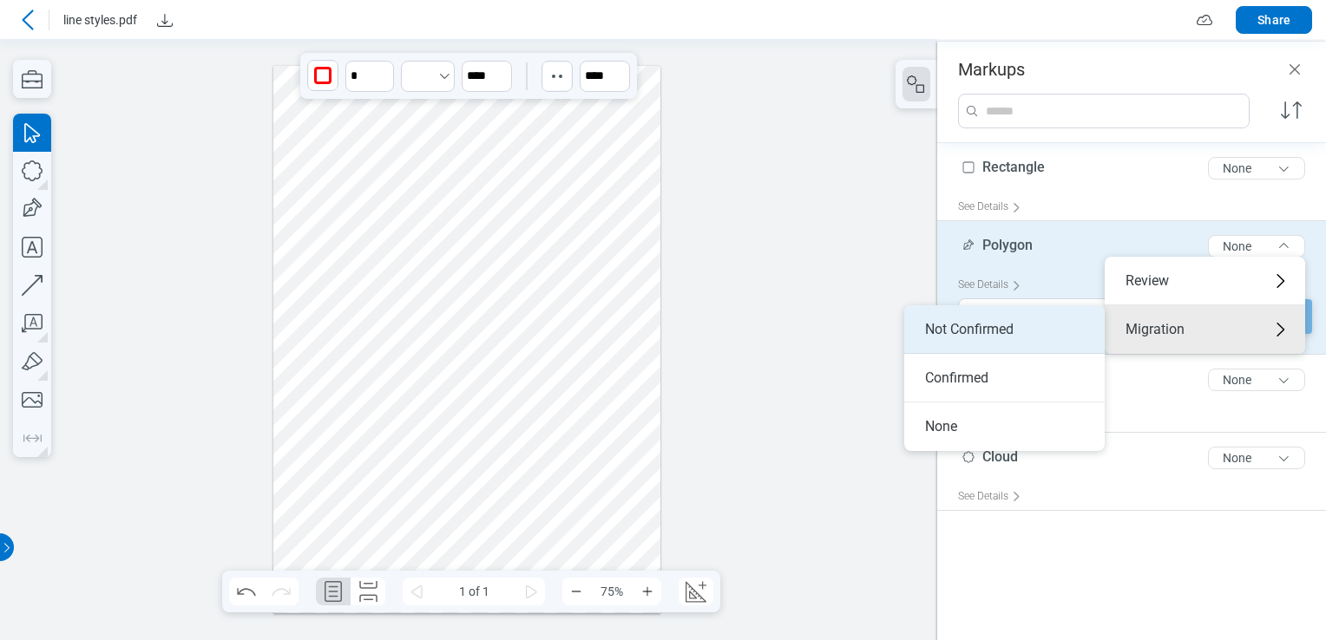
click at [1041, 343] on li "Not Confirmed" at bounding box center [1004, 329] width 200 height 49
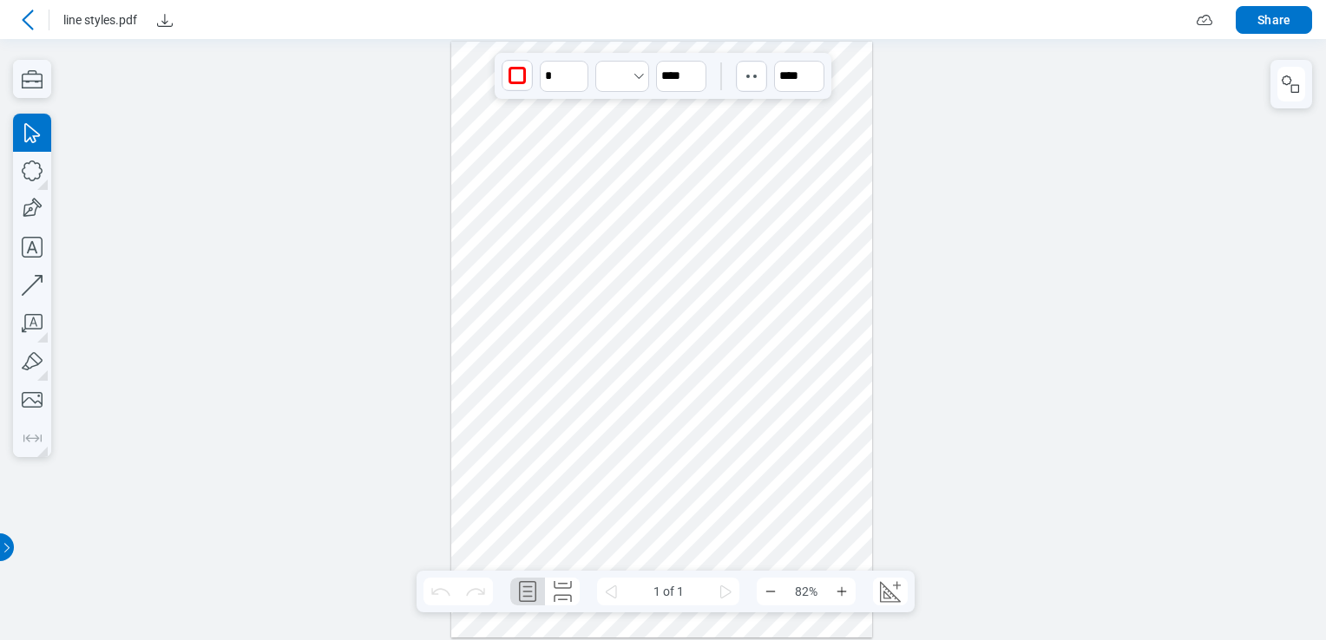
click at [704, 106] on div at bounding box center [662, 340] width 422 height 596
drag, startPoint x: 703, startPoint y: 108, endPoint x: 715, endPoint y: 185, distance: 77.3
click at [771, 294] on div at bounding box center [662, 340] width 422 height 596
click at [1280, 70] on button "button" at bounding box center [1291, 84] width 28 height 35
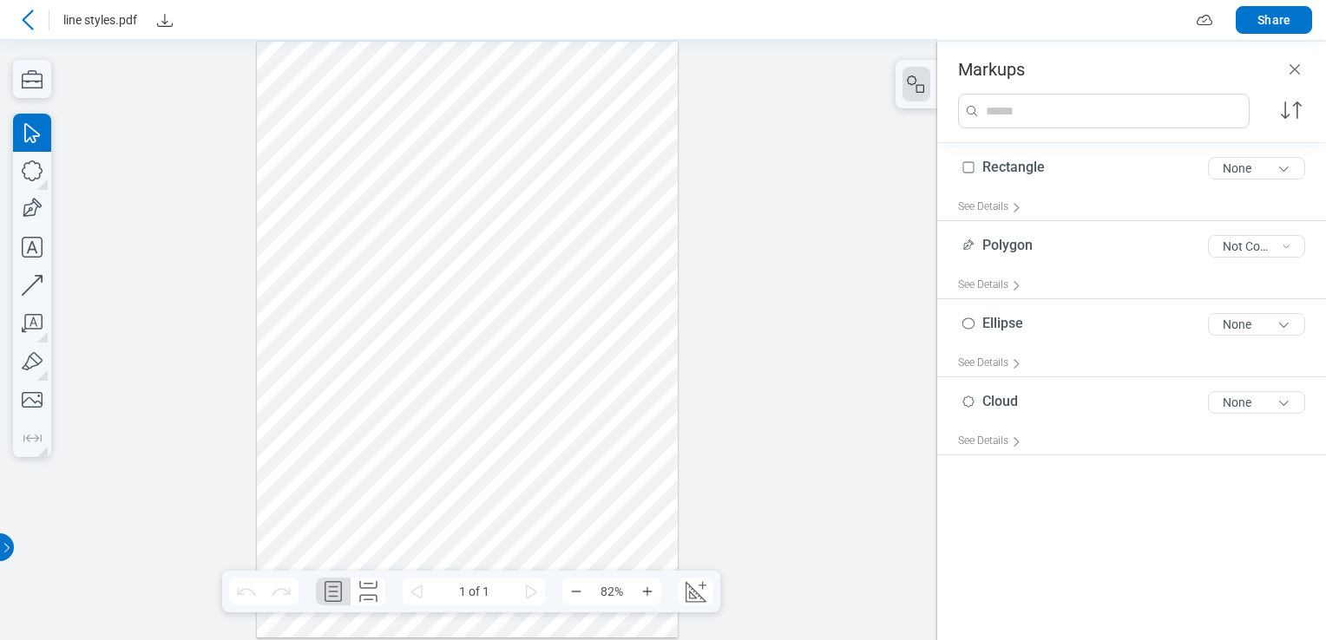
click at [577, 117] on div at bounding box center [468, 340] width 422 height 596
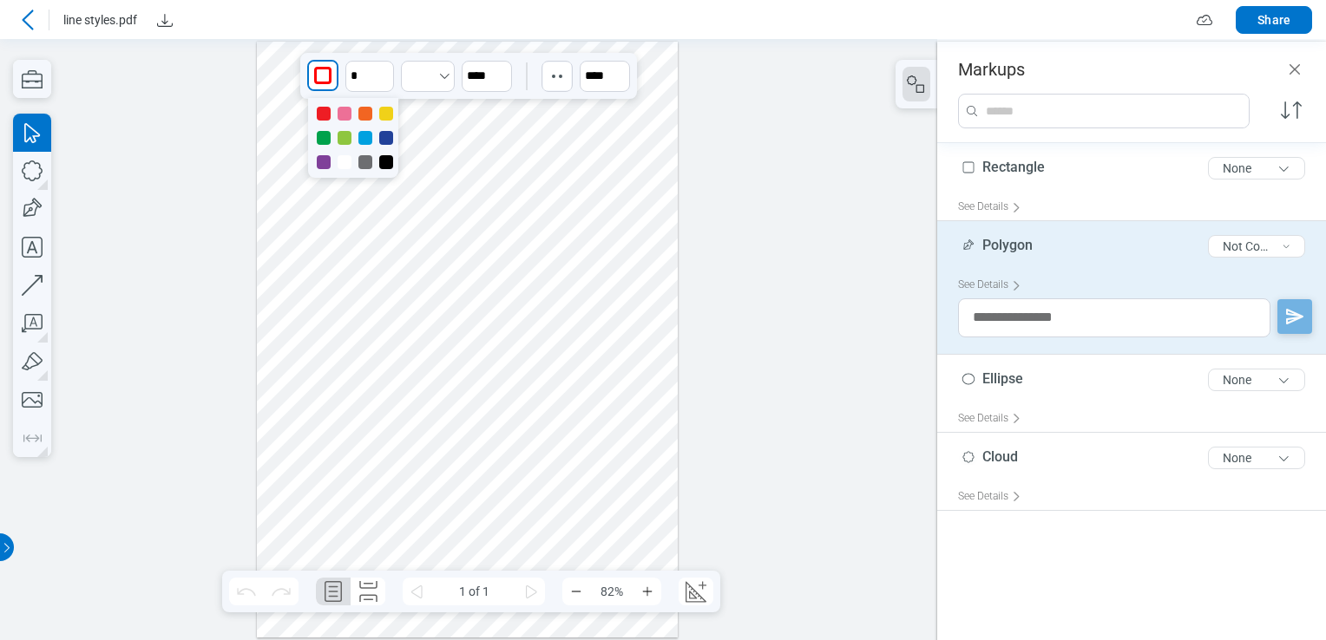
click at [335, 71] on div "button" at bounding box center [323, 76] width 28 height 28
click at [382, 161] on div at bounding box center [386, 162] width 14 height 14
drag, startPoint x: 517, startPoint y: 164, endPoint x: 512, endPoint y: 122, distance: 42.0
click at [517, 164] on div at bounding box center [468, 340] width 422 height 596
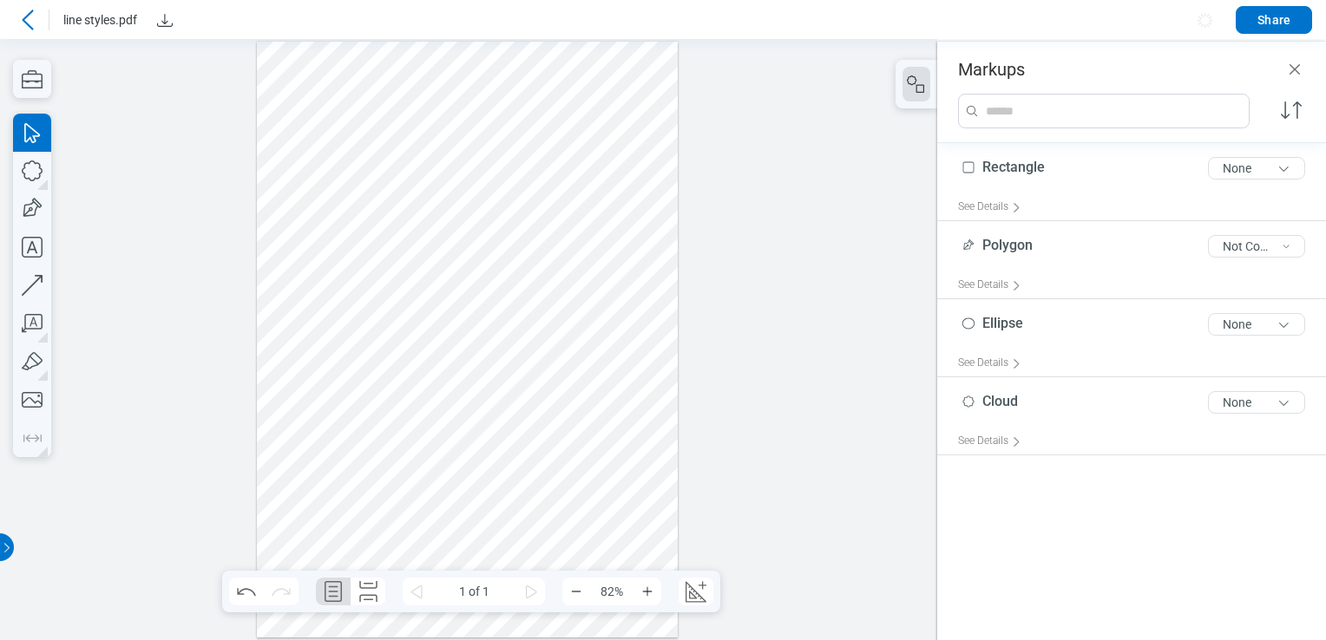
click at [512, 115] on div at bounding box center [468, 340] width 422 height 596
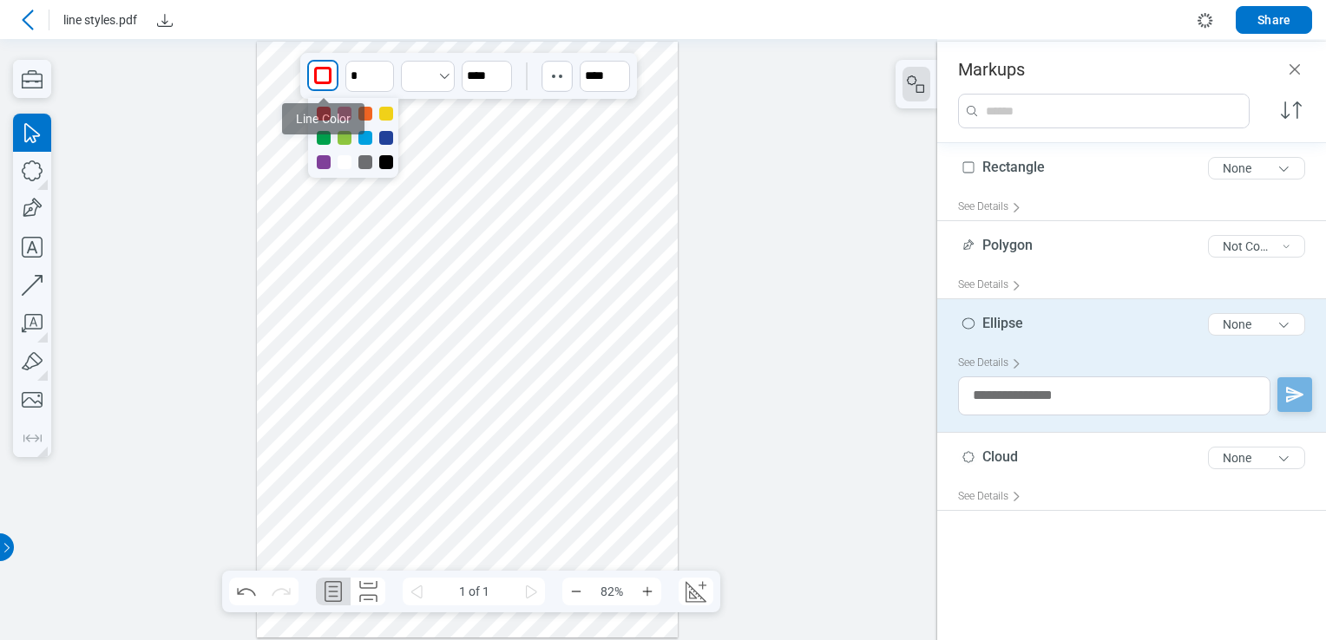
click at [312, 82] on div "button" at bounding box center [323, 76] width 28 height 28
click at [384, 163] on div at bounding box center [386, 162] width 14 height 14
click at [504, 148] on div at bounding box center [468, 340] width 422 height 596
drag, startPoint x: 510, startPoint y: 112, endPoint x: 484, endPoint y: 230, distance: 120.9
click at [484, 230] on div at bounding box center [468, 340] width 422 height 596
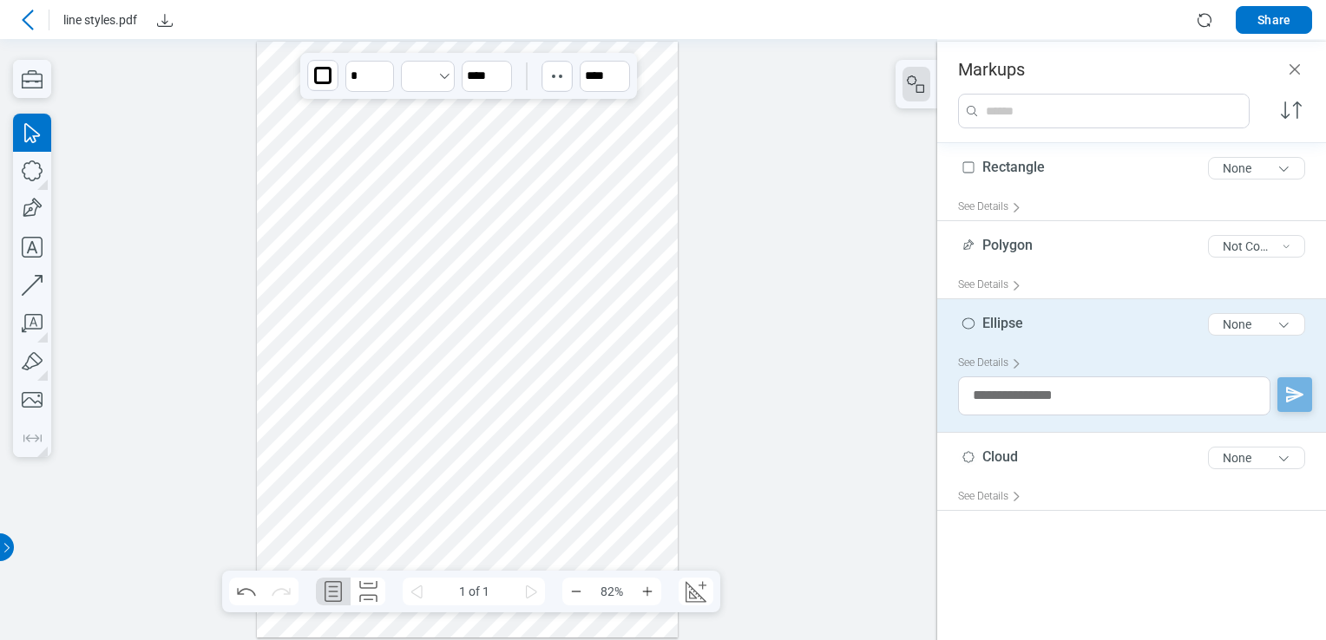
click at [595, 119] on div at bounding box center [468, 340] width 422 height 596
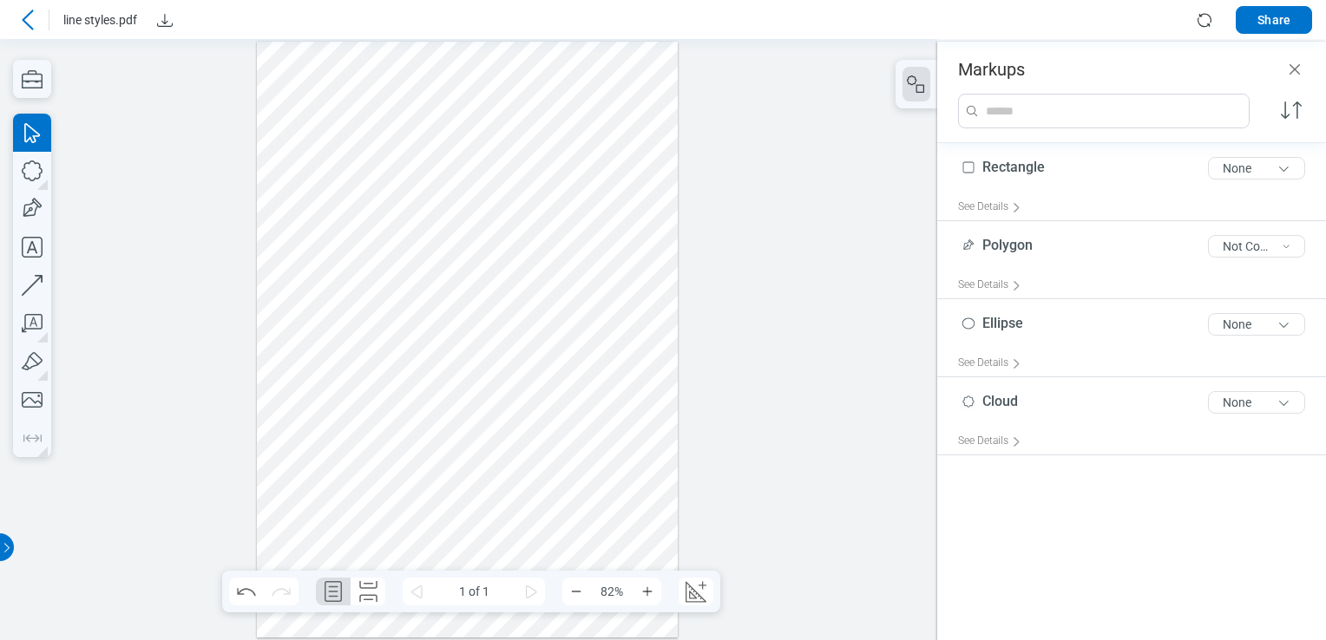
drag, startPoint x: 595, startPoint y: 119, endPoint x: 580, endPoint y: 228, distance: 110.5
click at [580, 237] on div at bounding box center [468, 340] width 422 height 596
click at [580, 226] on div at bounding box center [468, 340] width 422 height 596
